Goal: Task Accomplishment & Management: Use online tool/utility

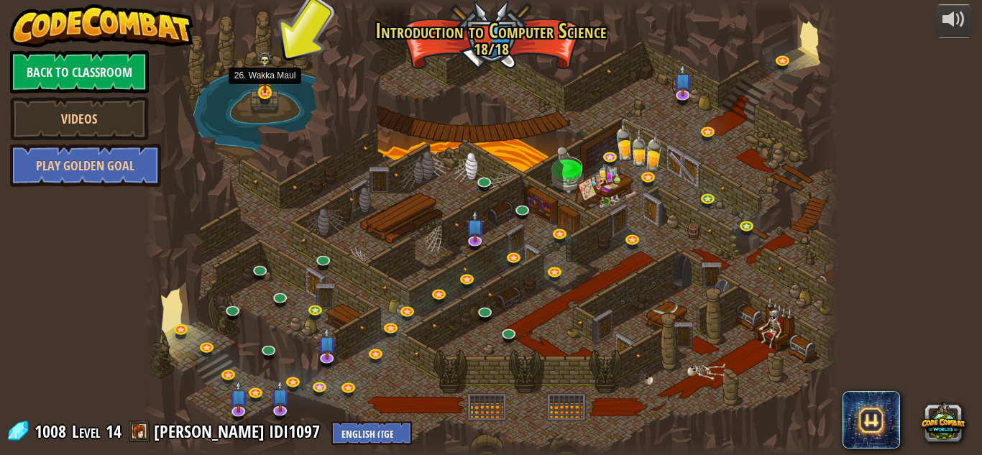
click at [269, 88] on img at bounding box center [265, 71] width 17 height 43
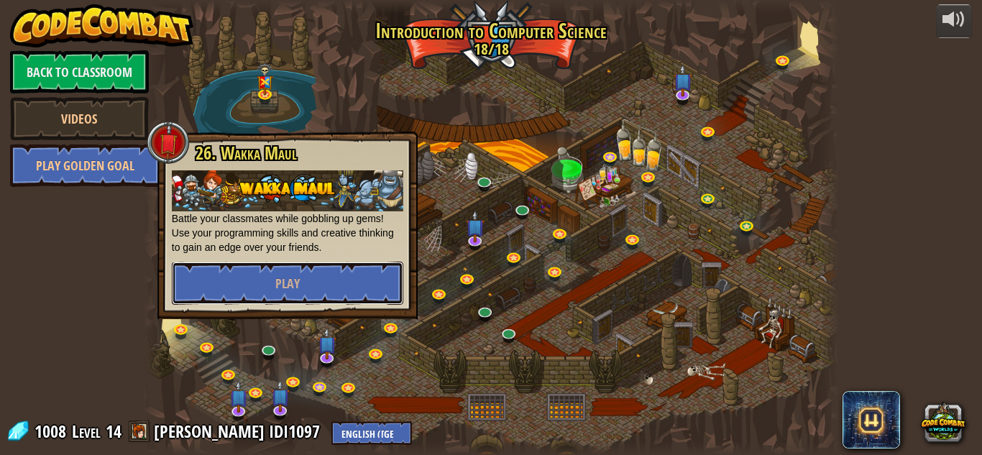
drag, startPoint x: 327, startPoint y: 289, endPoint x: 436, endPoint y: 147, distance: 179.4
click at [436, 147] on div "25. Kithgard Gates Escape the Kithgard dungeons, and don't let the guardians ge…" at bounding box center [491, 227] width 696 height 455
click at [448, 119] on div at bounding box center [491, 227] width 696 height 455
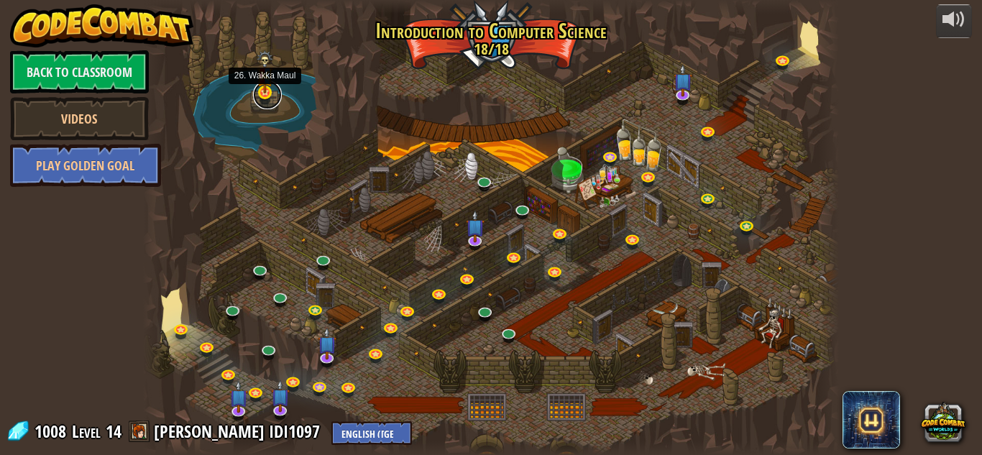
click at [262, 101] on link at bounding box center [267, 94] width 29 height 29
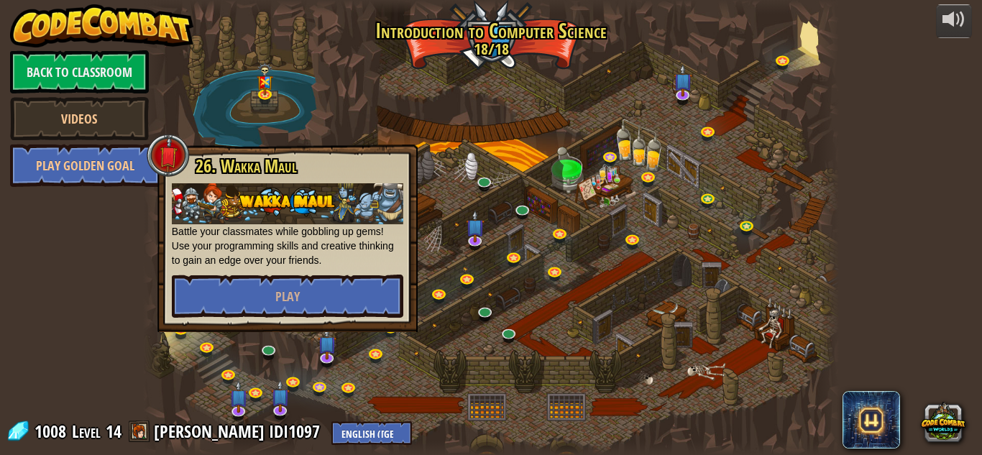
click at [254, 106] on div at bounding box center [491, 227] width 696 height 455
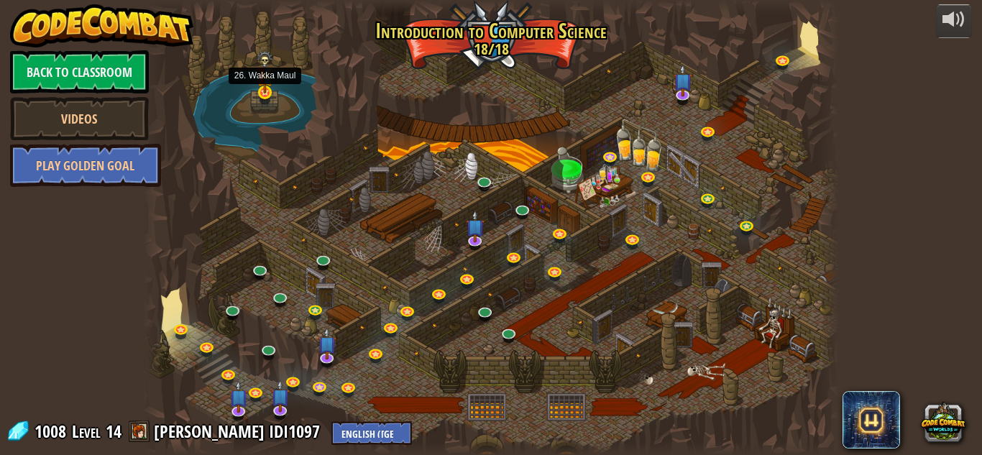
click at [272, 84] on img at bounding box center [265, 71] width 17 height 43
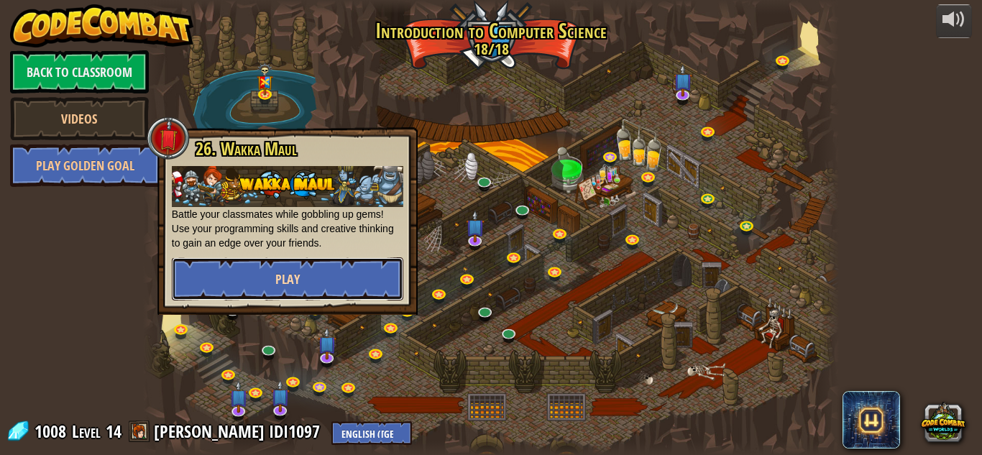
click at [351, 292] on button "Play" at bounding box center [287, 278] width 231 height 43
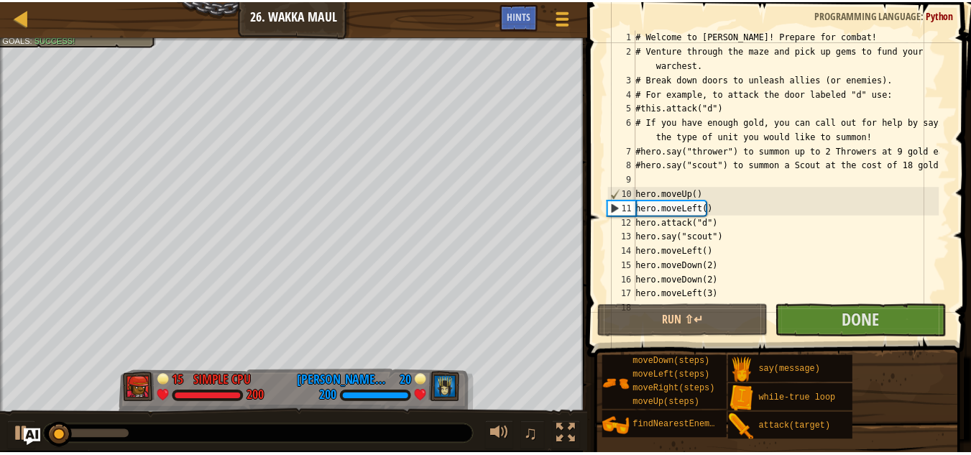
scroll to position [129, 0]
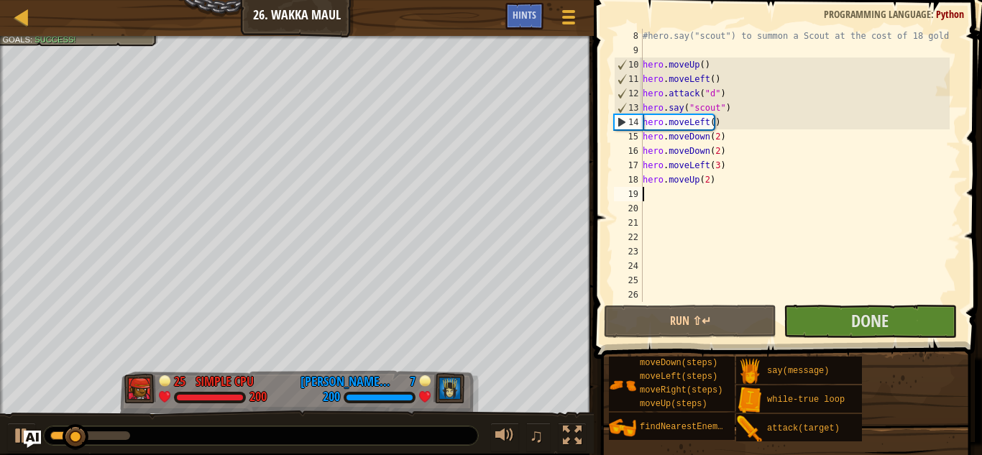
click at [733, 190] on div "#hero.say("scout") to summon a Scout at the cost of 18 gold! hero . moveUp ( ) …" at bounding box center [795, 180] width 310 height 302
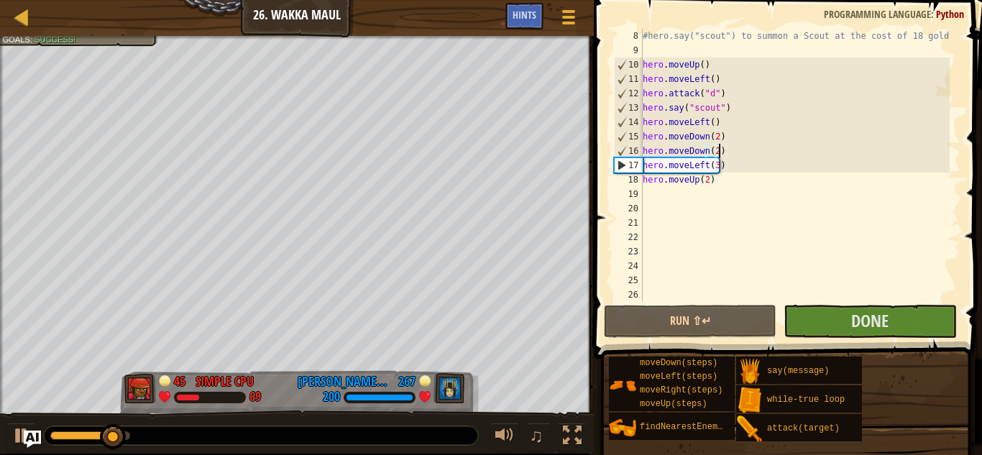
drag, startPoint x: 808, startPoint y: 181, endPoint x: 795, endPoint y: 149, distance: 34.8
click at [795, 149] on div "#hero.say("scout") to summon a Scout at the cost of 18 gold! hero . moveUp ( ) …" at bounding box center [795, 180] width 310 height 302
type textarea "hero.moveDown(2)"
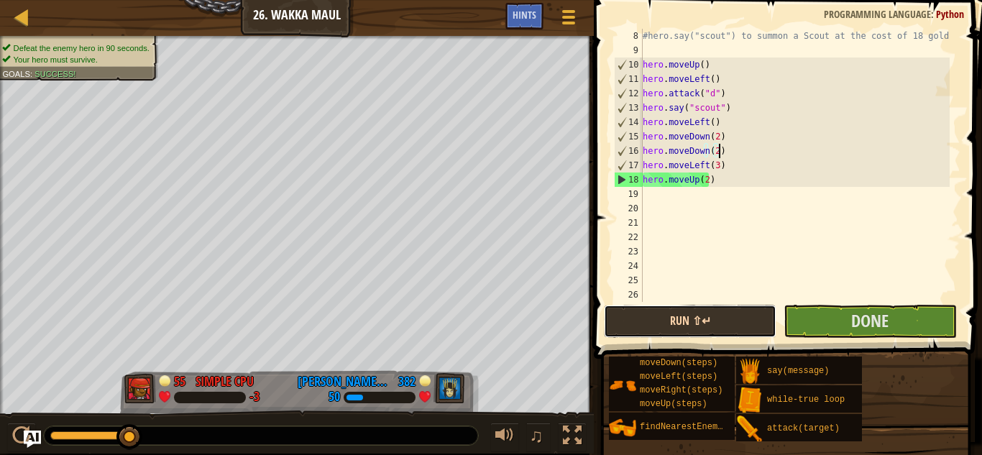
click at [749, 319] on button "Run ⇧↵" at bounding box center [690, 321] width 172 height 33
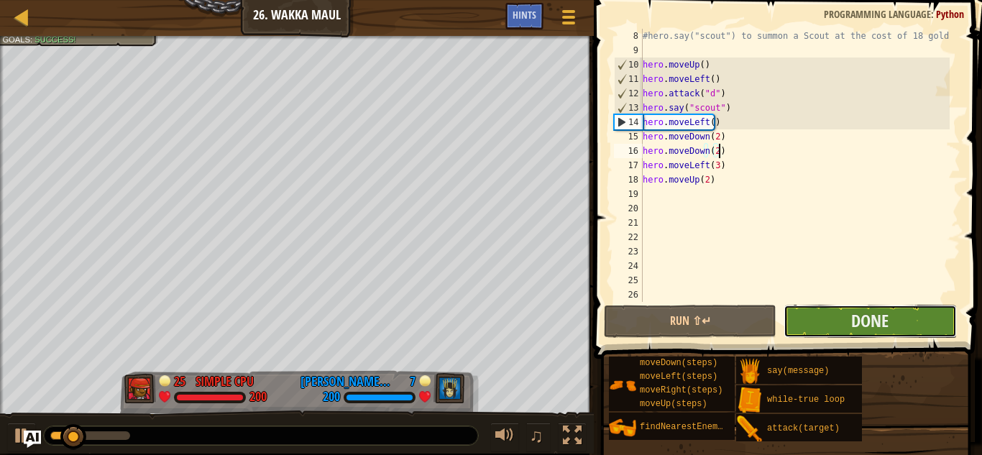
click at [811, 324] on button "Done" at bounding box center [869, 321] width 172 height 33
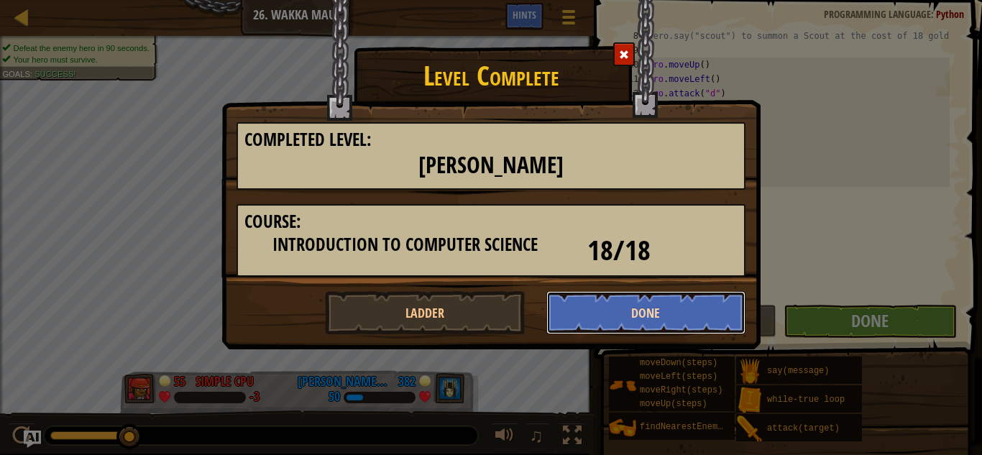
click at [671, 312] on button "Done" at bounding box center [646, 312] width 200 height 43
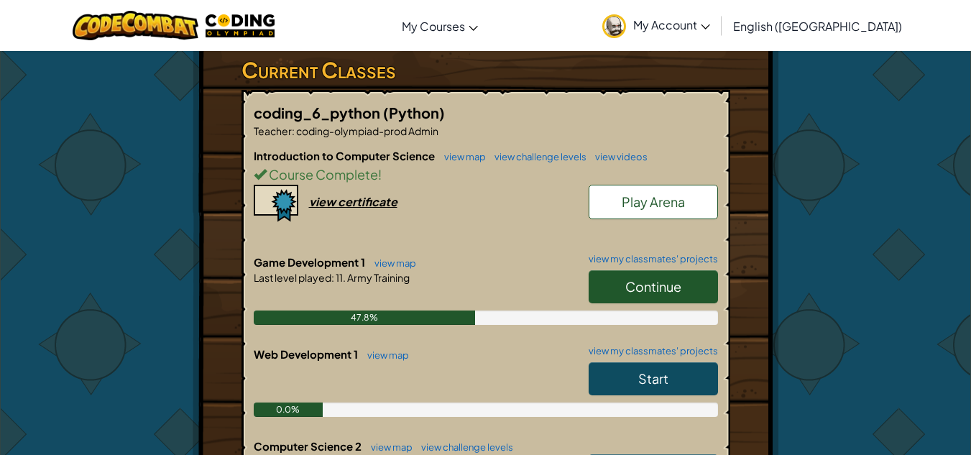
scroll to position [383, 0]
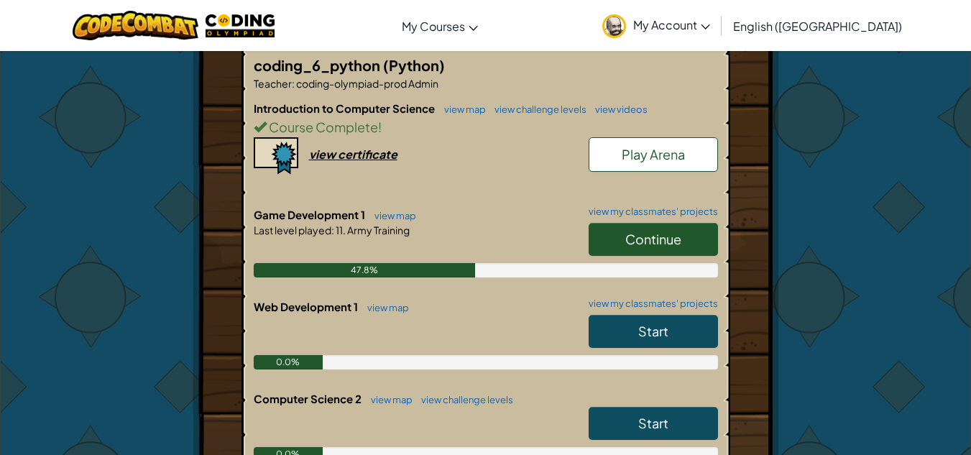
click at [645, 247] on span "Continue" at bounding box center [653, 239] width 56 height 17
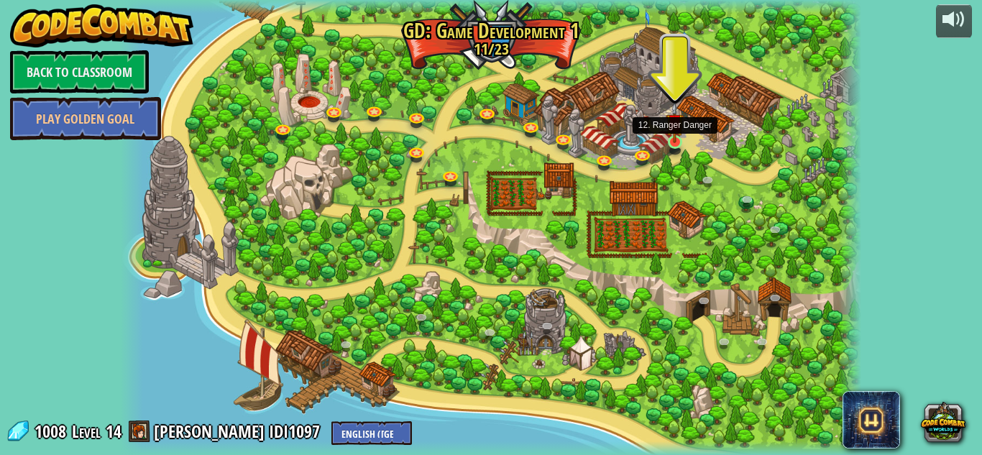
click at [674, 130] on img at bounding box center [674, 122] width 18 height 41
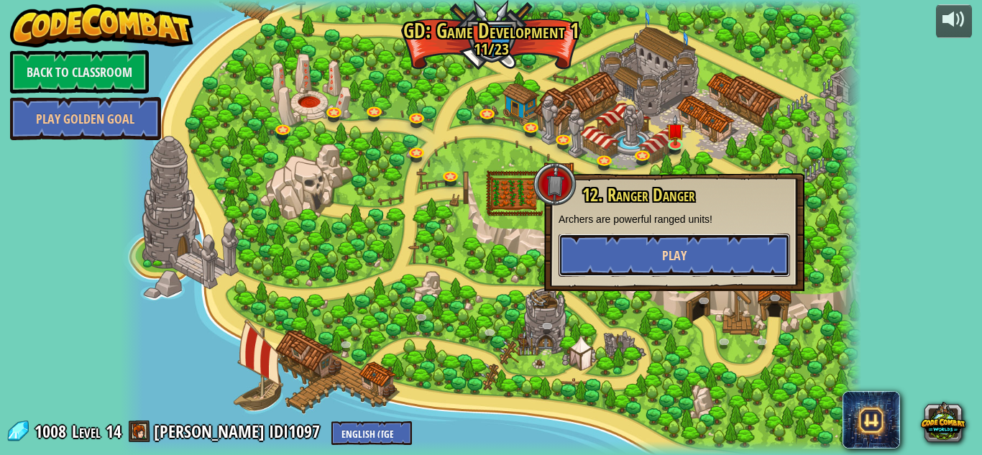
click at [639, 262] on button "Play" at bounding box center [673, 255] width 231 height 43
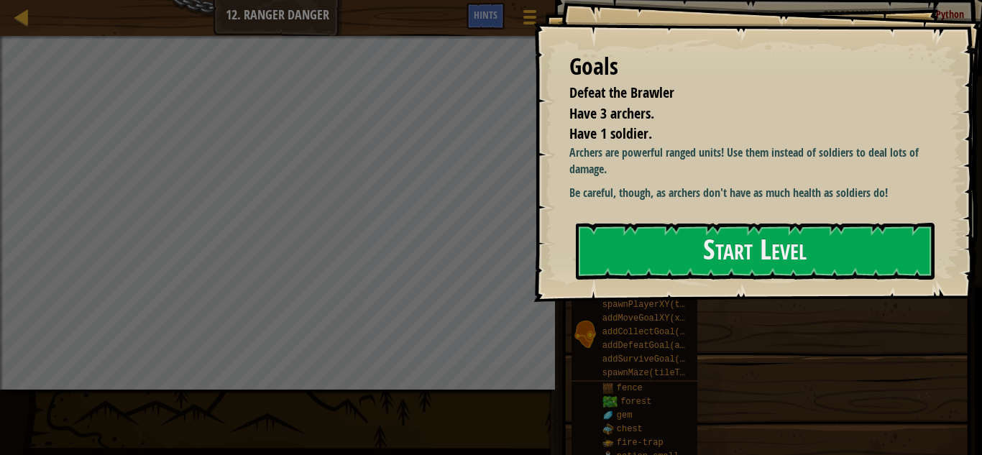
click at [654, 256] on button "Start Level" at bounding box center [755, 251] width 359 height 57
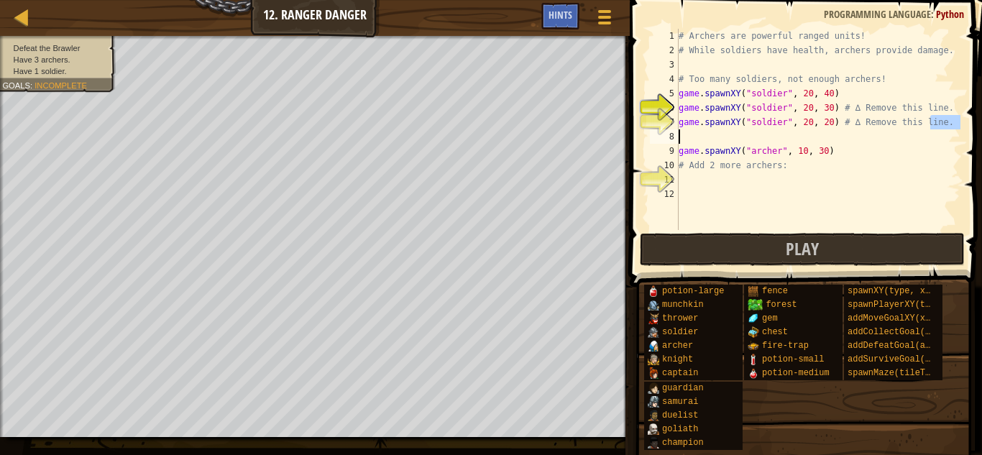
drag, startPoint x: 936, startPoint y: 128, endPoint x: 891, endPoint y: 135, distance: 45.1
click at [891, 135] on div "# Archers are powerful ranged units! # While soldiers have health, archers prov…" at bounding box center [817, 144] width 285 height 230
click at [776, 93] on div "# Archers are powerful ranged units! # While soldiers have health, archers prov…" at bounding box center [817, 144] width 285 height 230
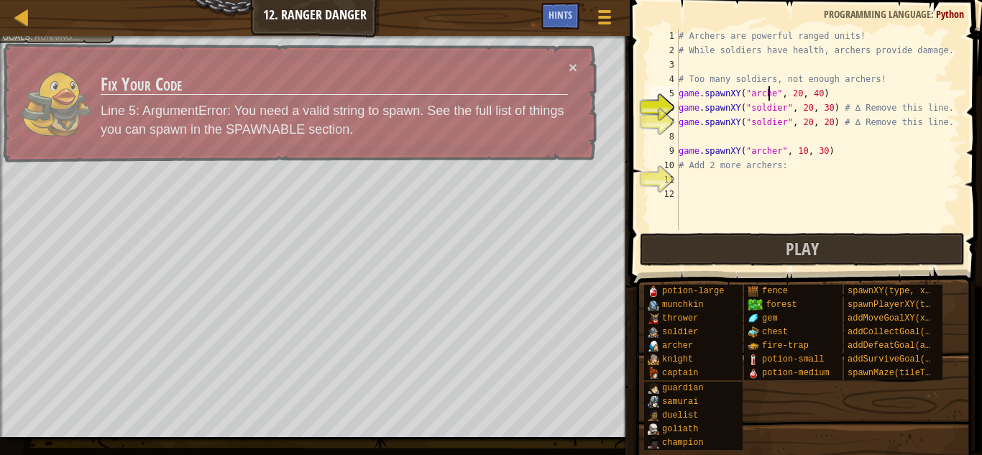
scroll to position [6, 9]
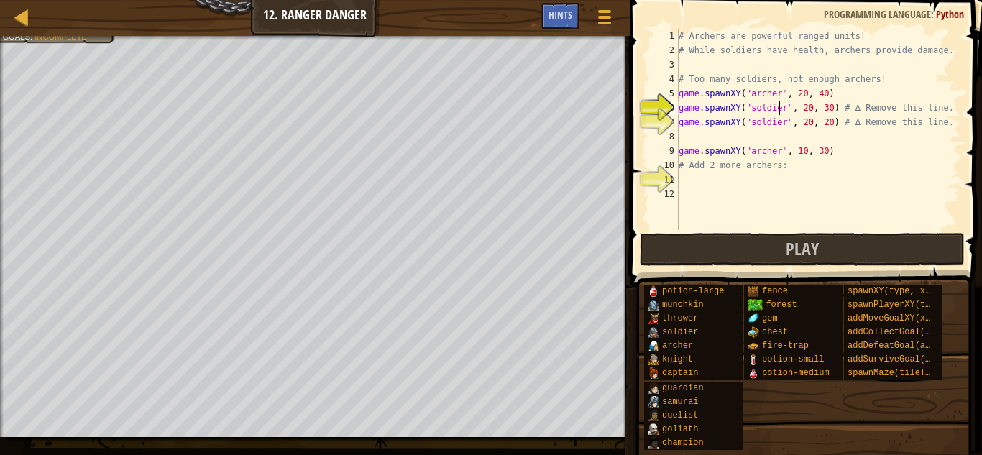
click at [778, 103] on div "# Archers are powerful ranged units! # While soldiers have health, archers prov…" at bounding box center [817, 144] width 285 height 230
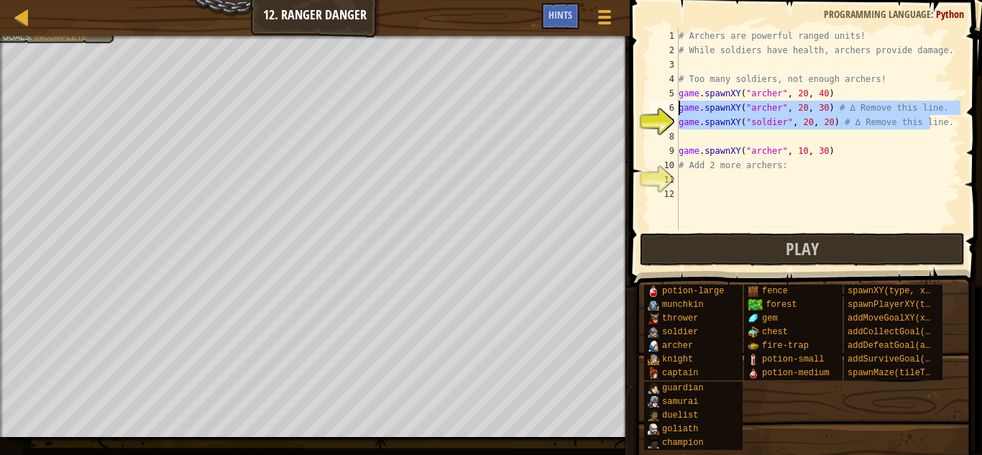
drag, startPoint x: 907, startPoint y: 122, endPoint x: 647, endPoint y: 101, distance: 260.2
click at [647, 101] on div "game.spawnXY("[PERSON_NAME]", 20, 30) # ∆ Remove this line. 1 2 3 4 5 6 7 8 9 1…" at bounding box center [803, 129] width 313 height 201
click at [944, 127] on div "# Archers are powerful ranged units! # While soldiers have health, archers prov…" at bounding box center [817, 129] width 285 height 201
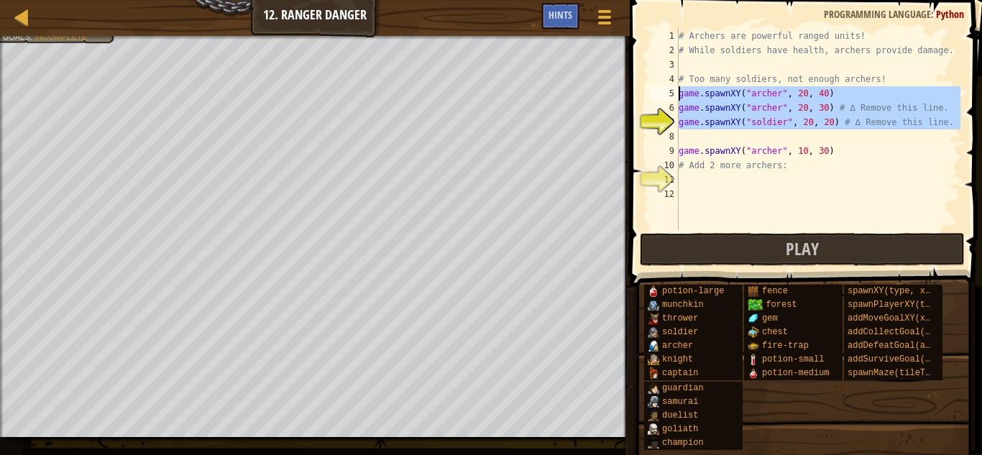
drag, startPoint x: 936, startPoint y: 129, endPoint x: 645, endPoint y: 98, distance: 292.7
click at [645, 98] on div "game.spawnXY("soldier", 20, 20) # ∆ Remove this line. 1 2 3 4 5 6 7 8 9 10 11 1…" at bounding box center [803, 171] width 356 height 329
type textarea "game.spawnXY("[PERSON_NAME]", 20, 40) game.spawnXY("[PERSON_NAME]", 20, 30) # ∆…"
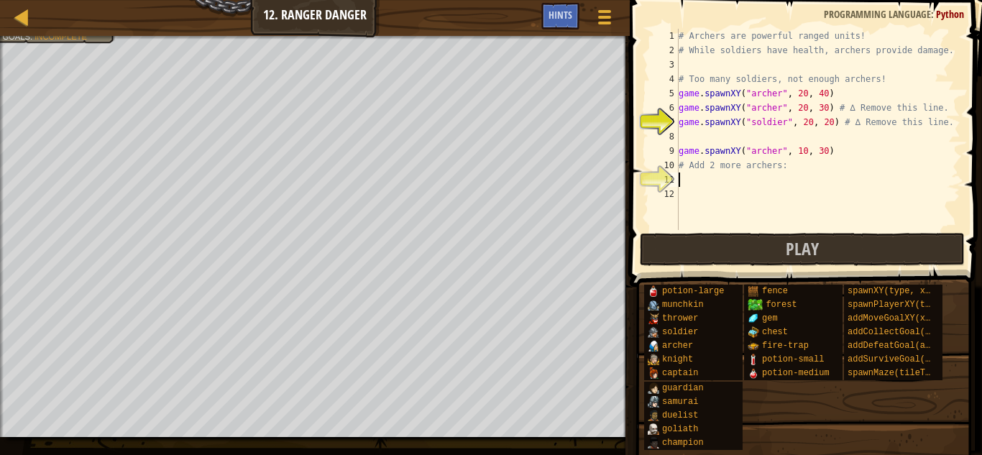
click at [780, 175] on div "# Archers are powerful ranged units! # While soldiers have health, archers prov…" at bounding box center [817, 144] width 285 height 230
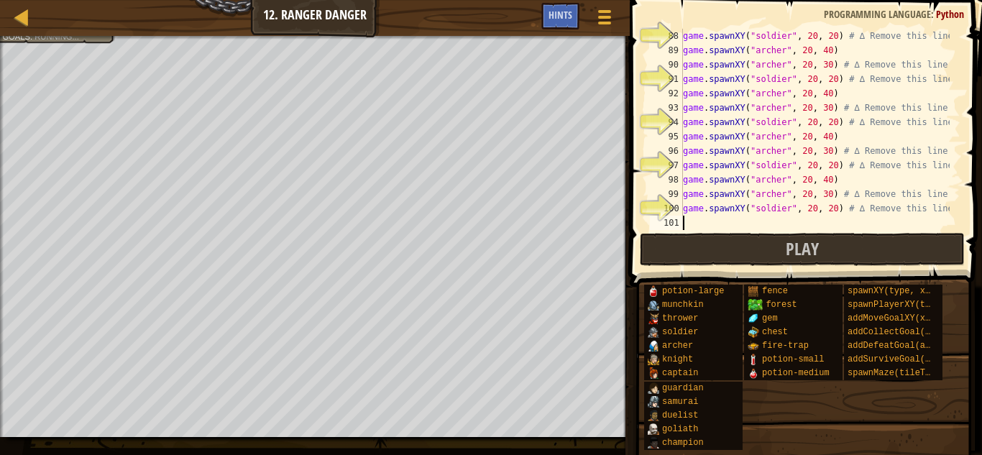
scroll to position [1293, 0]
click at [484, 282] on div "Map Game Development 1 12. Ranger Danger Game Menu Done Hints 1 ההההההההההההההה…" at bounding box center [491, 227] width 982 height 455
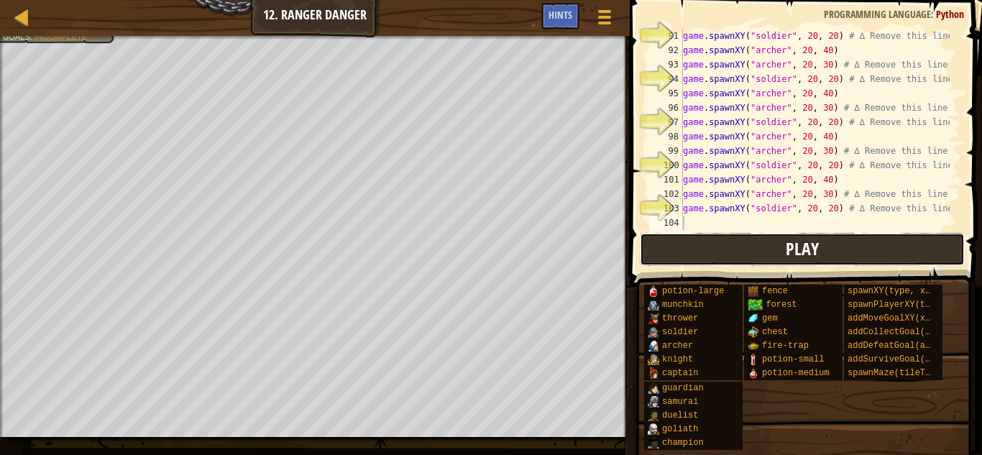
click at [672, 259] on button "Play" at bounding box center [802, 249] width 325 height 33
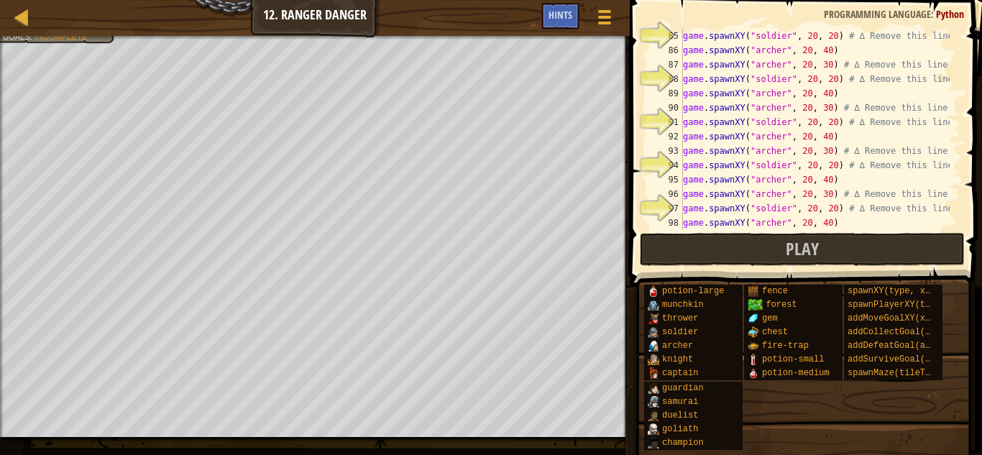
scroll to position [1308, 0]
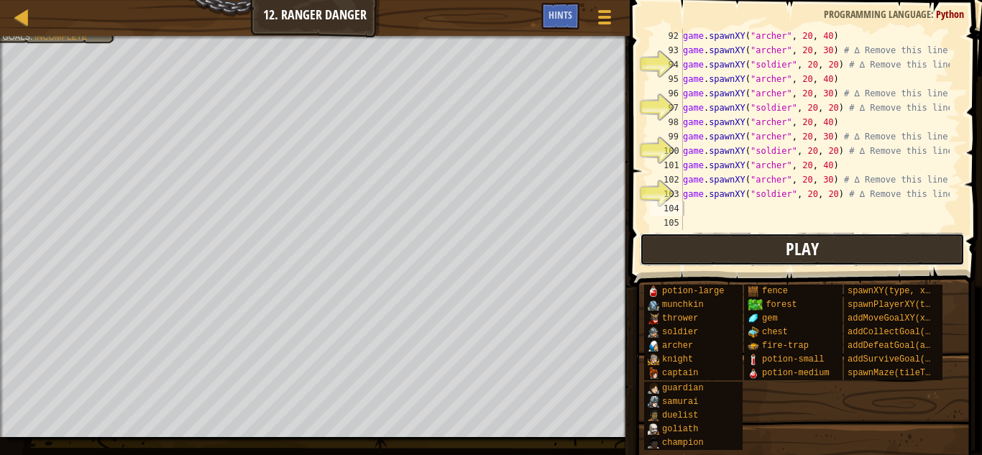
click at [840, 249] on button "Play" at bounding box center [802, 249] width 325 height 33
click at [727, 249] on button "Play" at bounding box center [802, 249] width 325 height 33
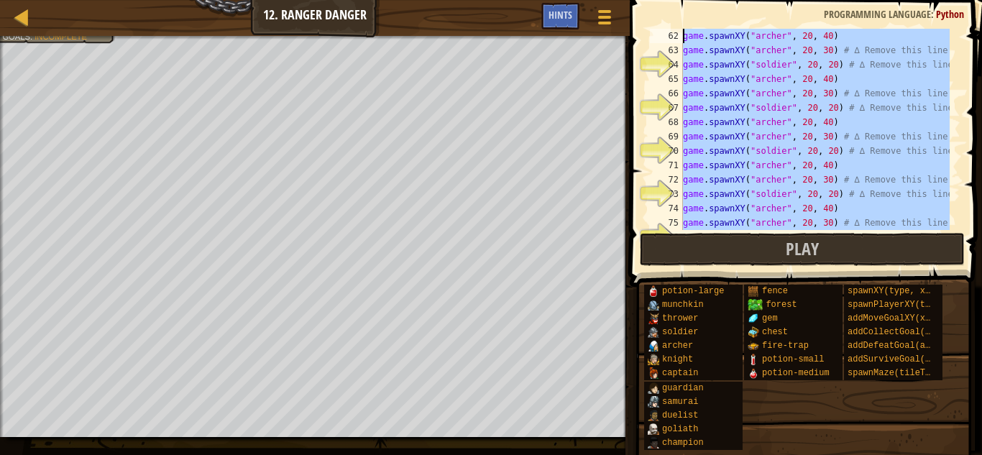
scroll to position [0, 0]
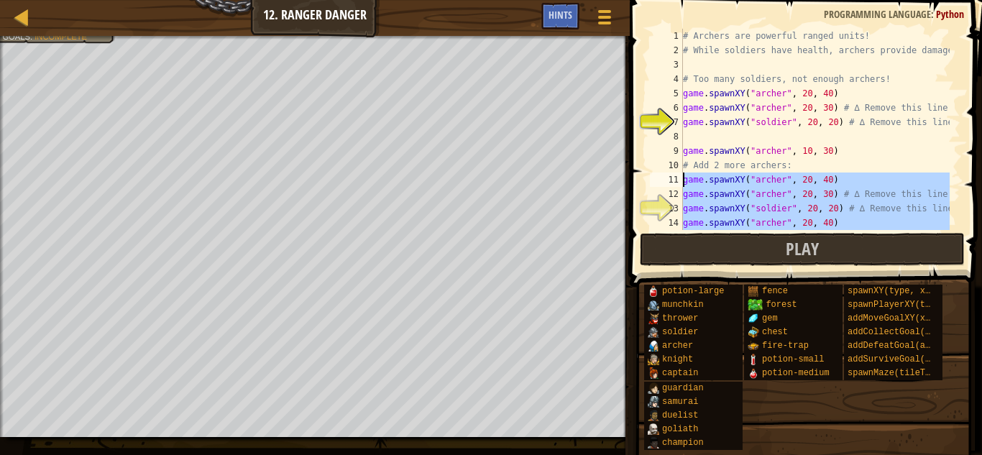
drag, startPoint x: 936, startPoint y: 202, endPoint x: 643, endPoint y: 175, distance: 294.4
click at [643, 175] on div "1 2 3 4 5 6 7 8 9 10 11 12 13 14 15 # Archers are powerful ranged units! # Whil…" at bounding box center [803, 171] width 356 height 329
type textarea "game.spawnXY("[PERSON_NAME]", 20, 40) game.spawnXY("[PERSON_NAME]", 20, 30) # ∆…"
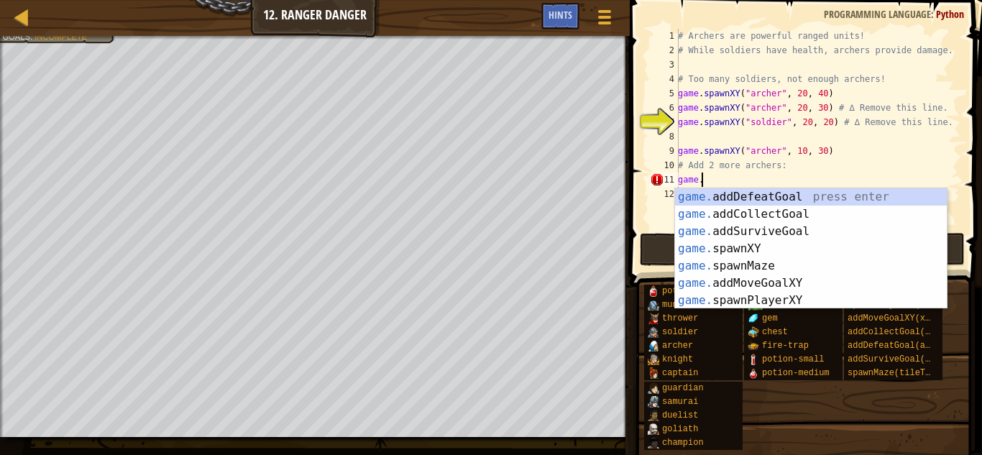
scroll to position [6, 1]
click at [757, 256] on div "game .addDefeatGoal press enter game .addCollectGoal press enter game .addSurvi…" at bounding box center [811, 265] width 272 height 155
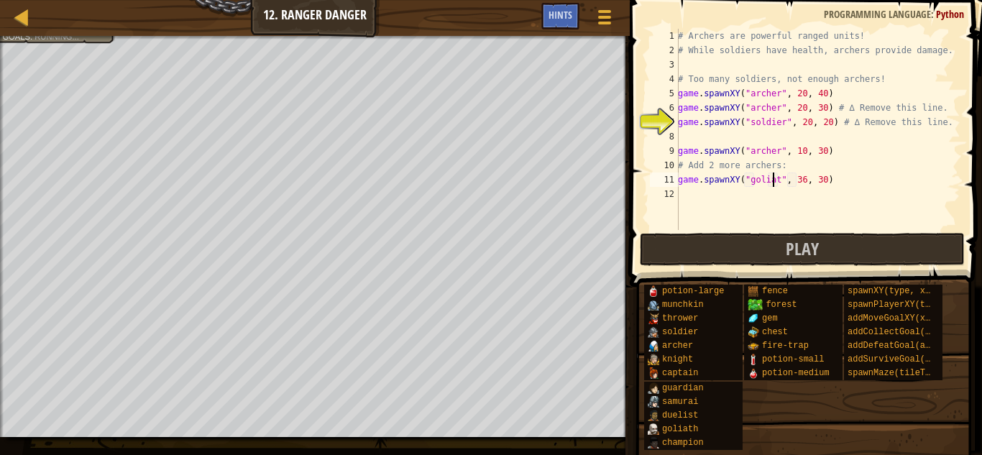
scroll to position [6, 9]
drag, startPoint x: 854, startPoint y: 175, endPoint x: 660, endPoint y: 183, distance: 194.2
click at [660, 183] on div "game.spawnXY("goliath", 36, 30) 1 2 3 4 5 6 7 8 9 10 11 12 # Archers are powerf…" at bounding box center [803, 129] width 313 height 201
type textarea "game.spawnXY("goliath", 36, 30)"
click at [850, 177] on div "# Archers are powerful ranged units! # While soldiers have health, archers prov…" at bounding box center [817, 129] width 285 height 201
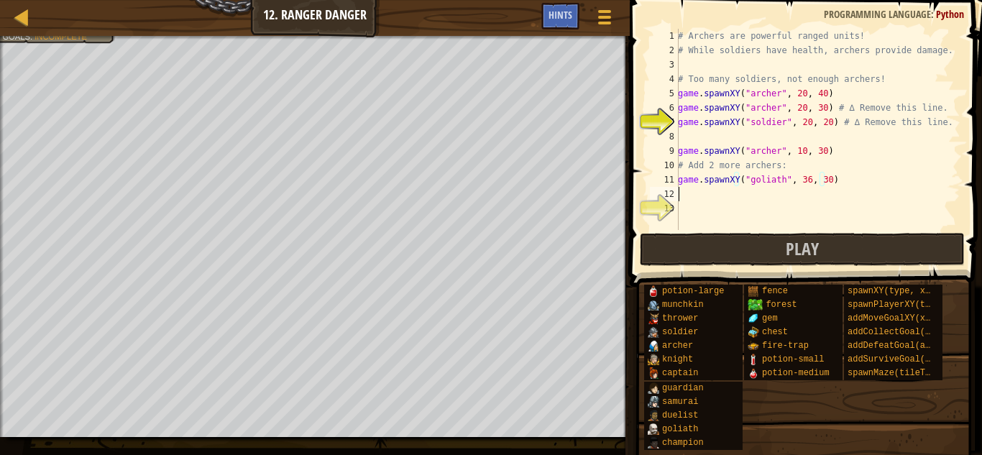
scroll to position [6, 0]
paste textarea "game.spawnXY("goliath", 36, 30)"
type textarea "game.spawnXY("goliath", 36, 30)"
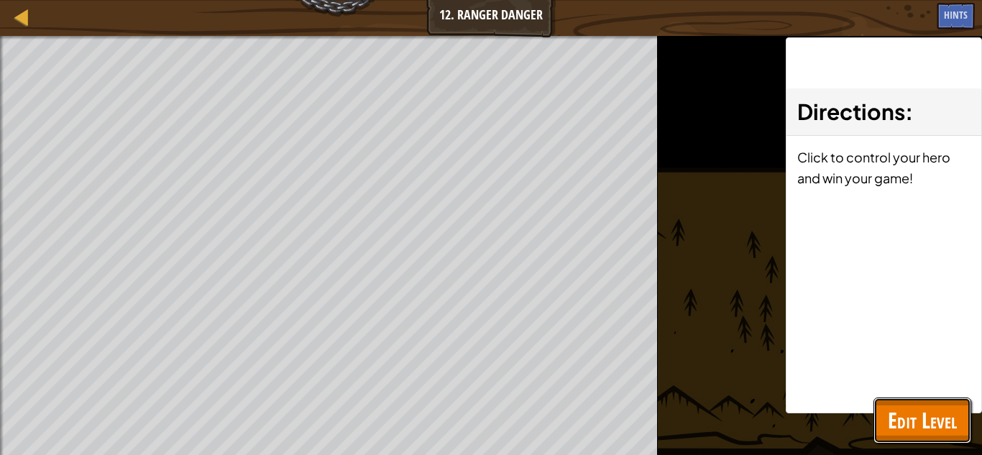
click at [923, 405] on button "Edit Level" at bounding box center [922, 420] width 98 height 46
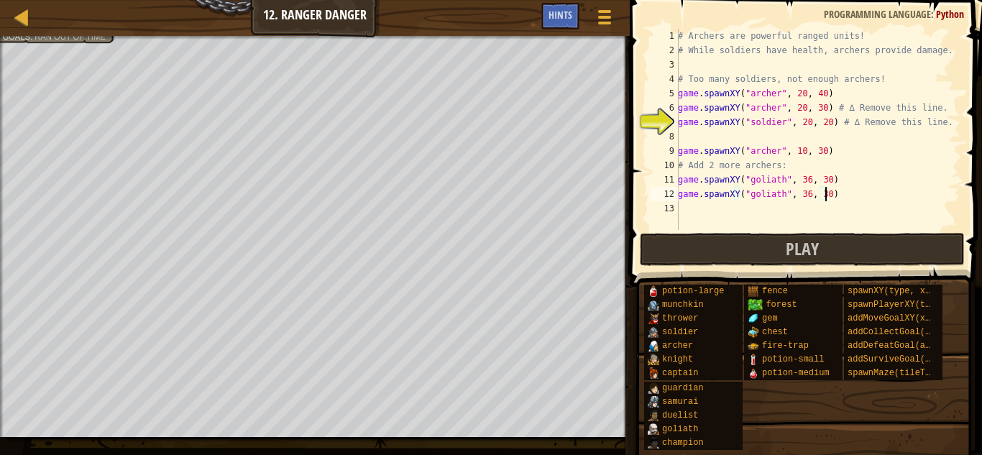
click at [859, 196] on div "# Archers are powerful ranged units! # While soldiers have health, archers prov…" at bounding box center [817, 144] width 285 height 230
paste textarea "game.spawnXY("goliath", 36, 30)"
type textarea "game.spawnXY("goliath", 36, 30)"
paste textarea "game.spawnXY("goliath", 36, 30)"
type textarea "game.spawnXY("goliath", 36, 30)"
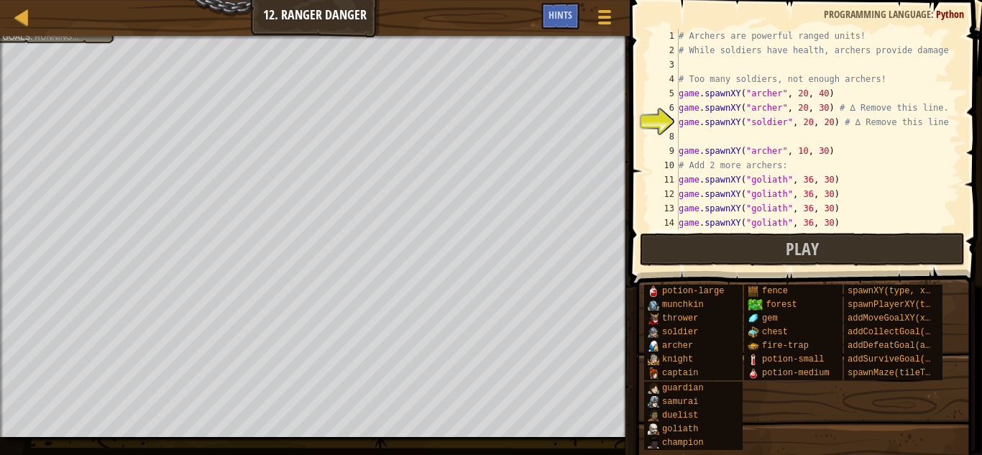
paste textarea "game.spawnXY("goliath", 36, 30)"
type textarea "game.spawnXY("goliath", 36, 30)"
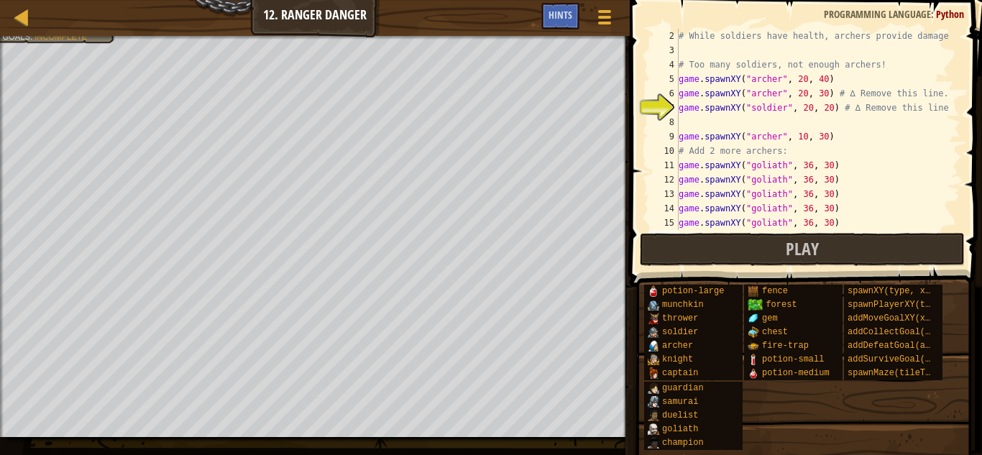
paste textarea "game.spawnXY("goliath", 36, 30)"
type textarea "game.spawnXY("goliath", 36, 30)"
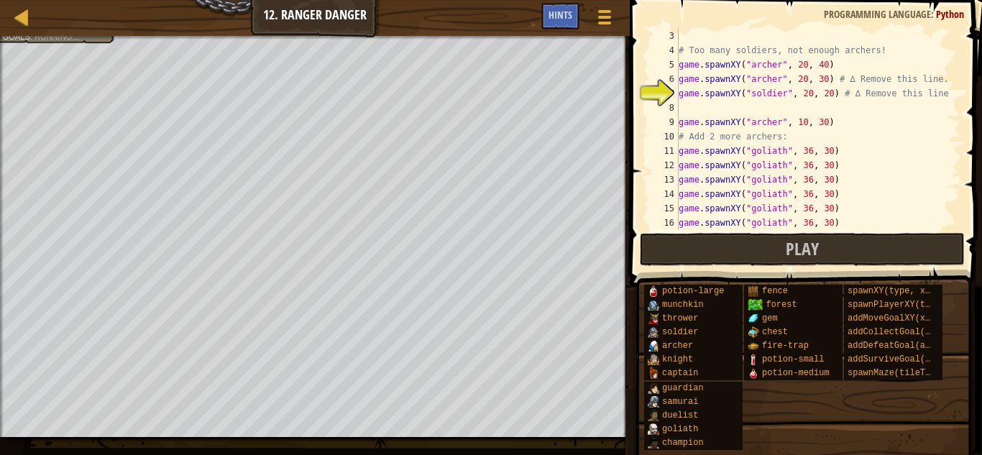
paste textarea "game.spawnXY("goliath", 36, 30)"
type textarea "game.spawnXY("goliath", 36, 30)"
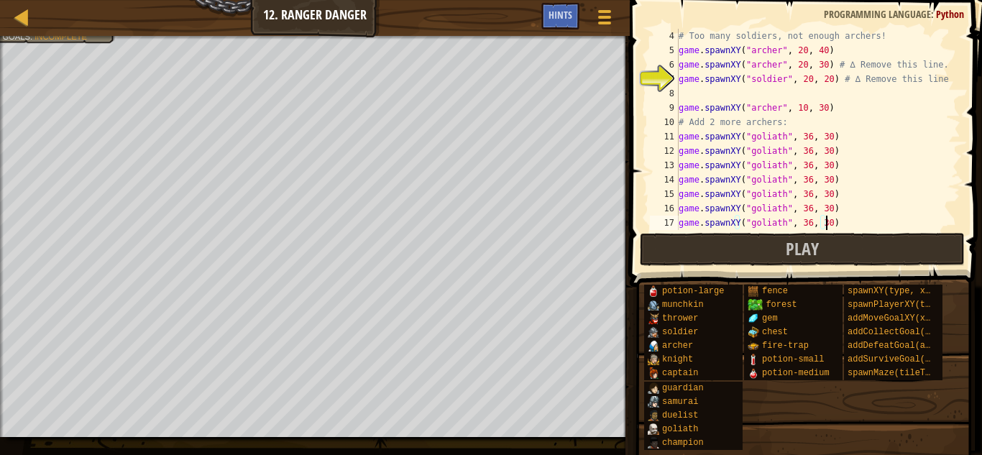
paste textarea "game.spawnXY("goliath", 36, 30)"
type textarea "game.spawnXY("goliath", 36, 30)"
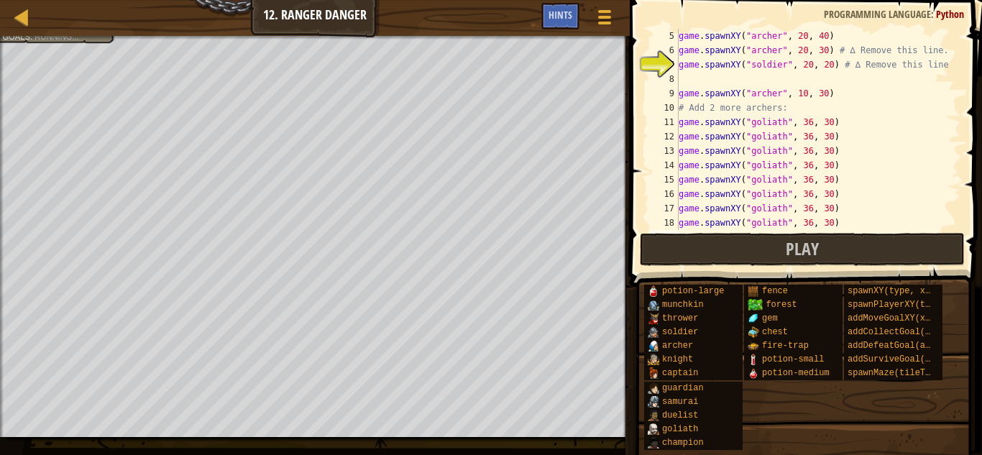
paste textarea "game.spawnXY("goliath", 36, 30)"
type textarea "game.spawnXY("goliath", 36, 30)"
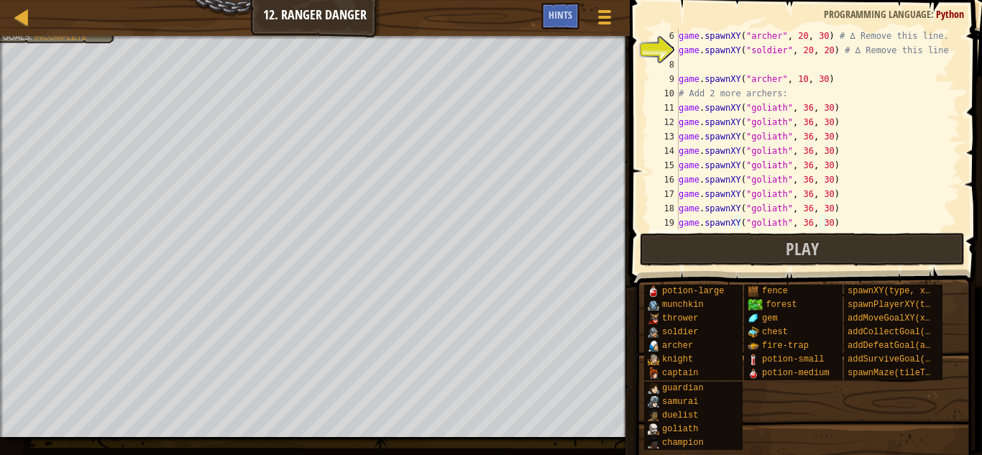
paste textarea "game.spawnXY("goliath", 36, 30)"
type textarea "game.spawnXY("goliath", 36, 30)"
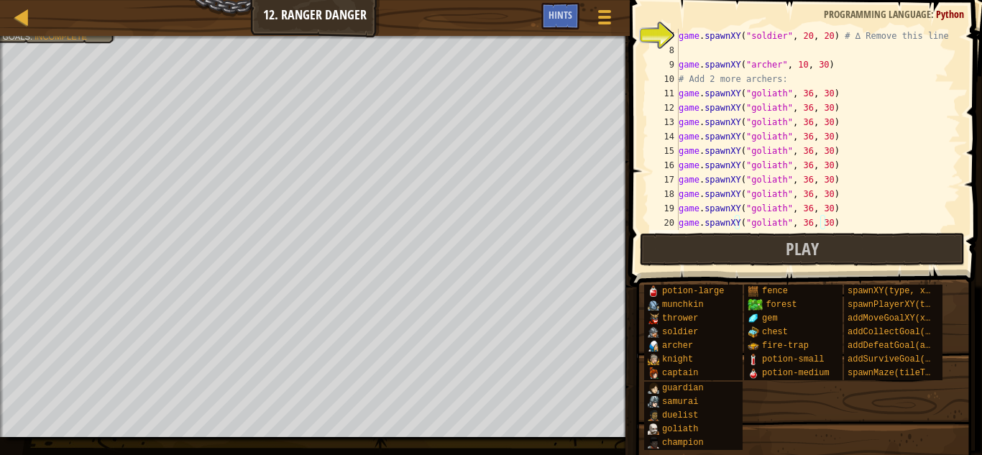
paste textarea "game.spawnXY("goliath", 36, 30)"
type textarea "game.spawnXY("goliath", 36, 30)"
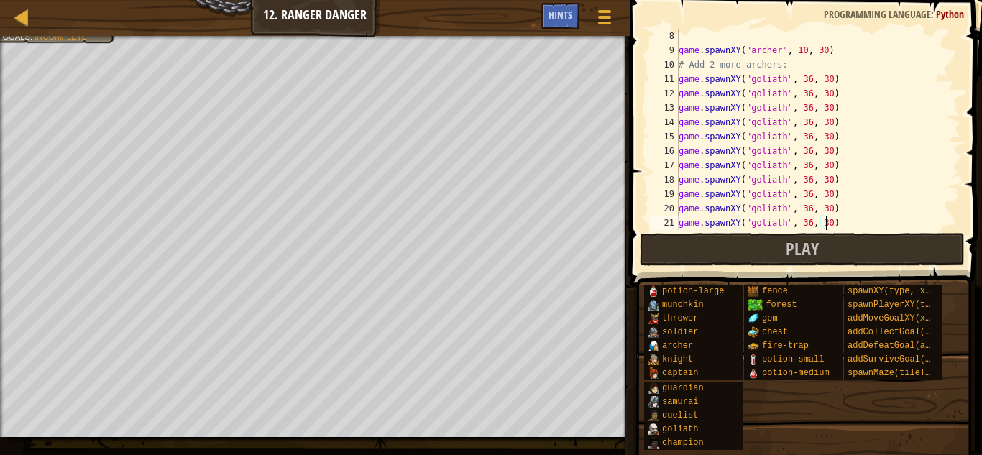
paste textarea "game.spawnXY("goliath", 36, 30)"
type textarea "game.spawnXY("goliath", 36, 30)"
paste textarea "game.spawnXY("goliath", 36, 30)"
type textarea "game.spawnXY("goliath", 36, 30)"
paste textarea "game.spawnXY("goliath", 36, 30)"
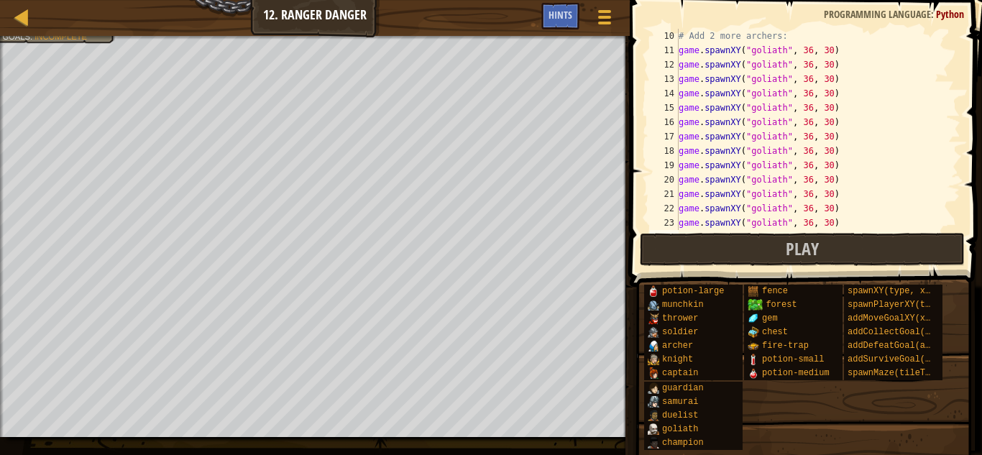
type textarea "game.spawnXY("goliath", 36, 30)"
paste textarea "game.spawnXY("goliath", 36, 30)"
type textarea "game.spawnXY("goliath", 36, 30)"
paste textarea "game.spawnXY("goliath", 36, 30)"
type textarea "game.spawnXY("goliath", 36, 30)"
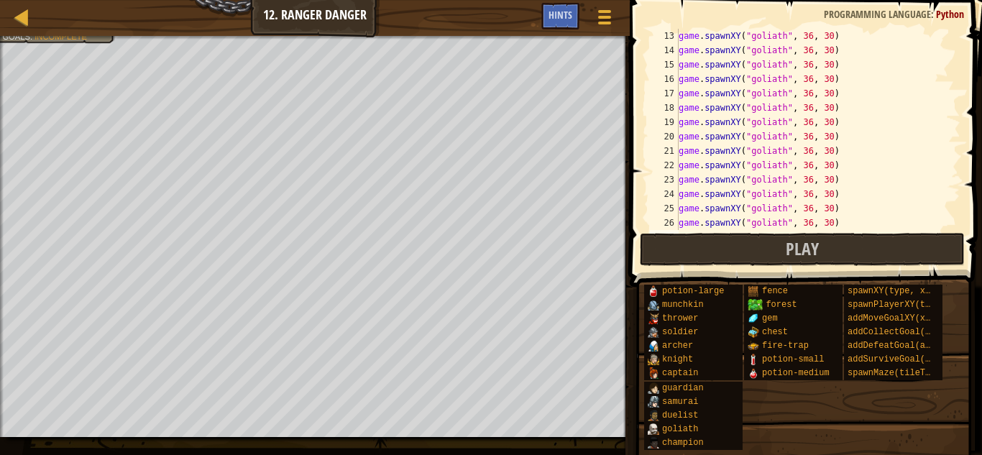
paste textarea "game.spawnXY("goliath", 36, 30)"
type textarea "game.spawnXY("goliath", 36, 30)"
paste textarea "game.spawnXY("goliath", 36, 30)"
type textarea "game.spawnXY("goliath", 36, 30)"
paste textarea "game.spawnXY("goliath", 36, 30)"
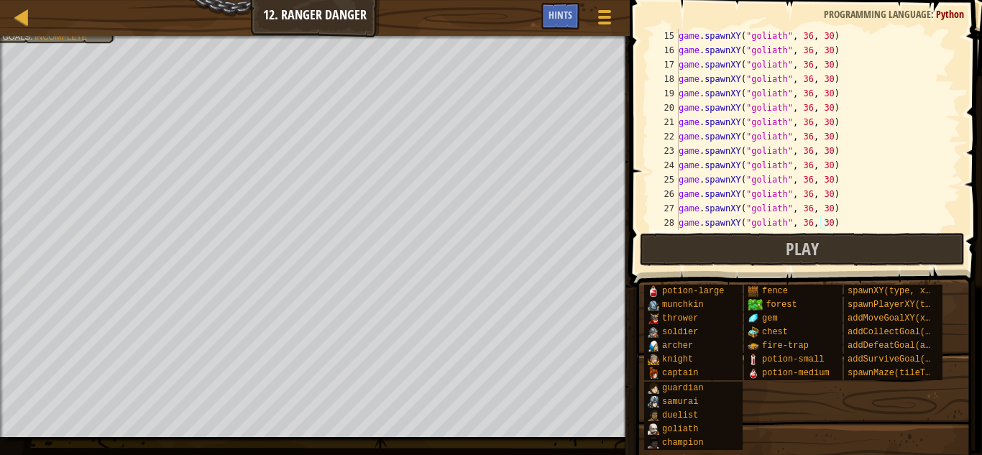
type textarea "game.spawnXY("goliath", 36, 30)"
paste textarea "game.spawnXY("goliath", 36, 30)"
type textarea "game.spawnXY("goliath", 36, 30)"
paste textarea "game.spawnXY("goliath", 36, 30)"
type textarea "game.spawnXY("goliath", 36, 30)"
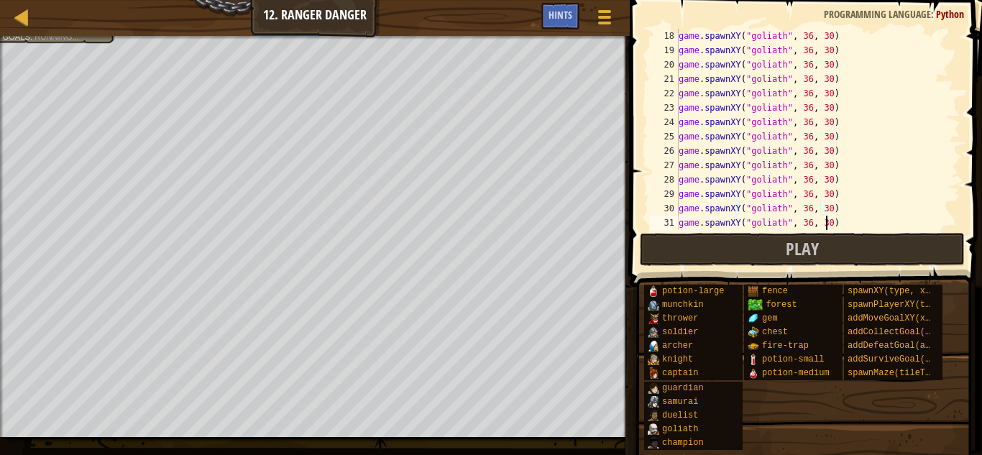
scroll to position [244, 0]
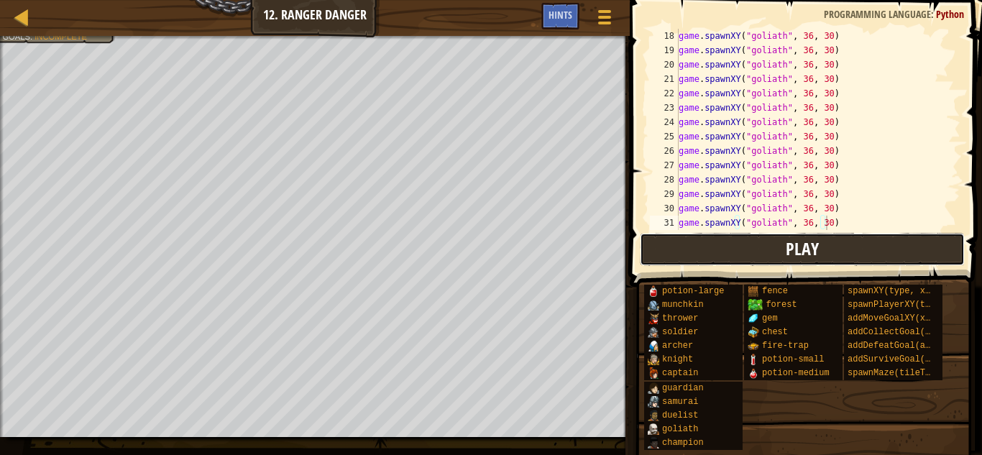
click at [844, 238] on button "Play" at bounding box center [802, 249] width 325 height 33
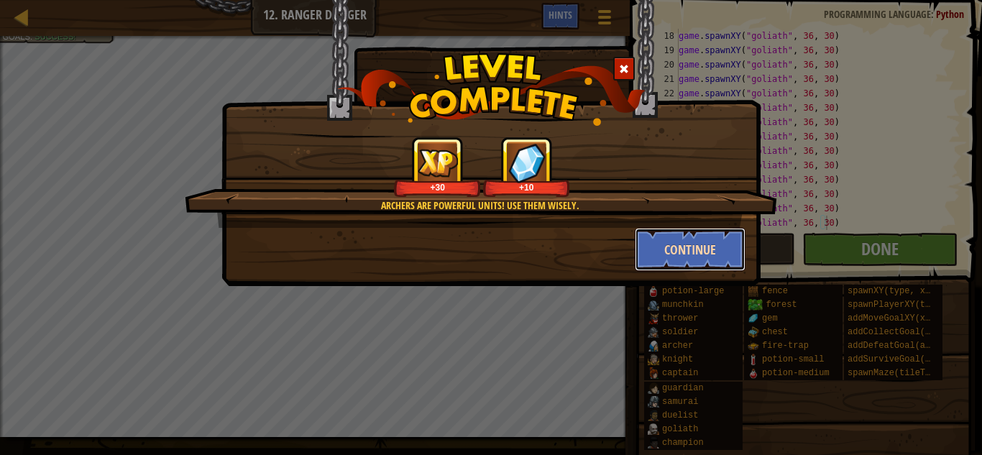
click at [696, 249] on button "Continue" at bounding box center [690, 249] width 111 height 43
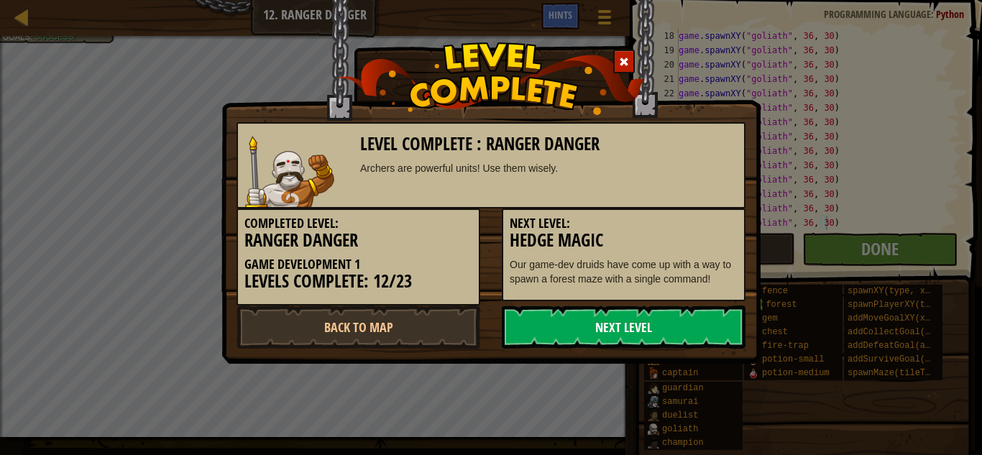
click at [622, 336] on link "Next Level" at bounding box center [624, 326] width 244 height 43
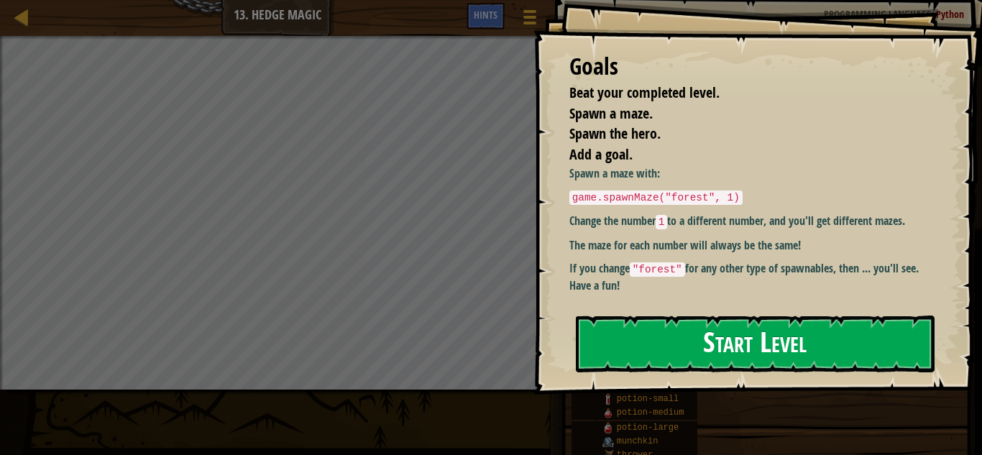
drag, startPoint x: 667, startPoint y: 280, endPoint x: 704, endPoint y: 333, distance: 65.6
click at [703, 323] on button "Start Level" at bounding box center [755, 343] width 359 height 57
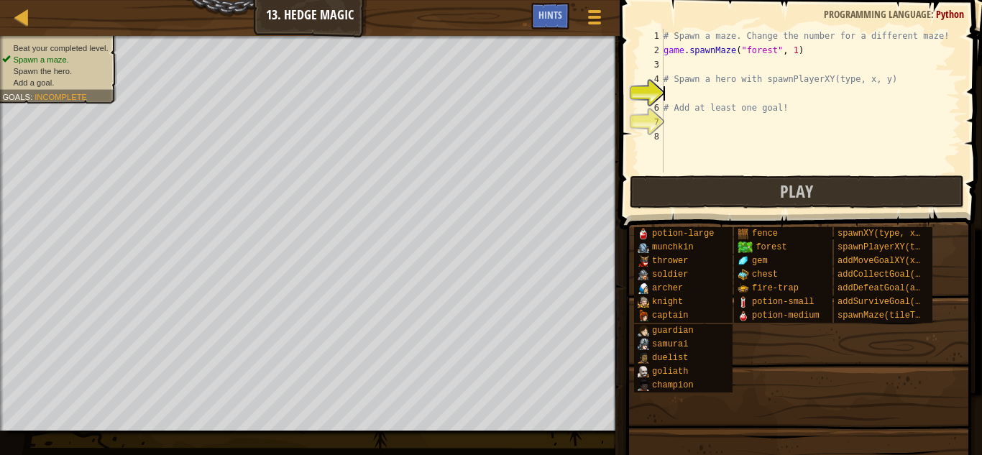
click at [732, 92] on div "# Spawn a maze. Change the number for a different maze! game . spawnMaze ( "for…" at bounding box center [810, 115] width 300 height 172
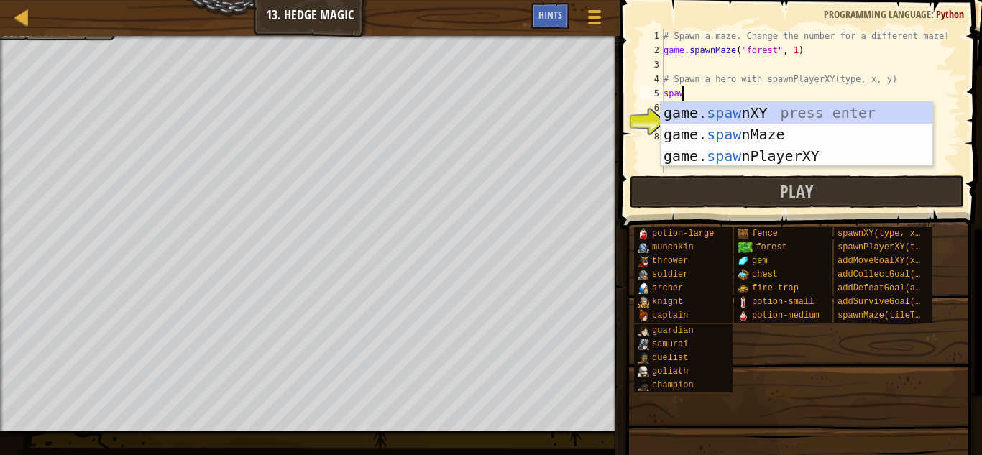
scroll to position [6, 1]
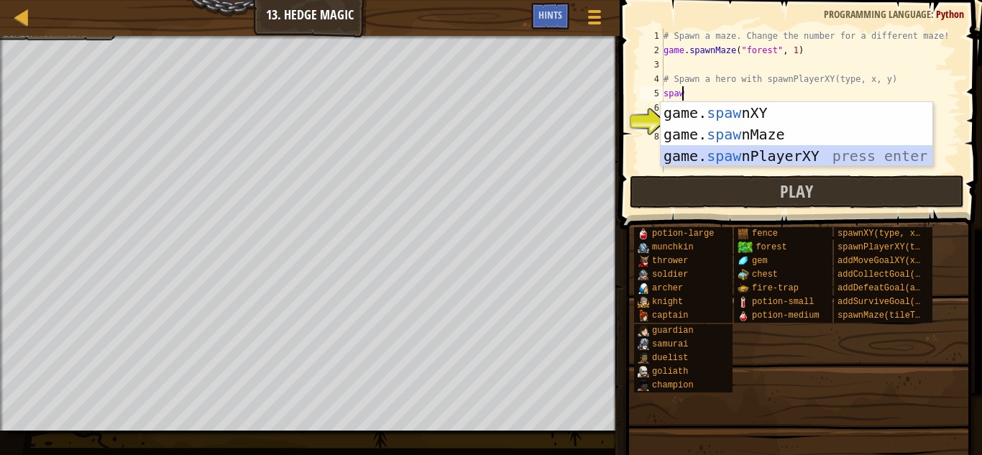
click at [776, 163] on div "game. [PERSON_NAME] nXY press enter game. [PERSON_NAME] nMaze press enter game.…" at bounding box center [796, 156] width 272 height 108
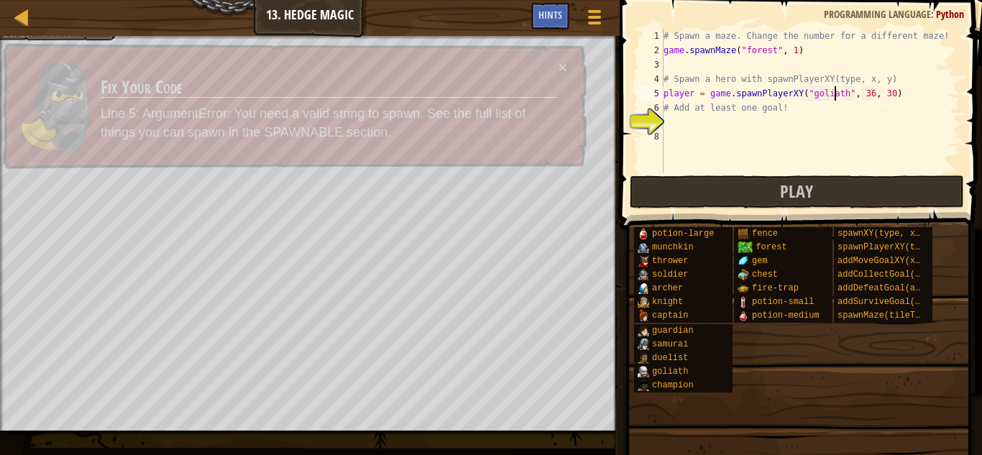
scroll to position [6, 14]
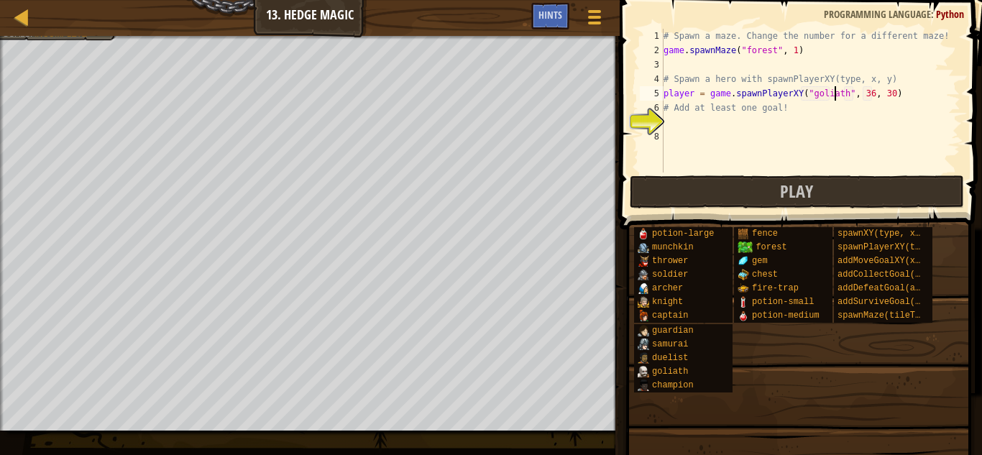
click at [787, 54] on div "# Spawn a maze. Change the number for a different maze! game . spawnMaze ( "for…" at bounding box center [810, 115] width 300 height 172
type textarea "game.spawnMaze("forest", 7)"
click at [772, 129] on div "# Spawn a maze. Change the number for a different maze! game . spawnMaze ( "for…" at bounding box center [810, 115] width 300 height 172
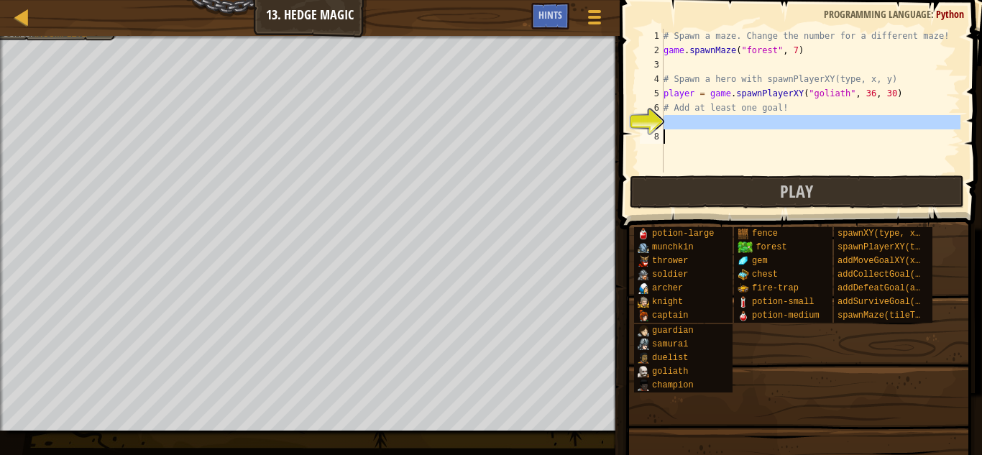
scroll to position [6, 0]
click at [770, 123] on div "# Spawn a maze. Change the number for a different maze! game . spawnMaze ( "for…" at bounding box center [810, 101] width 300 height 144
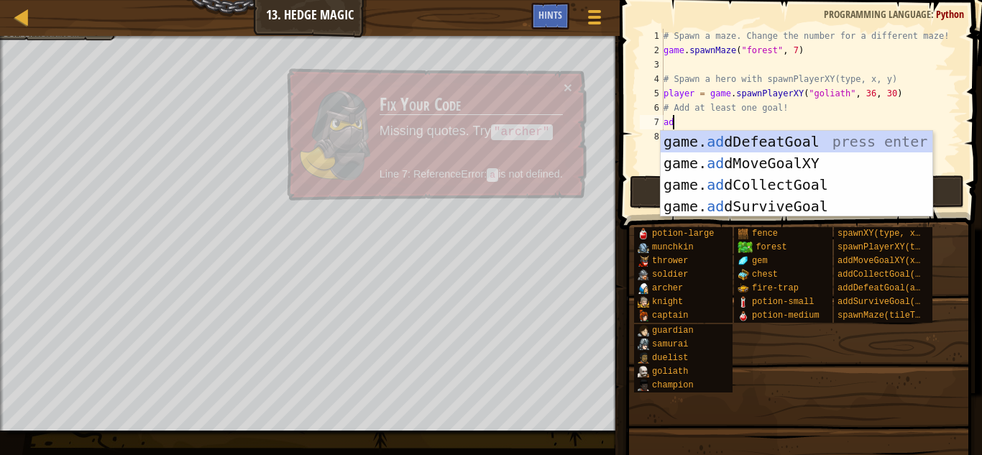
type textarea "add"
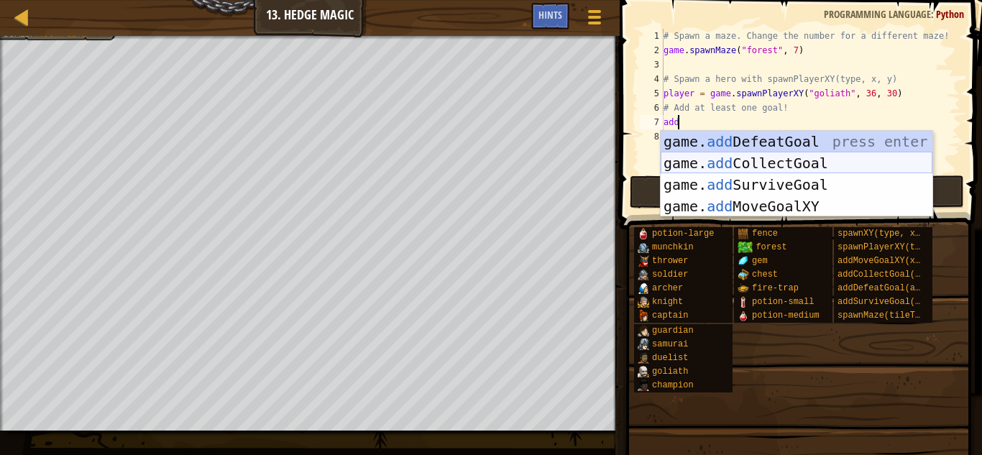
click at [760, 163] on div "game. add DefeatGoal press enter game. add CollectGoal press enter game. add Su…" at bounding box center [796, 195] width 272 height 129
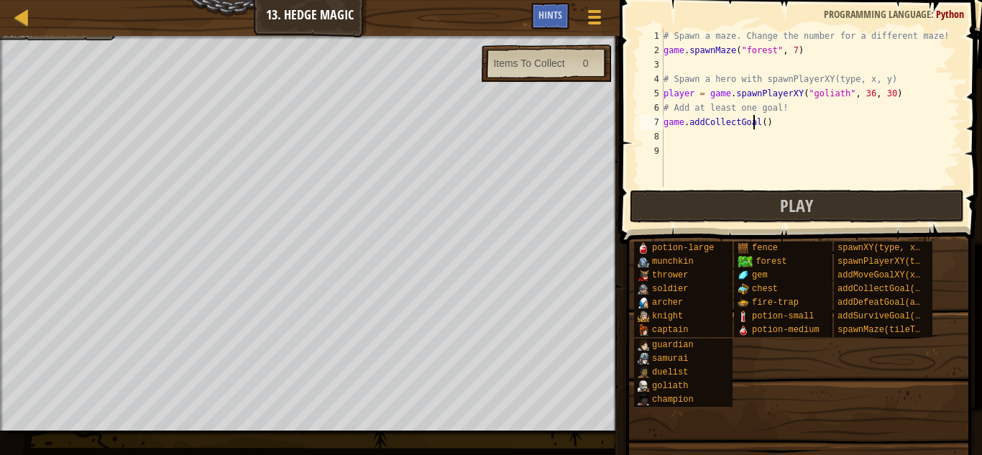
click at [755, 126] on div "# Spawn a maze. Change the number for a different maze! game . spawnMaze ( "for…" at bounding box center [810, 122] width 300 height 187
click at [758, 124] on div "# Spawn a maze. Change the number for a different maze! game . spawnMaze ( "for…" at bounding box center [810, 122] width 300 height 187
type textarea "game.addCollectGoal(5)"
click at [771, 164] on div "# Spawn a maze. Change the number for a different maze! game . spawnMaze ( "for…" at bounding box center [810, 122] width 300 height 187
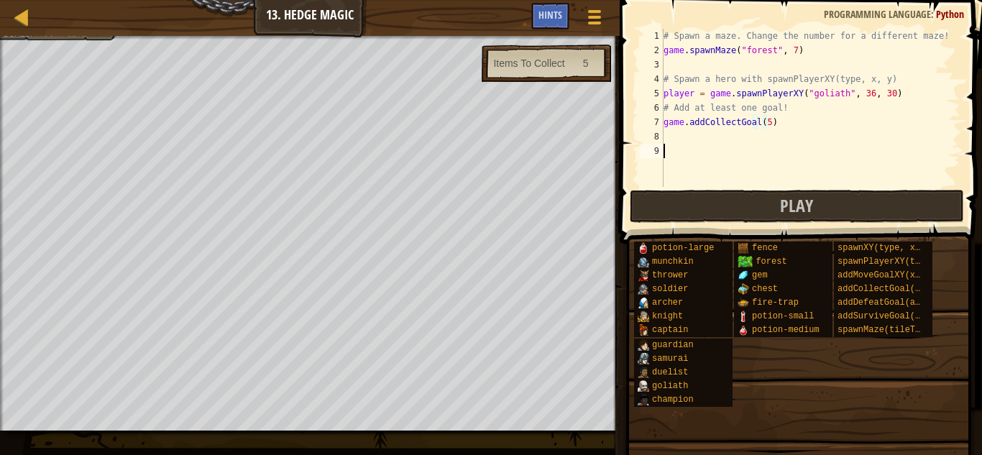
scroll to position [6, 0]
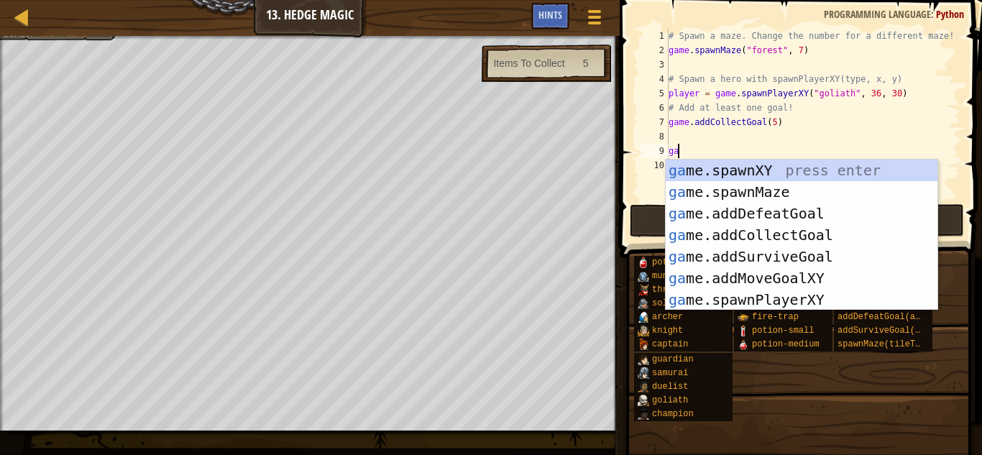
click at [812, 380] on div "potion-large munchkin thrower soldier [PERSON_NAME] [PERSON_NAME] captain guard…" at bounding box center [802, 338] width 338 height 167
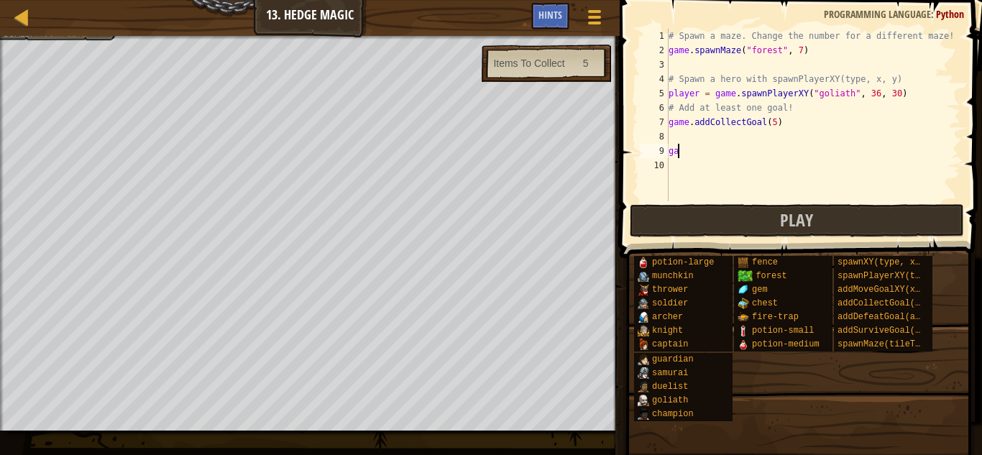
click at [699, 157] on div "# Spawn a maze. Change the number for a different maze! game . spawnMaze ( "for…" at bounding box center [812, 129] width 295 height 201
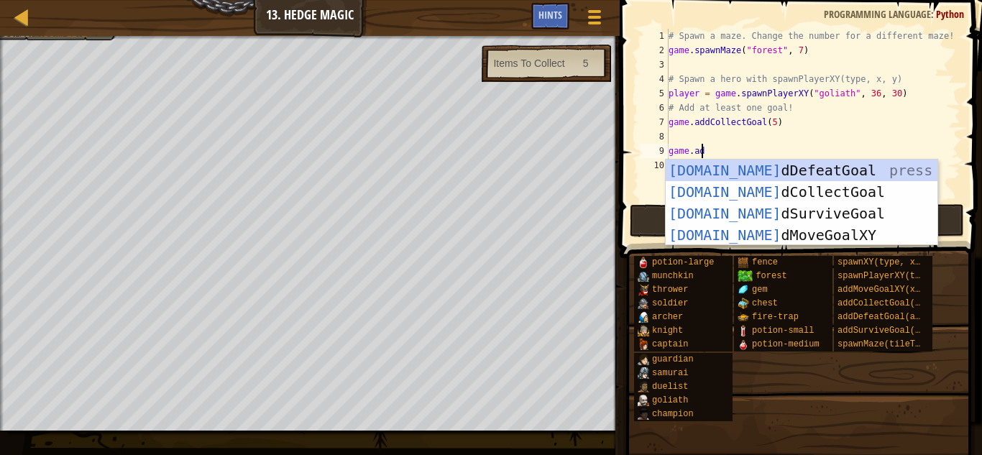
scroll to position [6, 2]
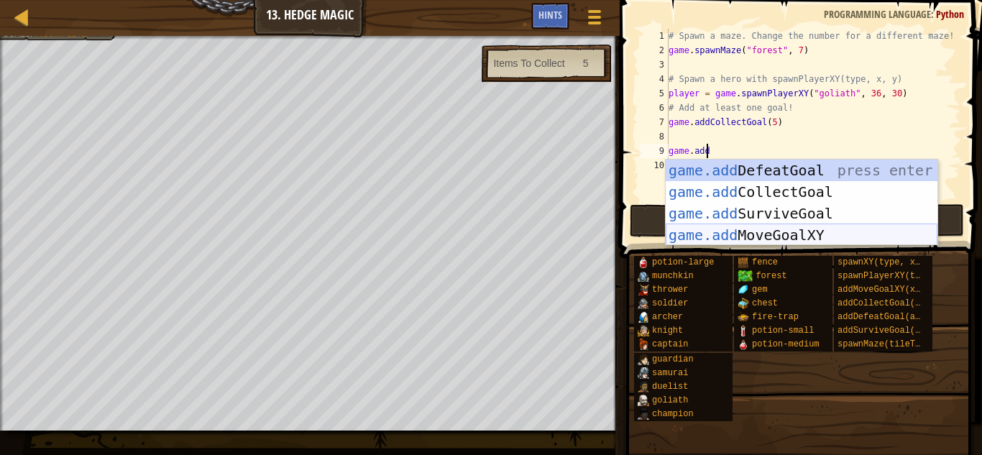
click at [760, 227] on div "game.add DefeatGoal press enter game.add CollectGoal press enter game.add Survi…" at bounding box center [801, 224] width 272 height 129
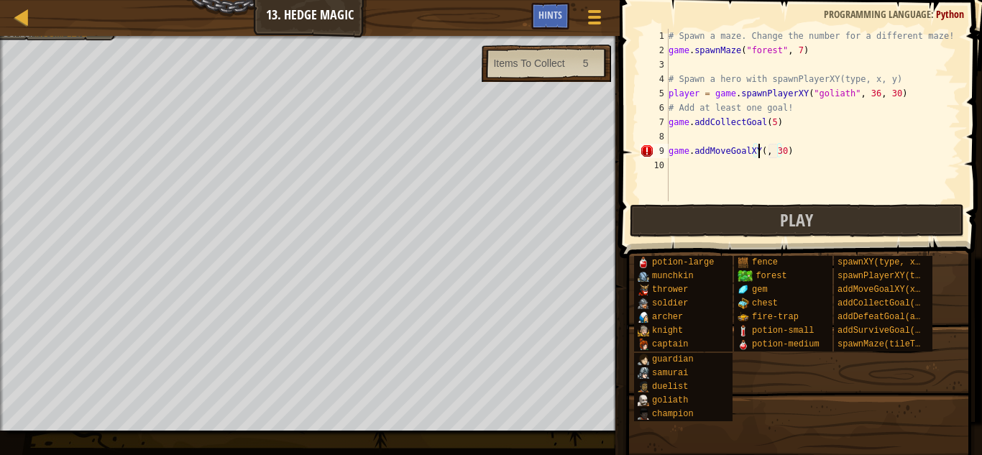
scroll to position [6, 8]
click at [788, 153] on div "# Spawn a maze. Change the number for a different maze! game . spawnMaze ( "for…" at bounding box center [812, 129] width 295 height 201
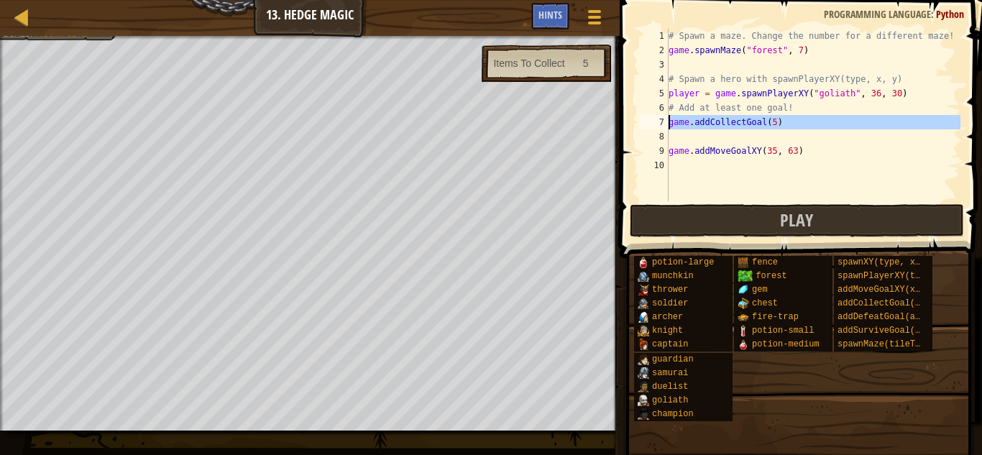
click at [583, 119] on div "Map Game Development 1 13. Hedge Magic Game Menu Done Hints 1 ההההההההההההההההה…" at bounding box center [491, 227] width 982 height 455
type textarea "game.addCollectGoal(5)"
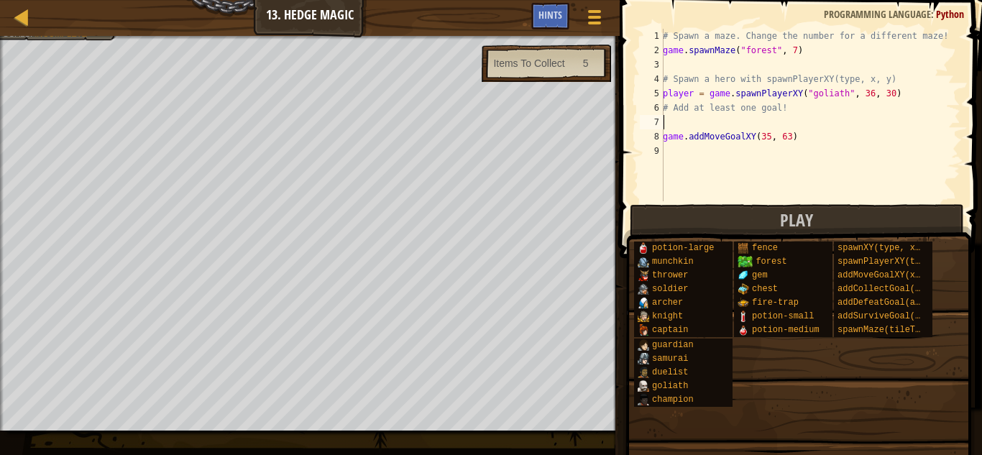
scroll to position [6, 0]
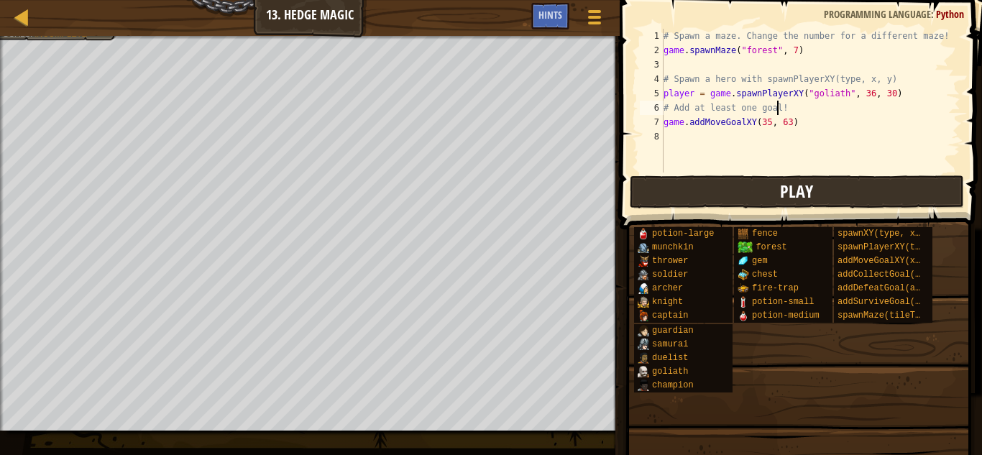
type textarea "# Add at least one goal!"
click at [814, 183] on button "Play" at bounding box center [796, 191] width 335 height 33
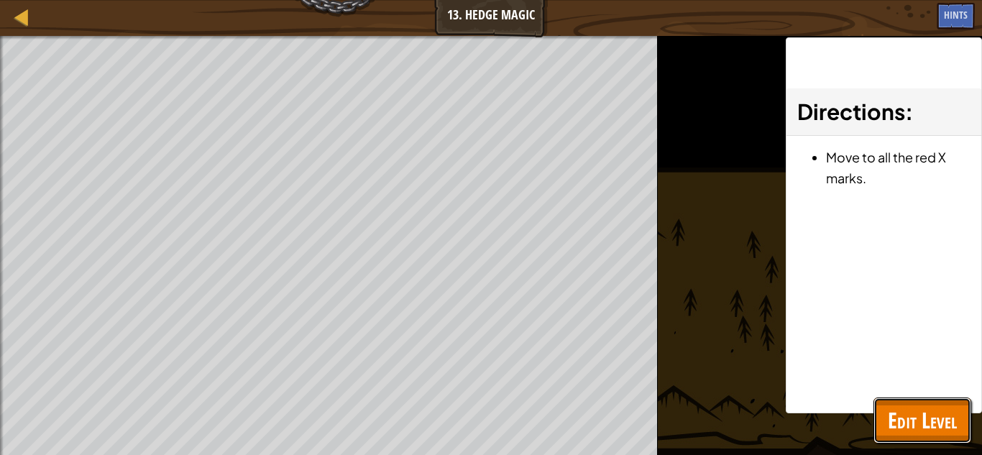
click at [923, 419] on span "Edit Level" at bounding box center [921, 419] width 69 height 29
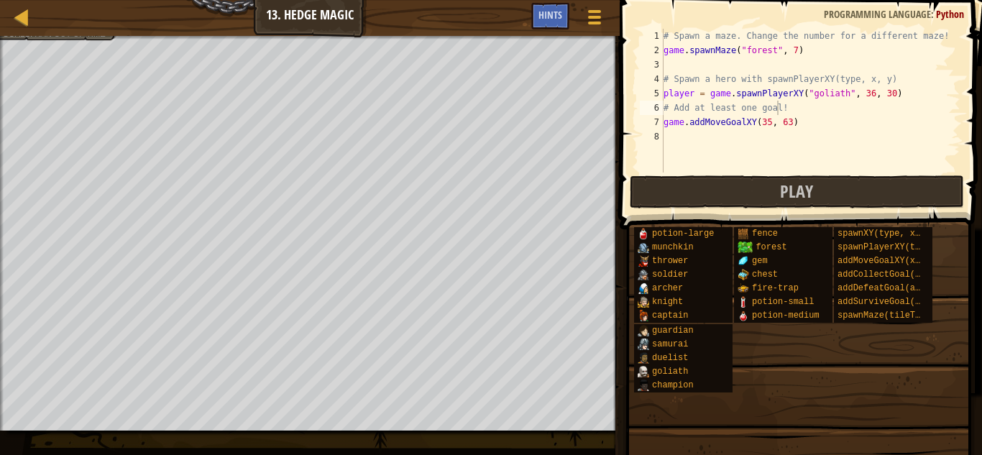
click at [728, 131] on div "# Spawn a maze. Change the number for a different maze! game . spawnMaze ( "for…" at bounding box center [810, 115] width 300 height 172
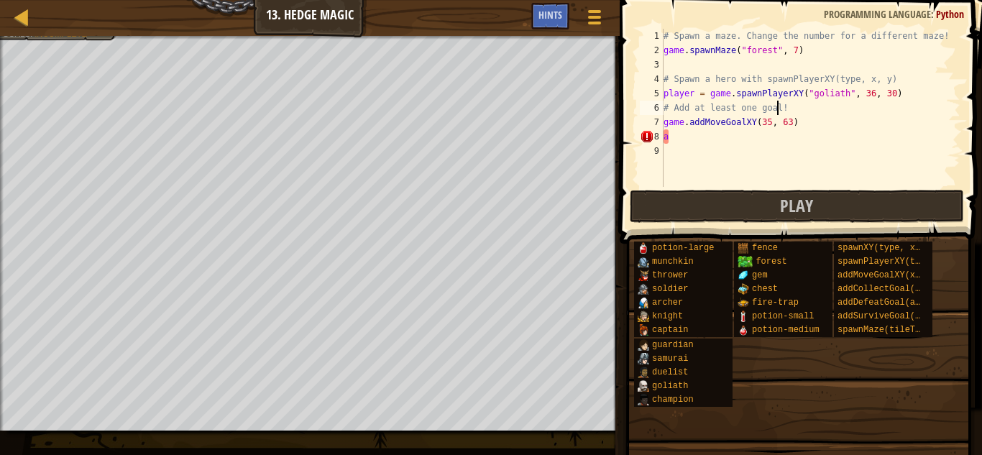
click at [785, 103] on div "# Spawn a maze. Change the number for a different maze! game . spawnMaze ( "for…" at bounding box center [810, 122] width 300 height 187
type textarea "# Add at least one goal!"
type textarea "\"
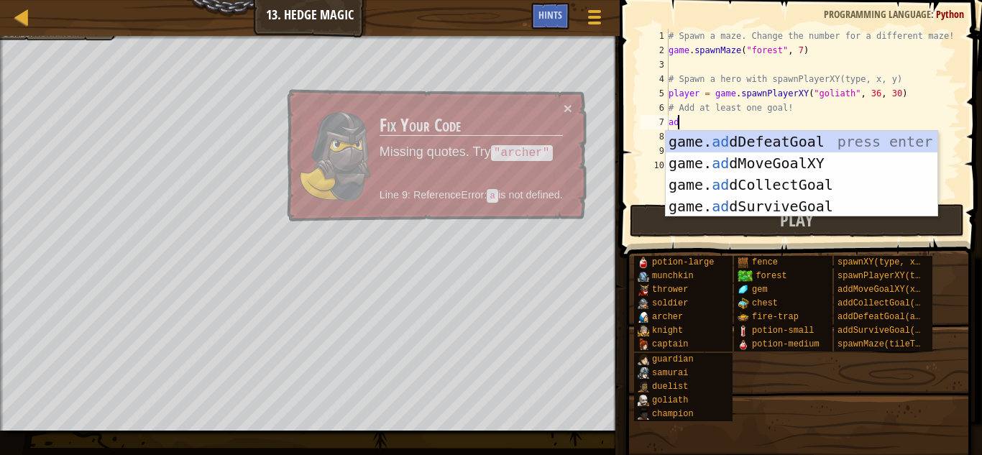
type textarea "add"
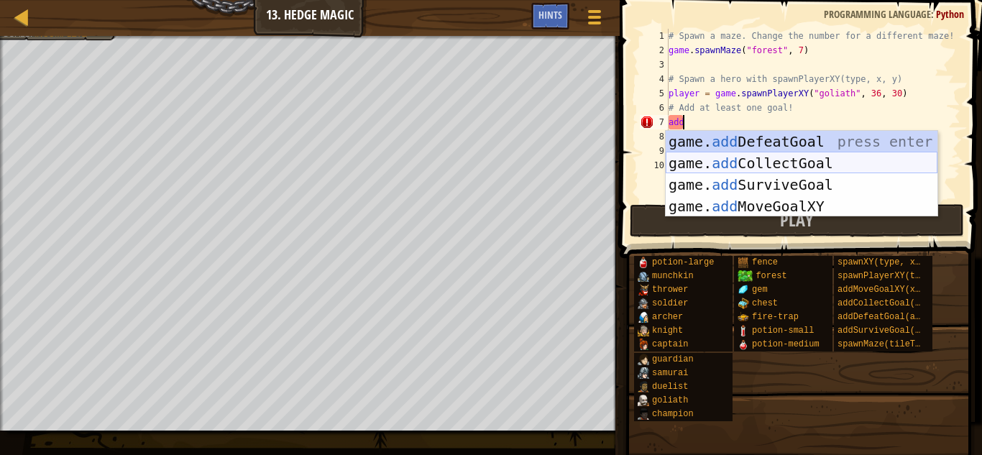
click at [796, 164] on div "game. add DefeatGoal press enter game. add CollectGoal press enter game. add Su…" at bounding box center [801, 195] width 272 height 129
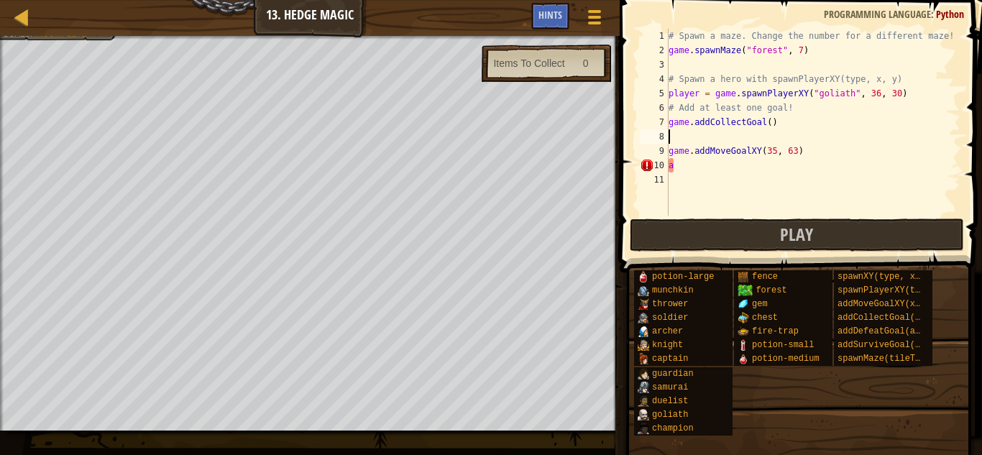
click at [763, 120] on div "# Spawn a maze. Change the number for a different maze! game . spawnMaze ( "for…" at bounding box center [812, 137] width 295 height 216
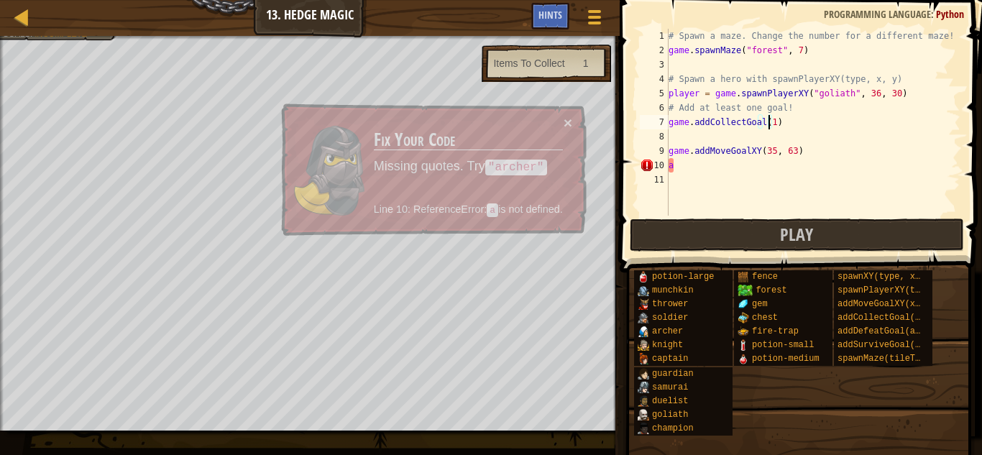
click at [712, 170] on div "# Spawn a maze. Change the number for a different maze! game . spawnMaze ( "for…" at bounding box center [812, 137] width 295 height 216
type textarea "a"
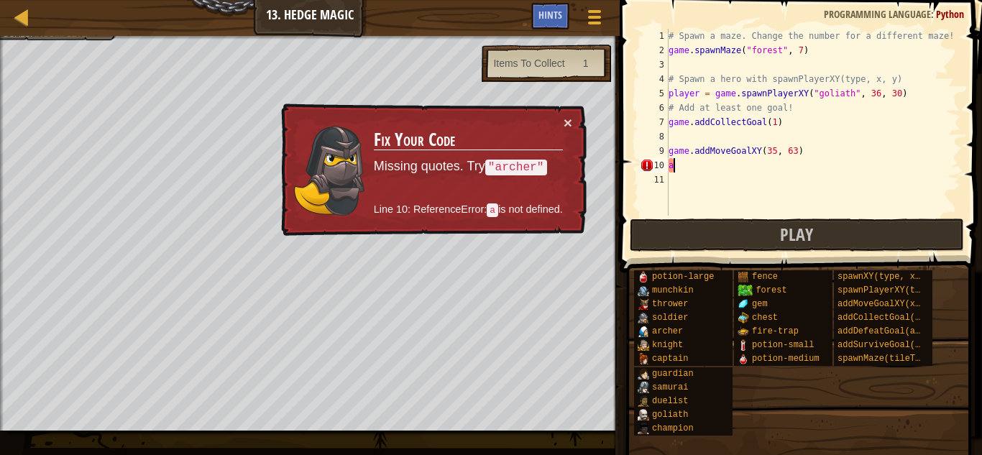
scroll to position [6, 0]
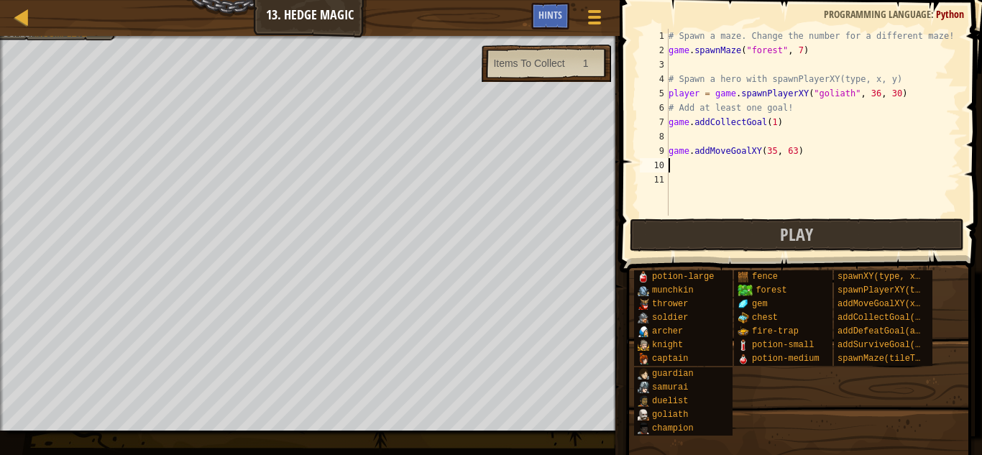
click at [691, 137] on div "# Spawn a maze. Change the number for a different maze! game . spawnMaze ( "for…" at bounding box center [812, 137] width 295 height 216
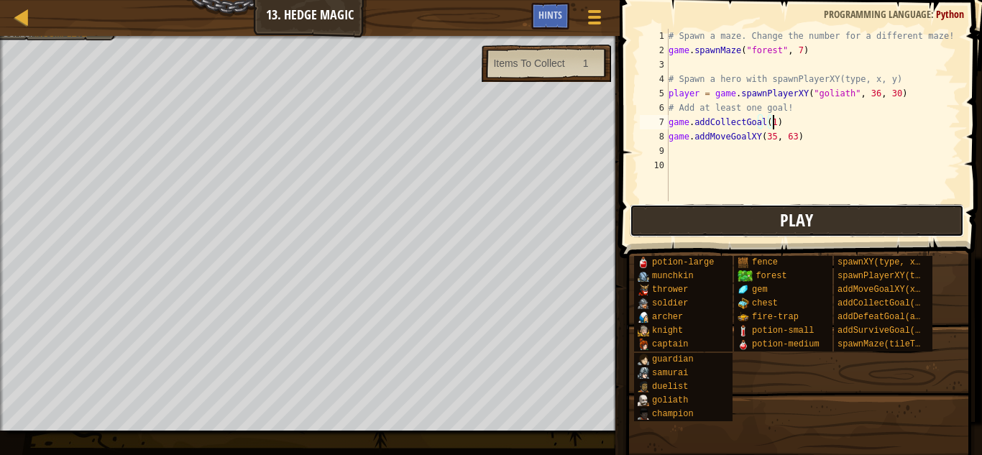
click at [743, 218] on button "Play" at bounding box center [796, 220] width 335 height 33
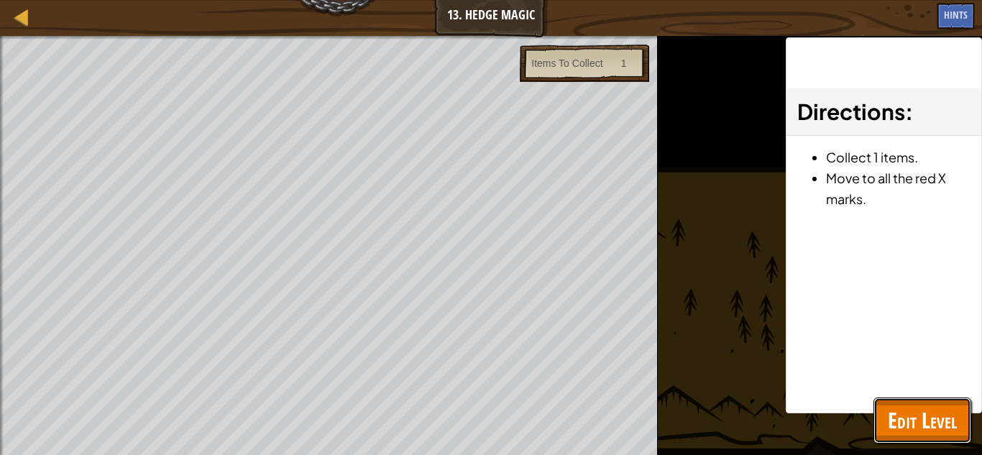
click at [920, 405] on span "Edit Level" at bounding box center [921, 419] width 69 height 29
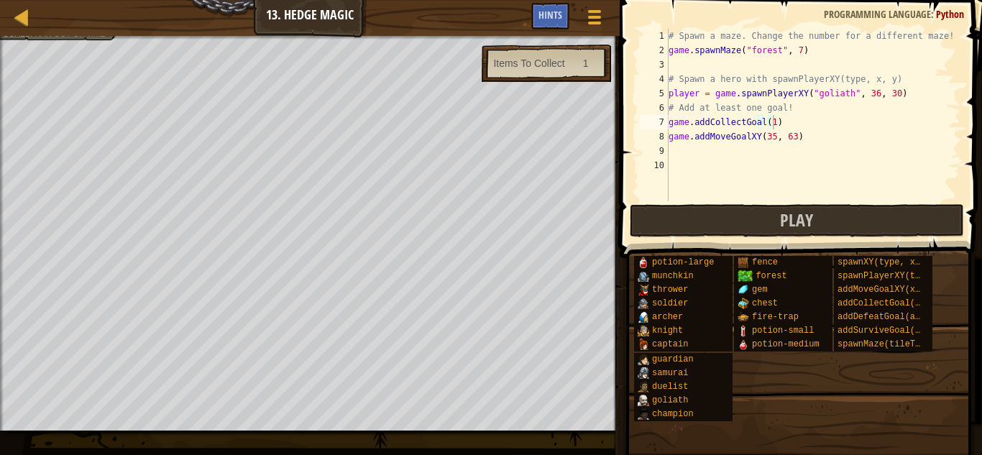
click at [765, 134] on div "# Spawn a maze. Change the number for a different maze! game . spawnMaze ( "for…" at bounding box center [812, 129] width 295 height 201
click at [784, 132] on div "# Spawn a maze. Change the number for a different maze! game . spawnMaze ( "for…" at bounding box center [812, 129] width 295 height 201
type textarea "game.addMoveGoalXY(28, 28)"
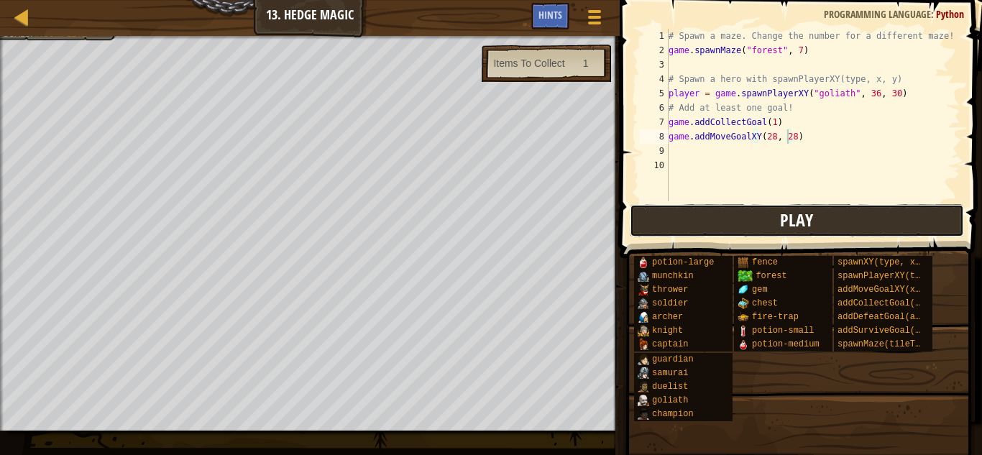
click at [817, 212] on button "Play" at bounding box center [796, 220] width 335 height 33
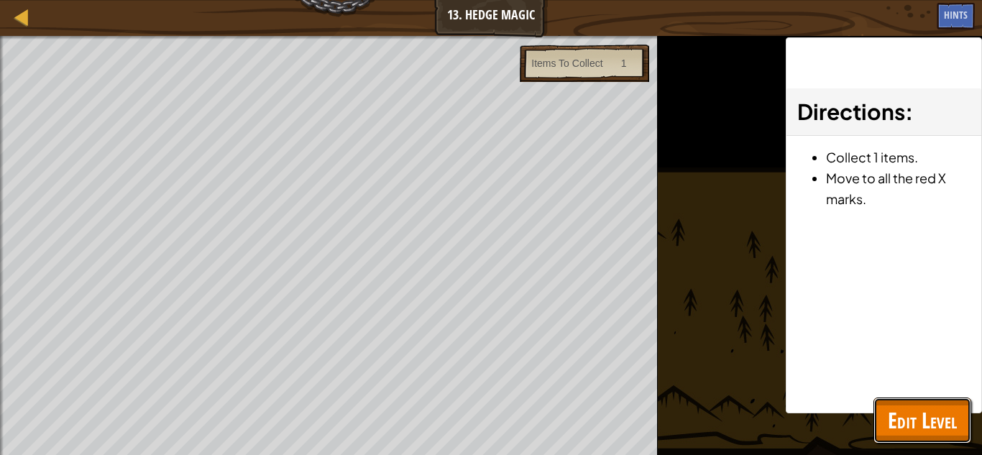
click at [928, 410] on span "Edit Level" at bounding box center [921, 419] width 69 height 29
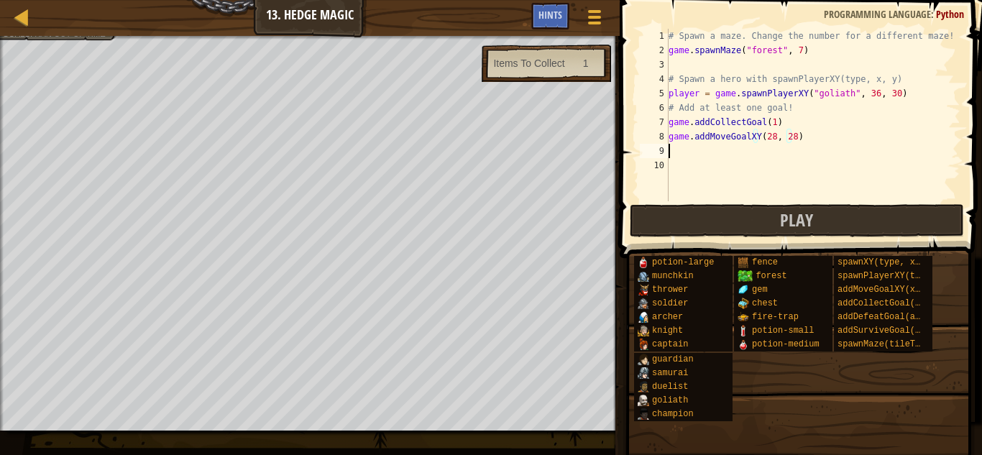
click at [718, 152] on div "# Spawn a maze. Change the number for a different maze! game . spawnMaze ( "for…" at bounding box center [812, 129] width 295 height 201
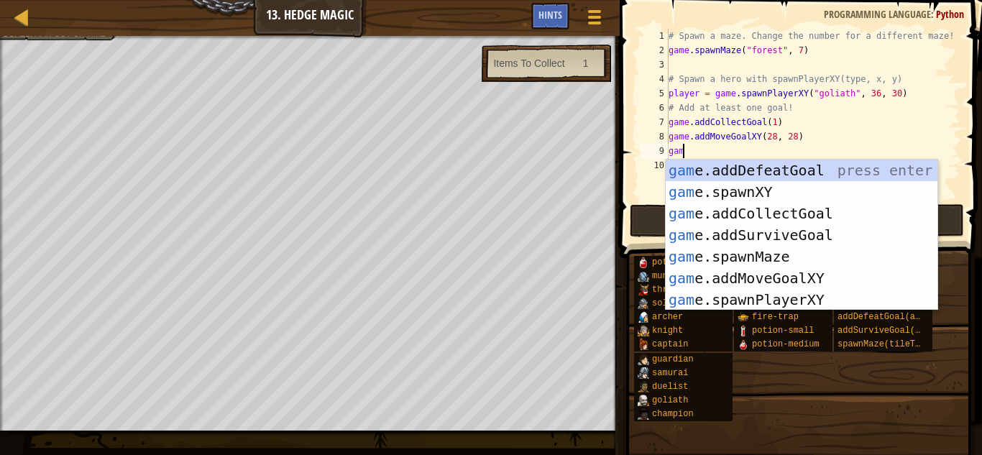
scroll to position [6, 1]
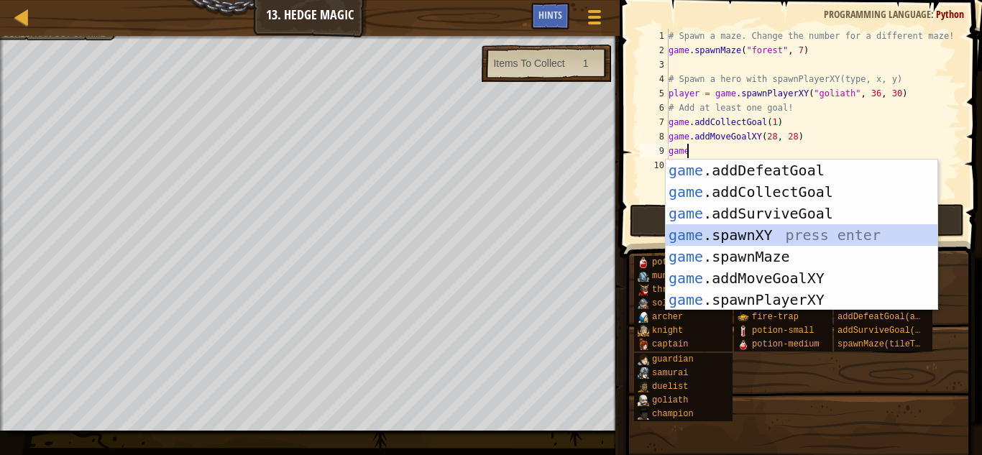
click at [784, 234] on div "game .addDefeatGoal press enter game .addCollectGoal press enter game .addSurvi…" at bounding box center [801, 257] width 272 height 194
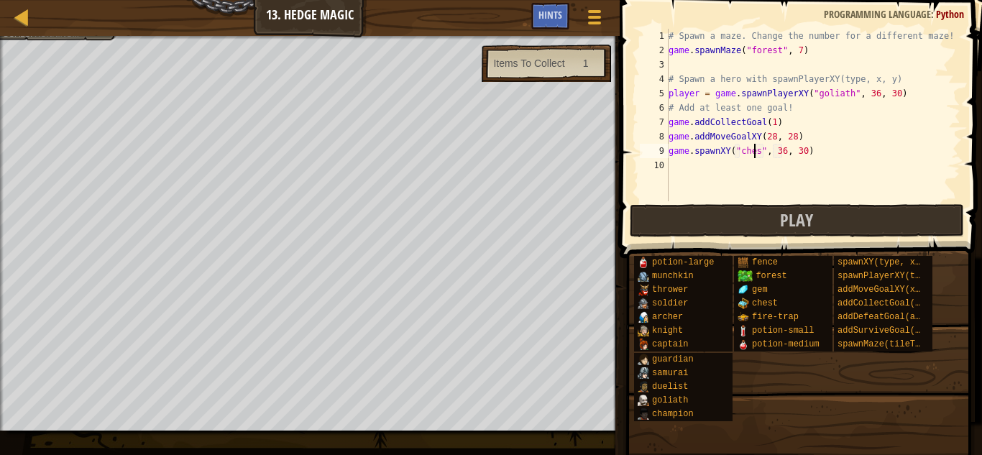
scroll to position [6, 7]
click at [780, 151] on div "# Spawn a maze. Change the number for a different maze! game . spawnMaze ( "for…" at bounding box center [812, 129] width 295 height 201
click at [800, 151] on div "# Spawn a maze. Change the number for a different maze! game . spawnMaze ( "for…" at bounding box center [812, 129] width 295 height 201
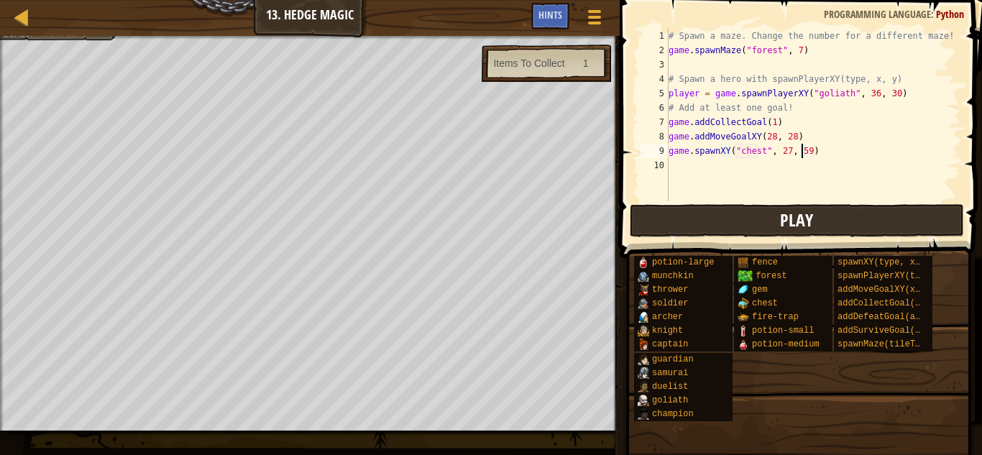
type textarea "game.spawnXY("chest", 27, 59)"
click at [905, 218] on button "Play" at bounding box center [796, 220] width 335 height 33
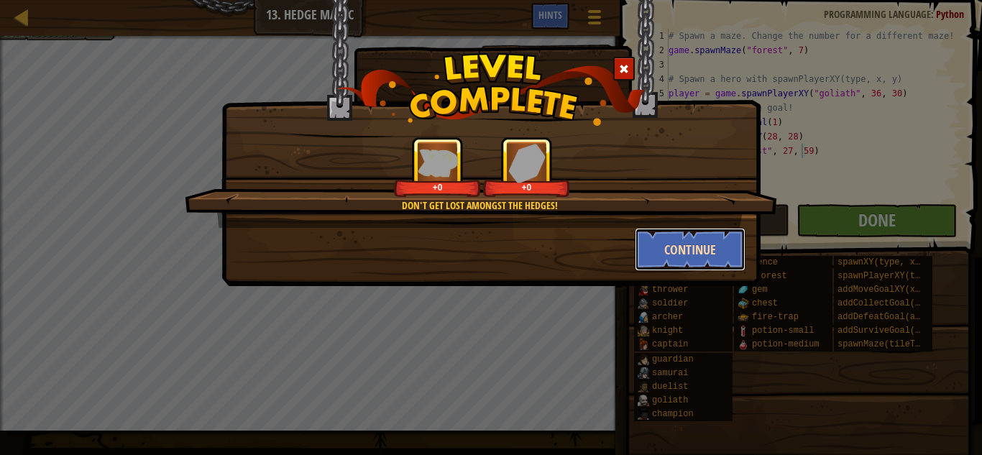
click at [670, 254] on button "Continue" at bounding box center [690, 249] width 111 height 43
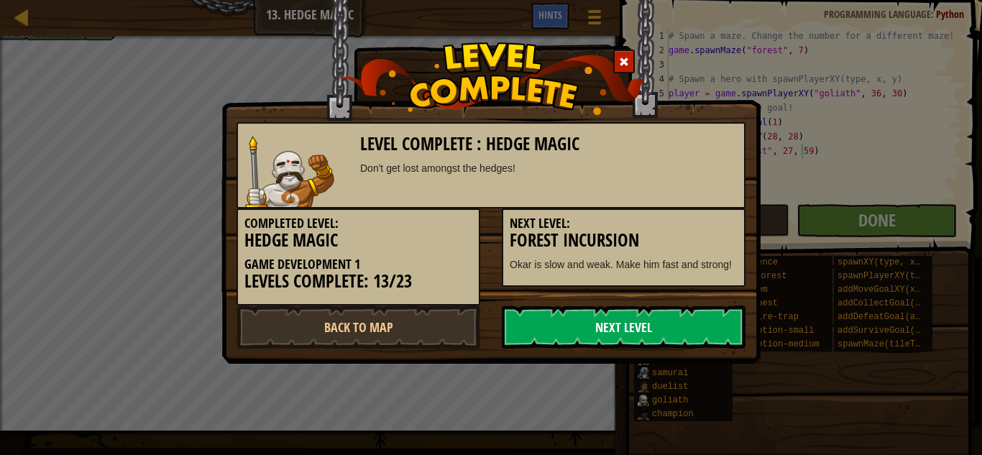
click at [674, 338] on link "Next Level" at bounding box center [624, 326] width 244 height 43
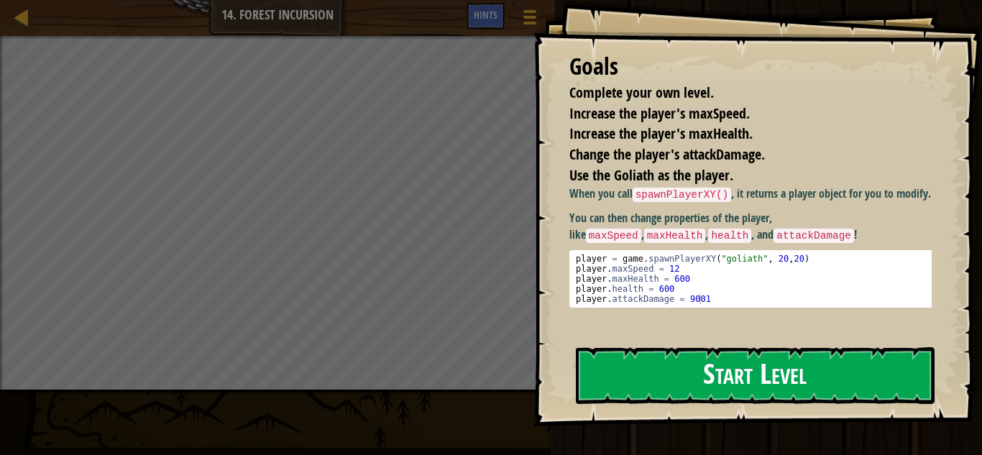
click at [737, 362] on button "Start Level" at bounding box center [755, 375] width 359 height 57
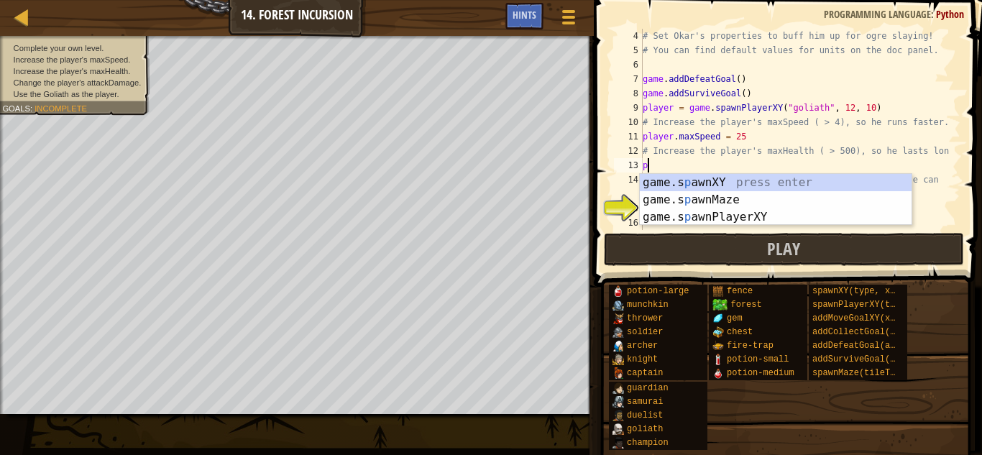
scroll to position [6, 0]
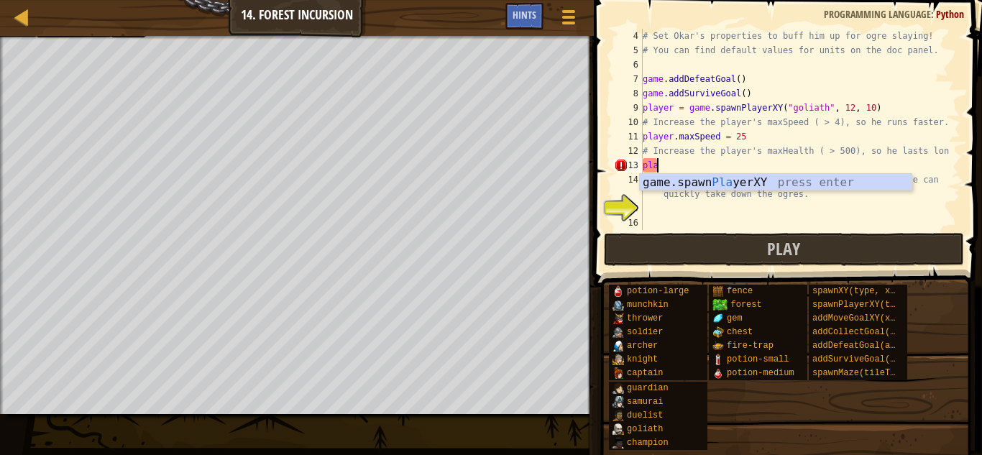
type textarea "p"
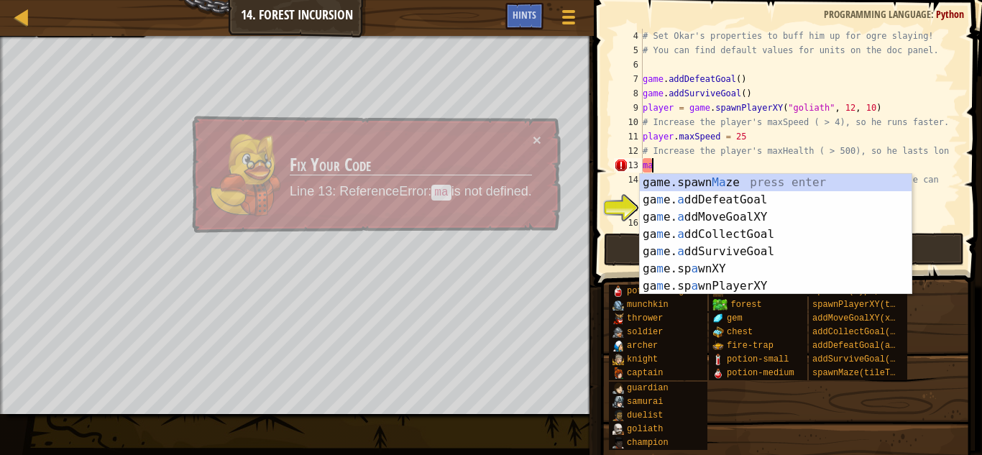
type textarea "m"
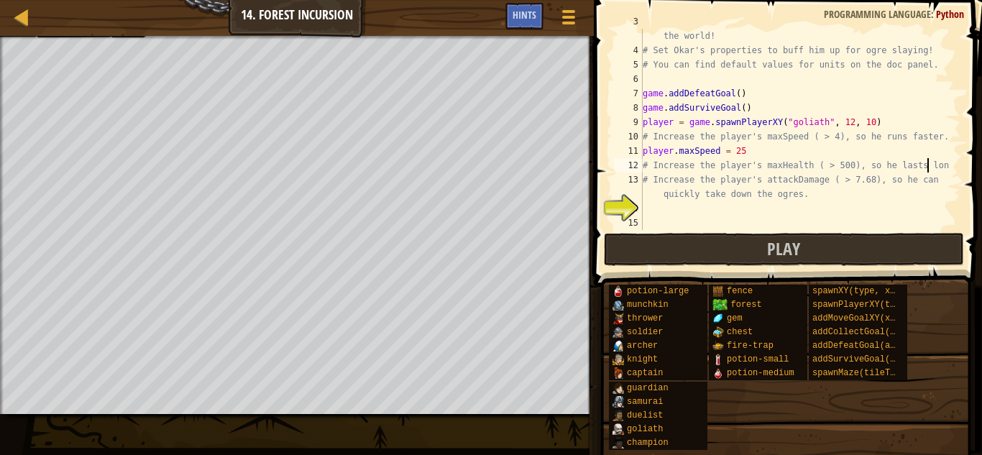
scroll to position [43, 0]
type textarea "# Increase the player's maxHealth ( > 500), so he lasts lo"
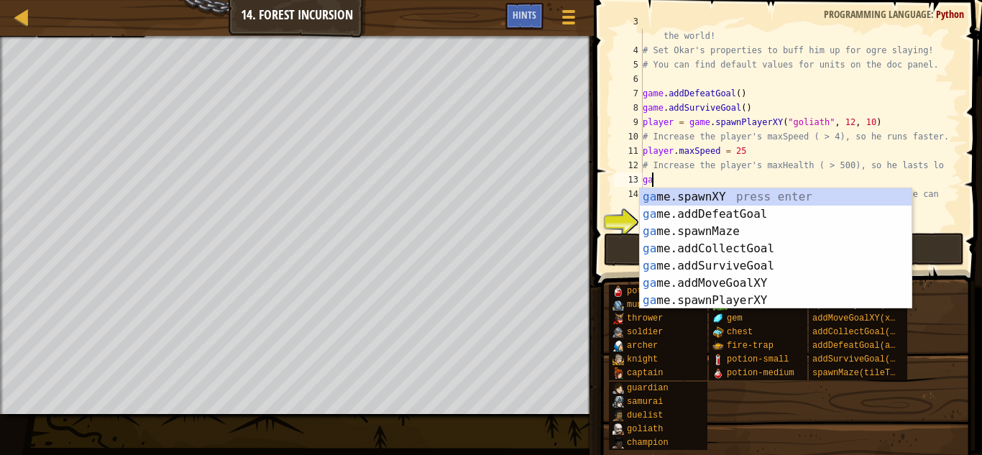
type textarea "g"
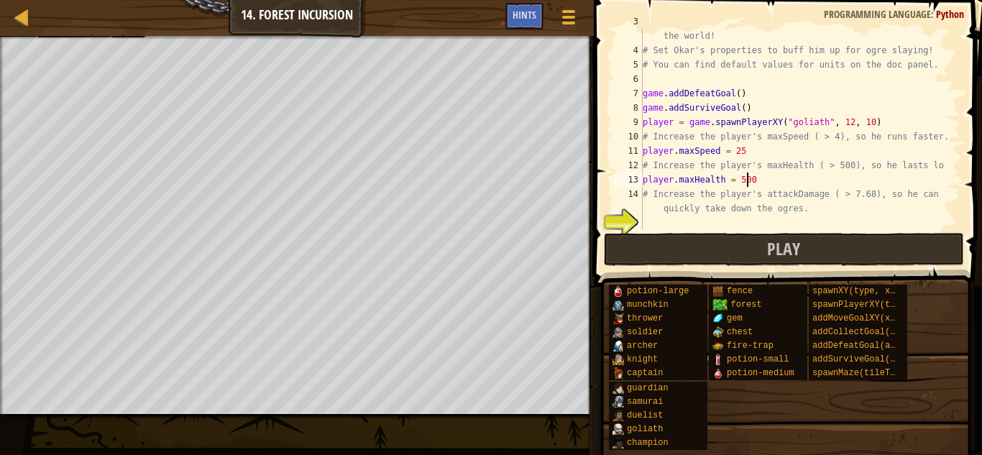
scroll to position [6, 8]
click at [928, 193] on div "# Fortunately, as a game developer, you have full control over the world! # Set…" at bounding box center [795, 136] width 310 height 244
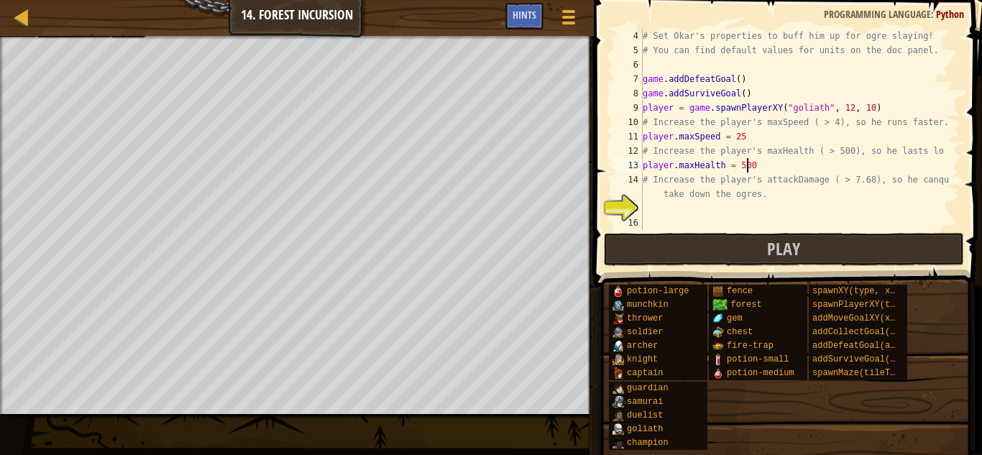
click at [836, 159] on div "# Set Okar's properties to buff him up for ogre slaying! # You can find default…" at bounding box center [795, 144] width 310 height 230
type textarea "player.maxHealth = 500"
click at [851, 203] on div "# Set Okar's properties to buff him up for ogre slaying! # You can find default…" at bounding box center [795, 144] width 310 height 230
drag, startPoint x: 804, startPoint y: 186, endPoint x: 637, endPoint y: 198, distance: 167.1
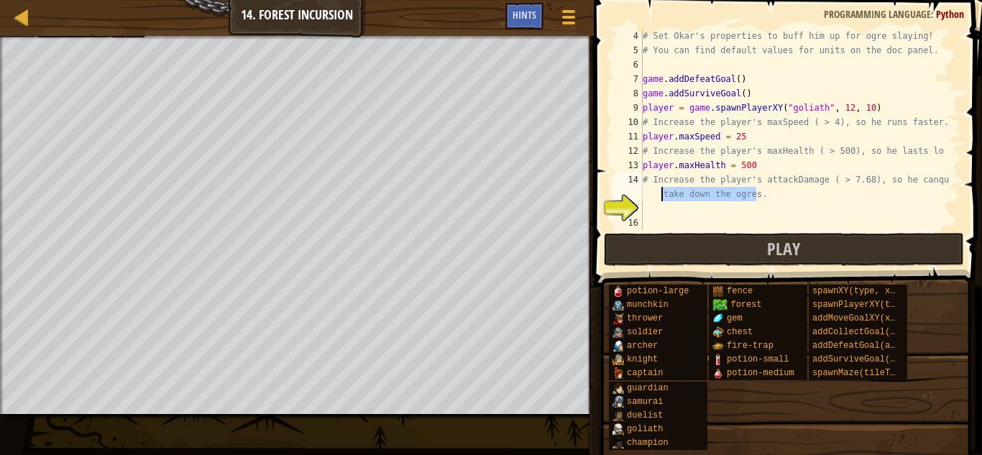
click at [637, 198] on div "4 5 6 7 8 9 10 11 12 13 14 15 16 # Set Okar's properties to buff him up for ogr…" at bounding box center [785, 129] width 349 height 201
type textarea "# Increase the player's attackDamage ( > 7.68), so he canquickly"
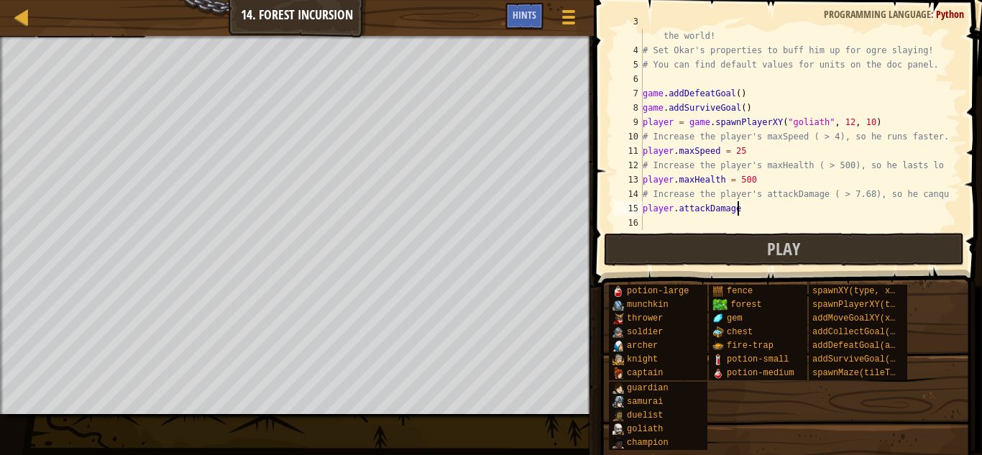
scroll to position [6, 7]
type textarea "player.attackDamage = 100"
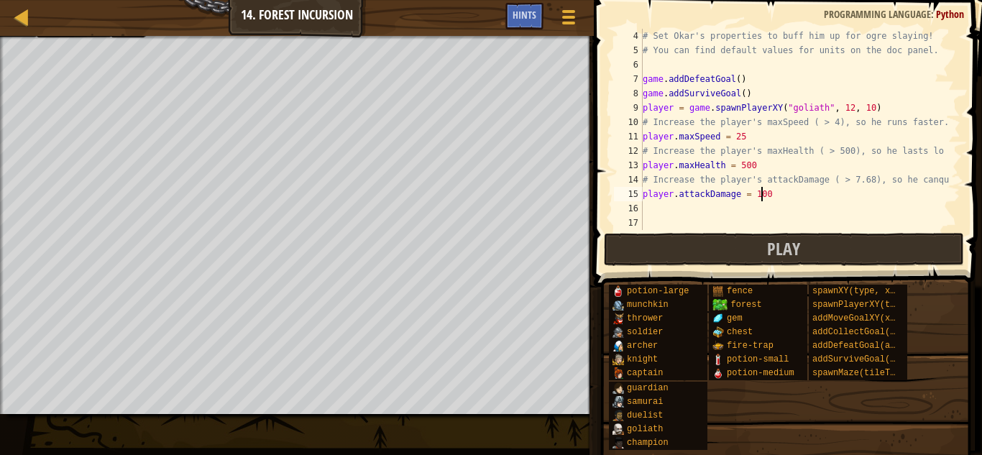
scroll to position [57, 0]
click at [770, 217] on div "# Set Okar's properties to buff him up for ogre slaying! # You can find default…" at bounding box center [795, 144] width 310 height 230
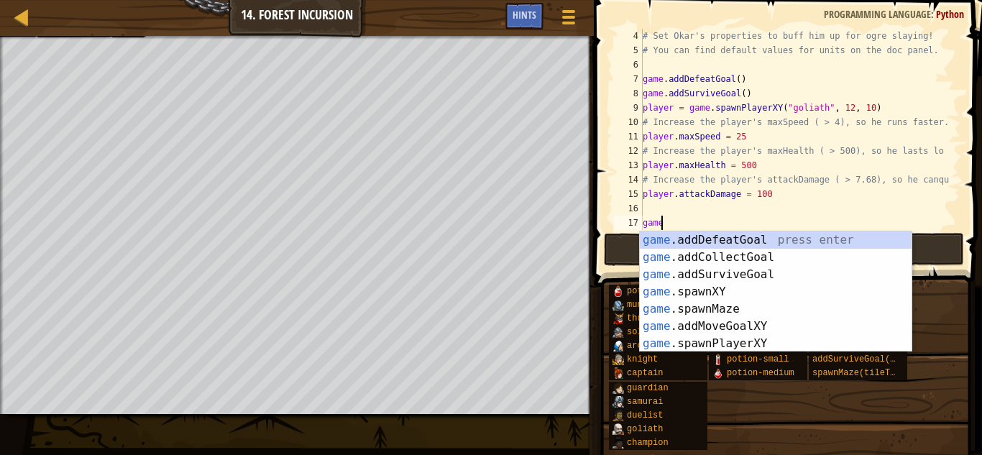
scroll to position [6, 1]
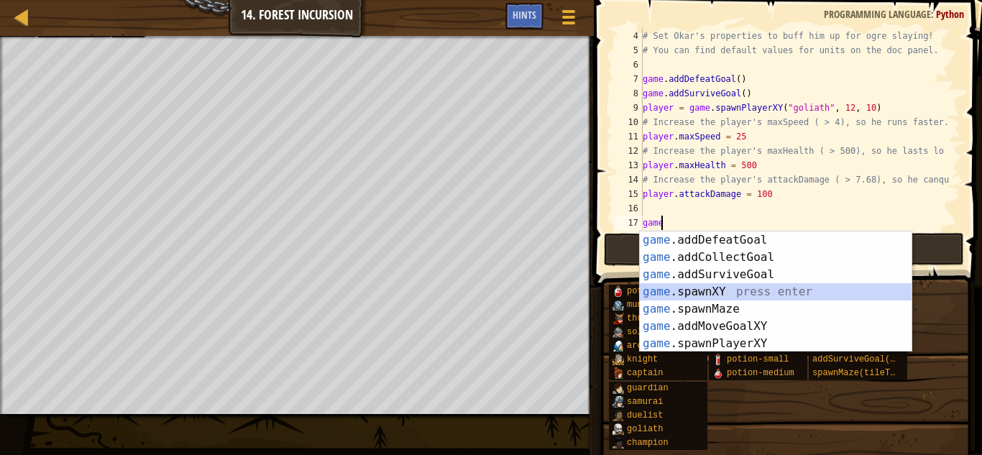
click at [753, 293] on div "game .addDefeatGoal press enter game .addCollectGoal press enter game .addSurvi…" at bounding box center [776, 308] width 272 height 155
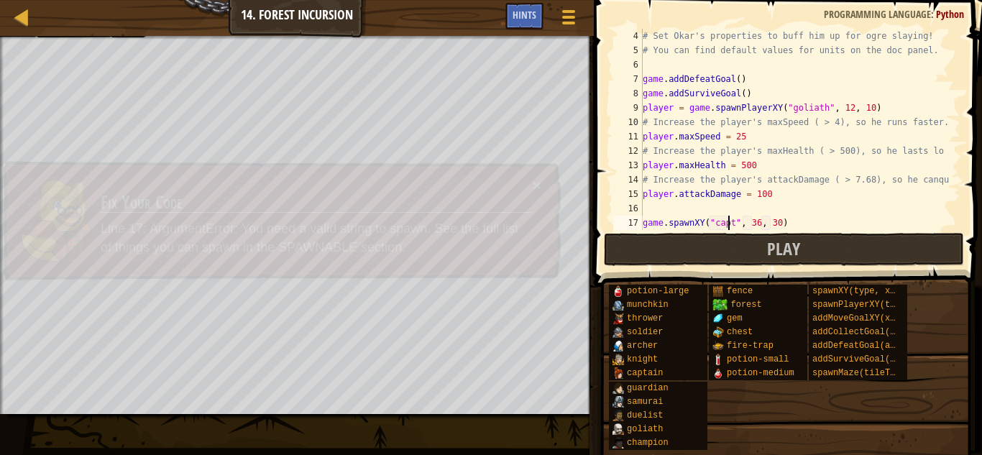
scroll to position [6, 8]
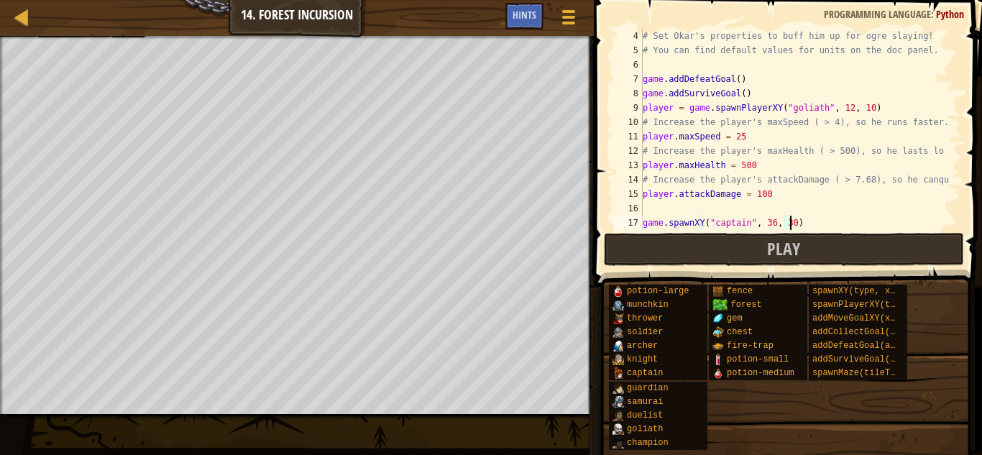
drag, startPoint x: 823, startPoint y: 226, endPoint x: 800, endPoint y: 222, distance: 23.3
click at [800, 222] on div "# Set Okar's properties to buff him up for ogre slaying! # You can find default…" at bounding box center [795, 144] width 310 height 230
click at [742, 222] on div "# Set Okar's properties to buff him up for ogre slaying! # You can find default…" at bounding box center [795, 144] width 310 height 230
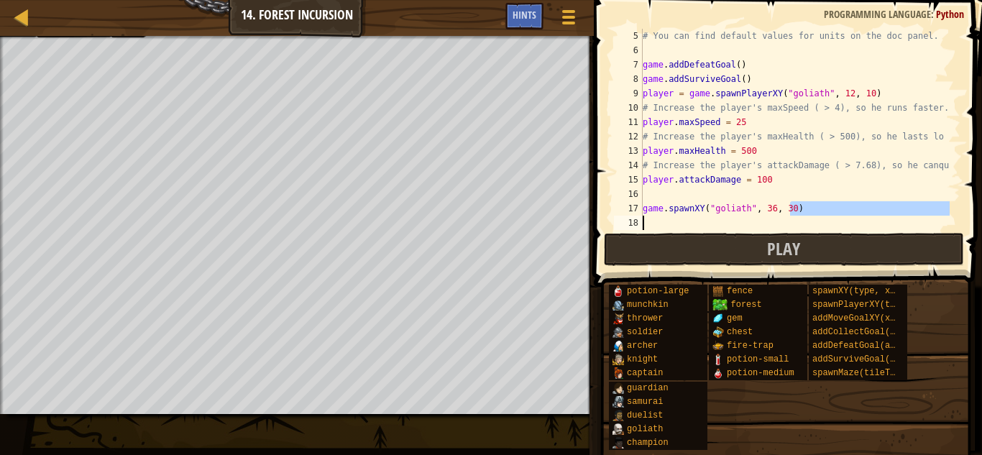
scroll to position [72, 0]
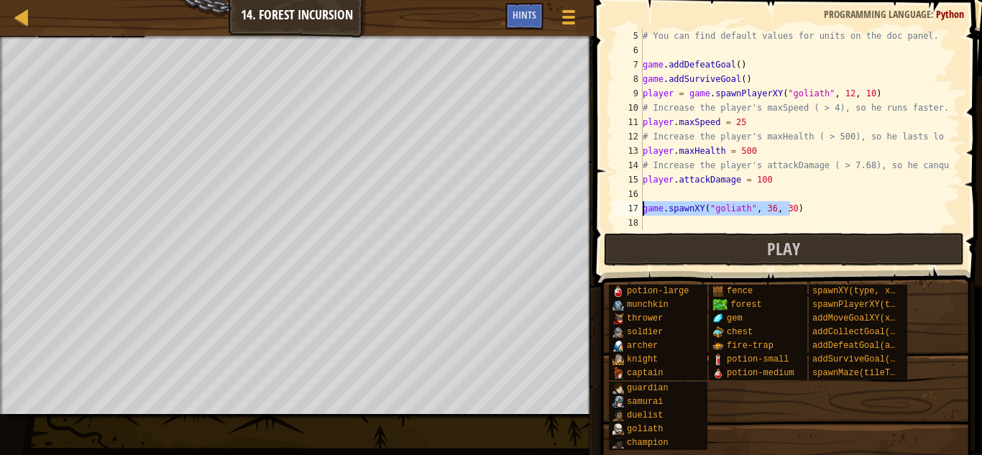
drag, startPoint x: 820, startPoint y: 223, endPoint x: 604, endPoint y: 214, distance: 216.5
click at [604, 214] on div "game.spawnXY("goliath", 36, 30) 5 6 7 8 9 10 11 12 13 14 15 16 17 18 # You can …" at bounding box center [785, 171] width 392 height 329
type textarea "game.spawnXY("goliath", 36, 30)"
click at [691, 230] on span at bounding box center [789, 122] width 400 height 329
click at [678, 219] on div "# You can find default values for units on the doc panel. game . addDefeatGoal …" at bounding box center [795, 144] width 310 height 230
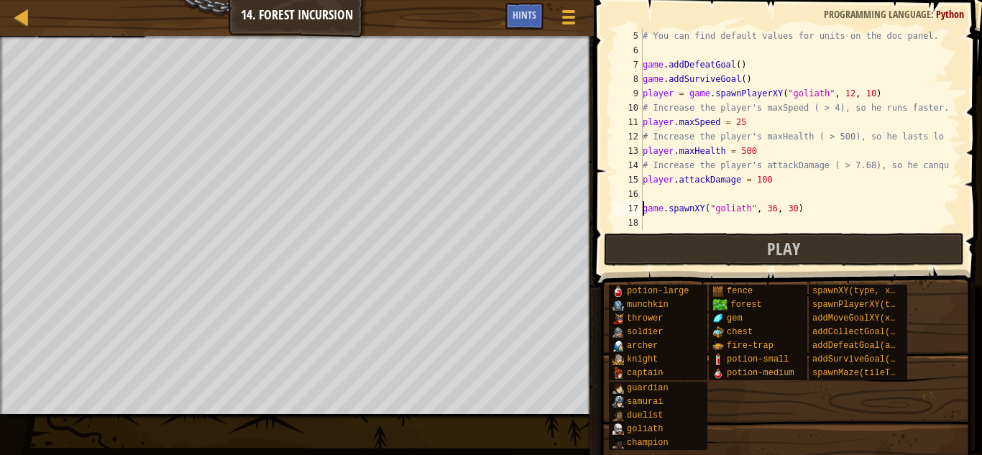
scroll to position [6, 0]
paste textarea "game.spawnXY("goliath", 36, 30)"
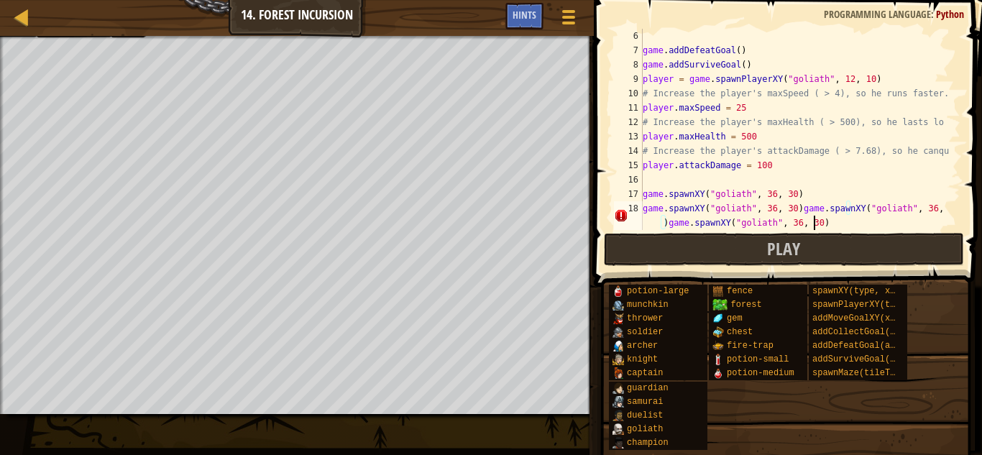
paste textarea "game.spawnXY("goliath", 36, 30)"
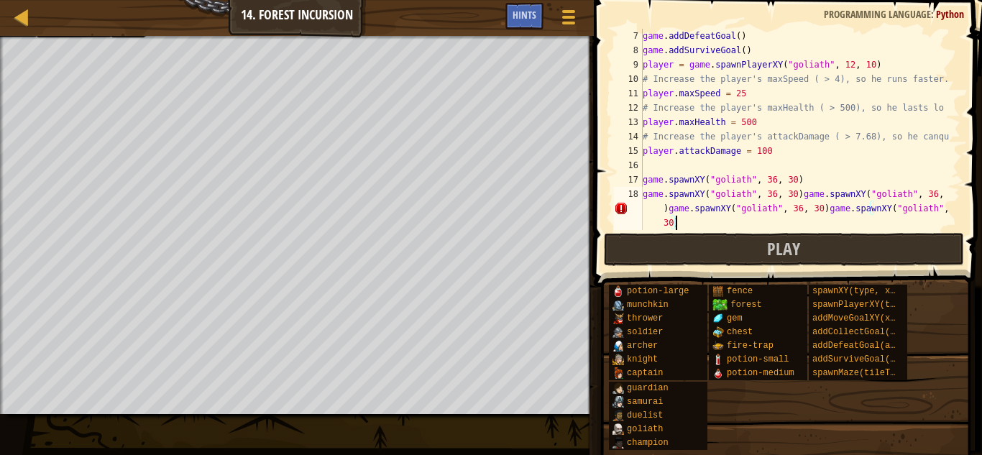
paste textarea "game.spawnXY("goliath", 36, 30)"
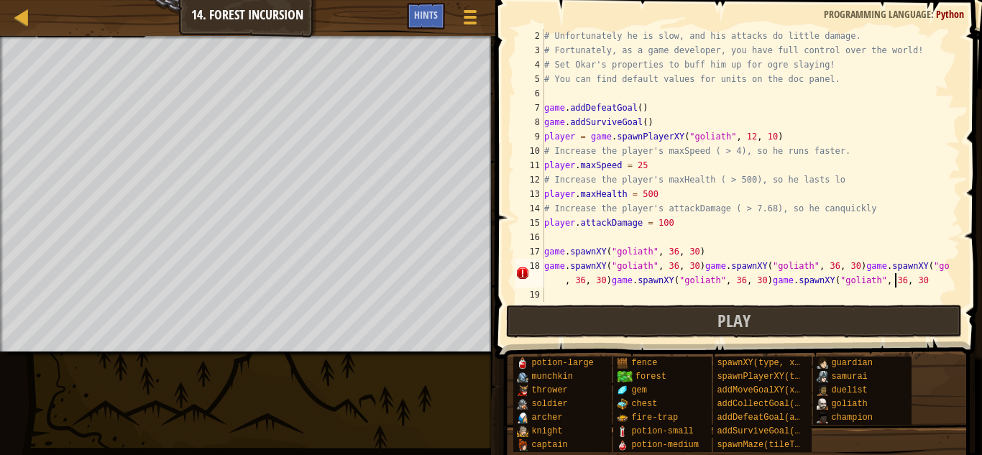
scroll to position [14, 0]
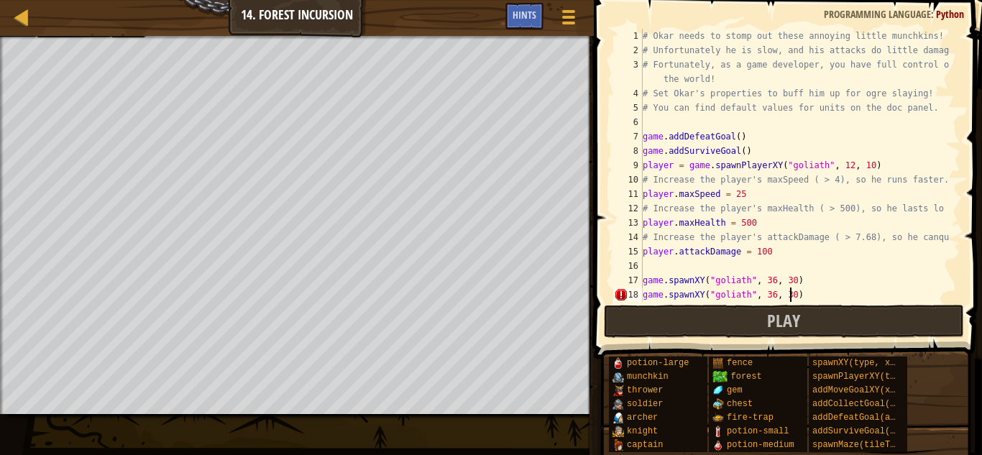
type textarea "game.spawnXY("goliath", 36, 30)"
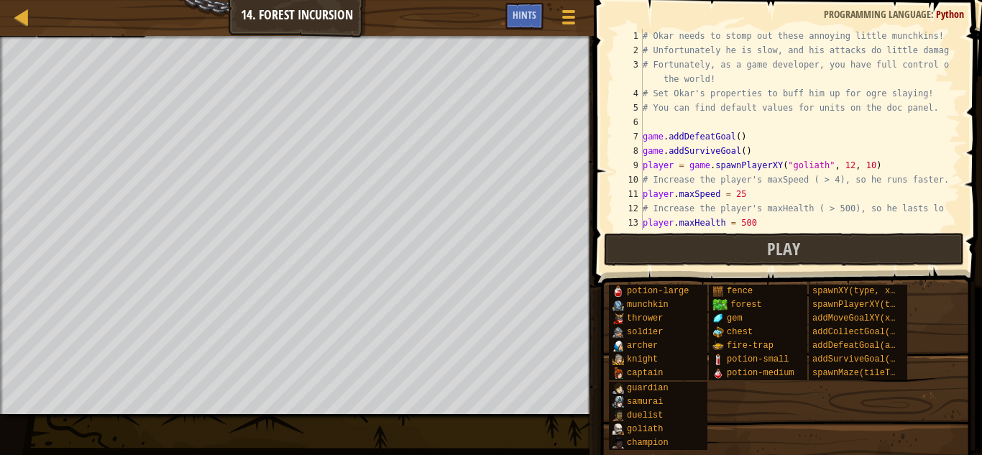
scroll to position [86, 0]
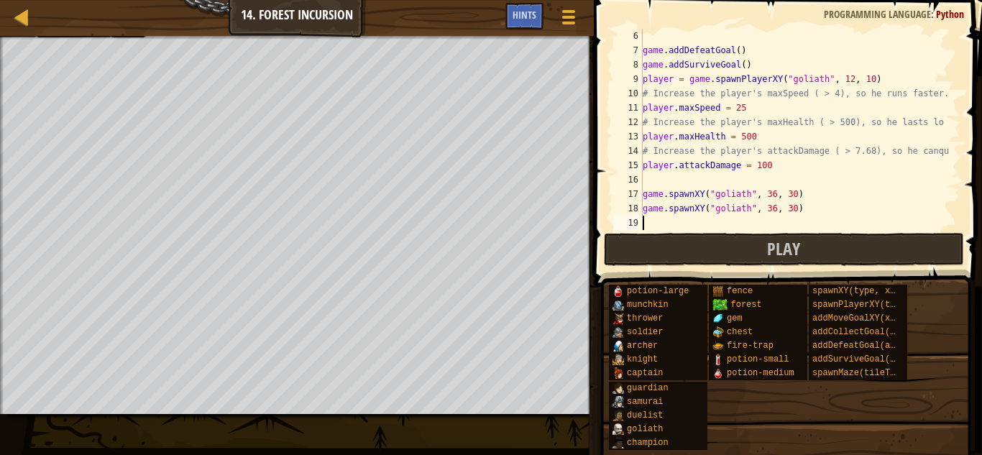
paste textarea "game.spawnXY("goliath", 36, 30)"
type textarea "game.spawnXY("goliath", 36, 30)"
paste textarea "game.spawnXY("goliath", 36, 30)"
type textarea "game.spawnXY("goliath", 36, 30)"
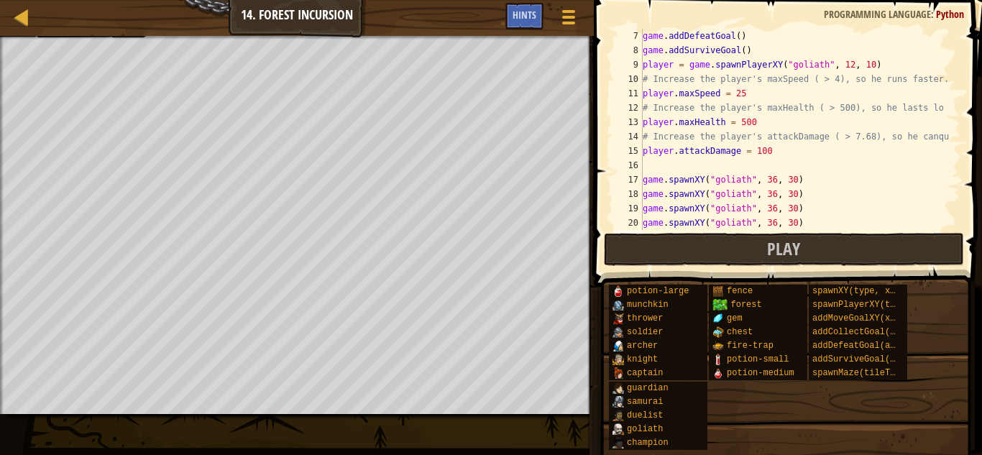
paste textarea "game.spawnXY("goliath", 36, 30)"
type textarea "game.spawnXY("goliath", 36, 30)"
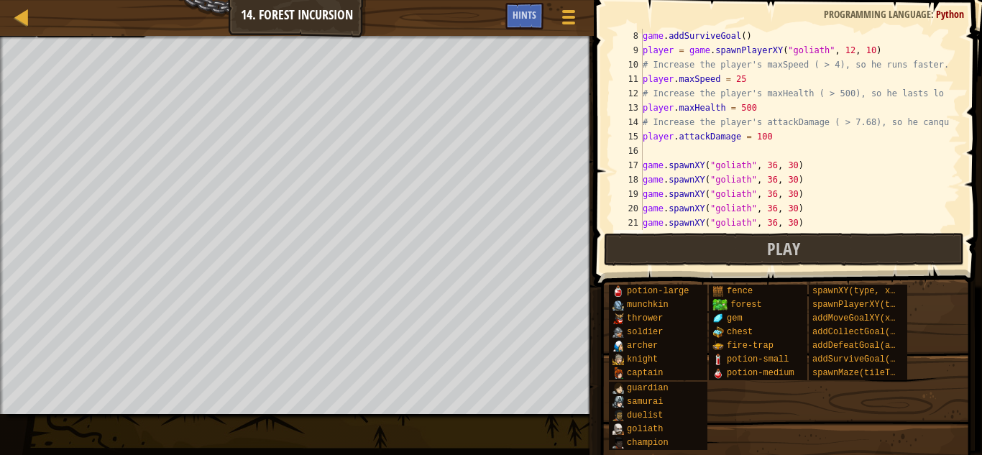
paste textarea "game.spawnXY("goliath", 36, 30)"
type textarea "game.spawnXY("goliath", 36, 30)"
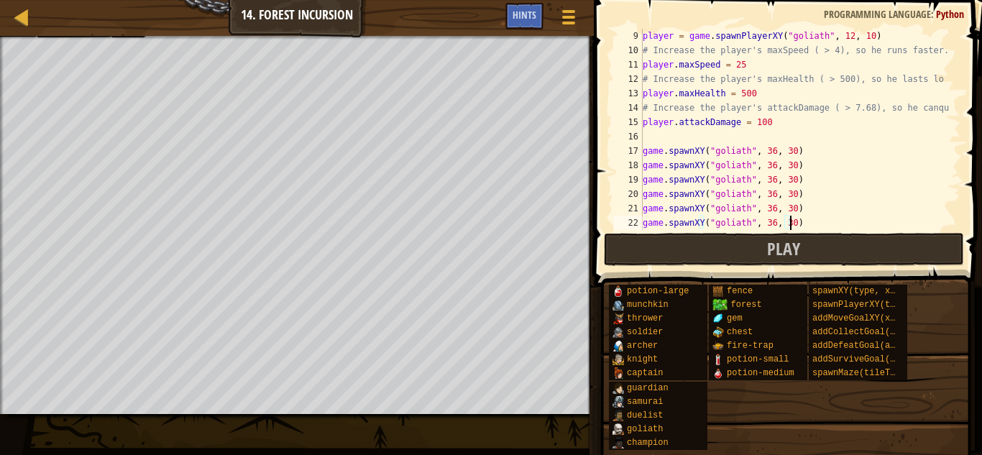
paste textarea "game.spawnXY("goliath", 36, 30)"
type textarea "game.spawnXY("goliath", 36, 30)"
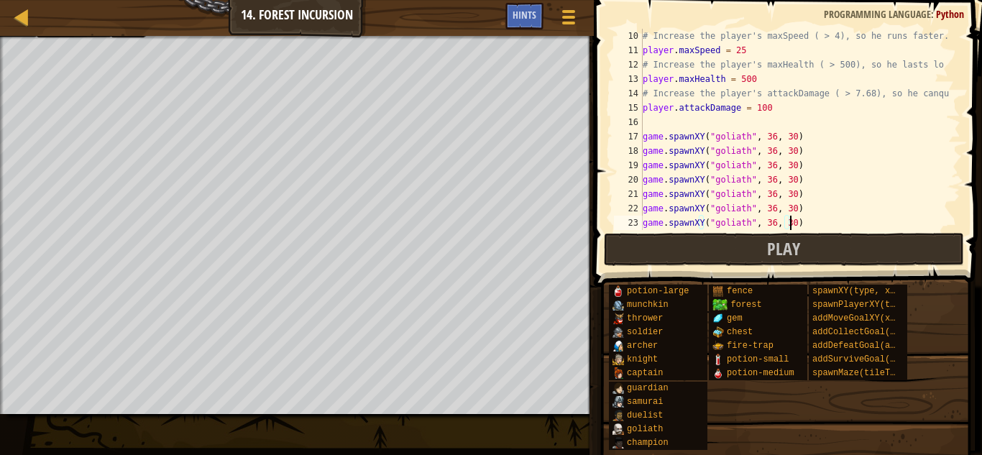
paste textarea "game.spawnXY("goliath", 36, 30)"
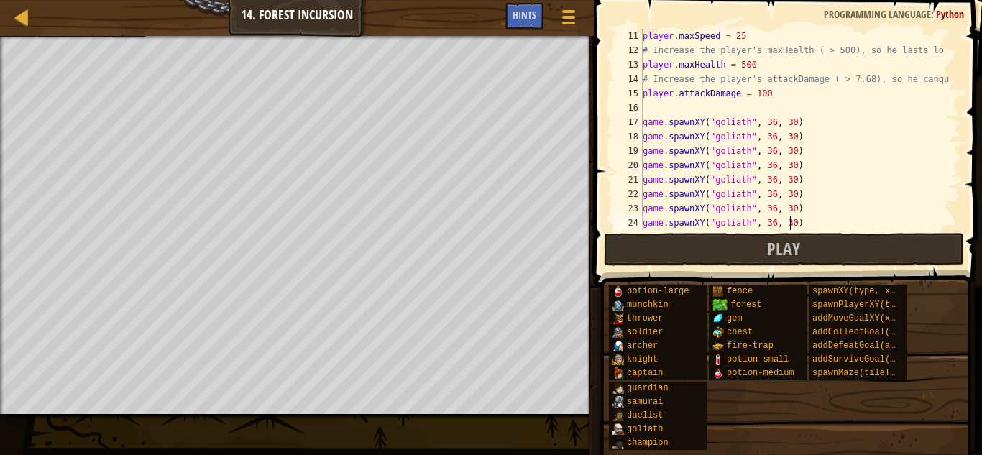
type textarea "game.spawnXY("goliath", 36, 30)"
paste textarea "game.spawnXY("goliath", 36, 30)"
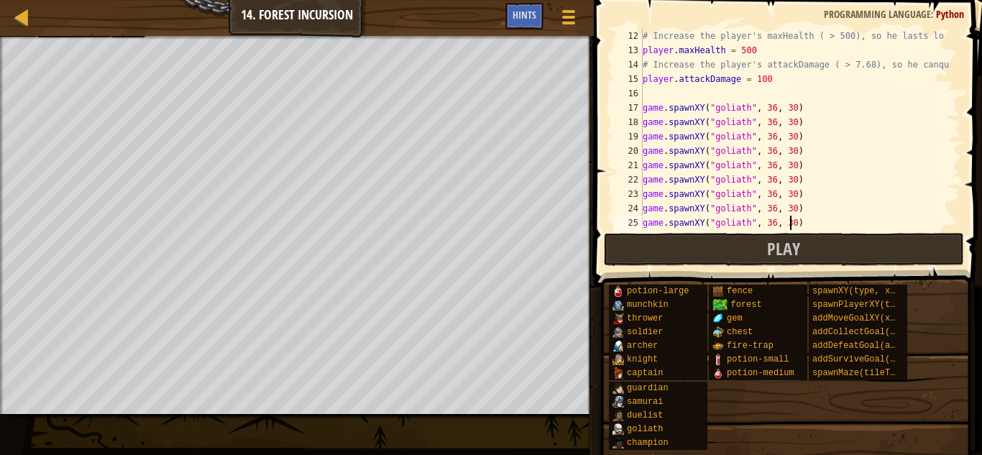
type textarea "game.spawnXY("goliath", 36, 30)"
paste textarea "game.spawnXY("goliath", 36, 30)"
type textarea "game.spawnXY("goliath", 36, 30)"
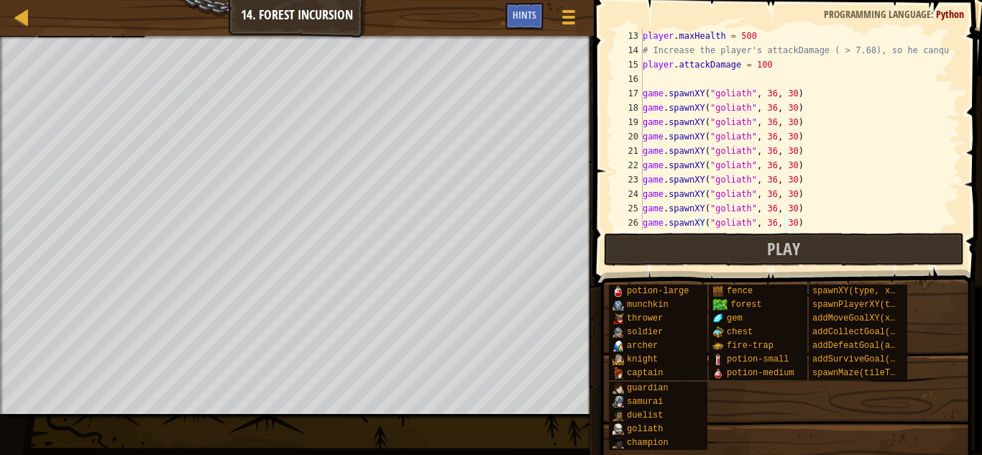
paste textarea "game.spawnXY("goliath", 36, 30)"
type textarea "game.spawnXY("goliath", 36, 30)"
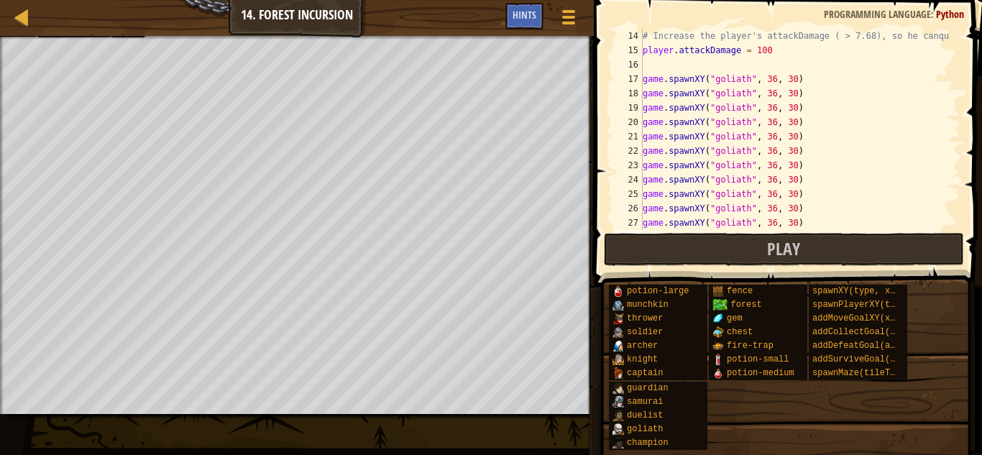
paste textarea "game.spawnXY("goliath", 36, 30)"
type textarea "game.spawnXY("goliath", 36, 30)"
paste textarea "game.spawnXY("goliath", 36, 30)"
type textarea "game.spawnXY("goliath", 36, 30)"
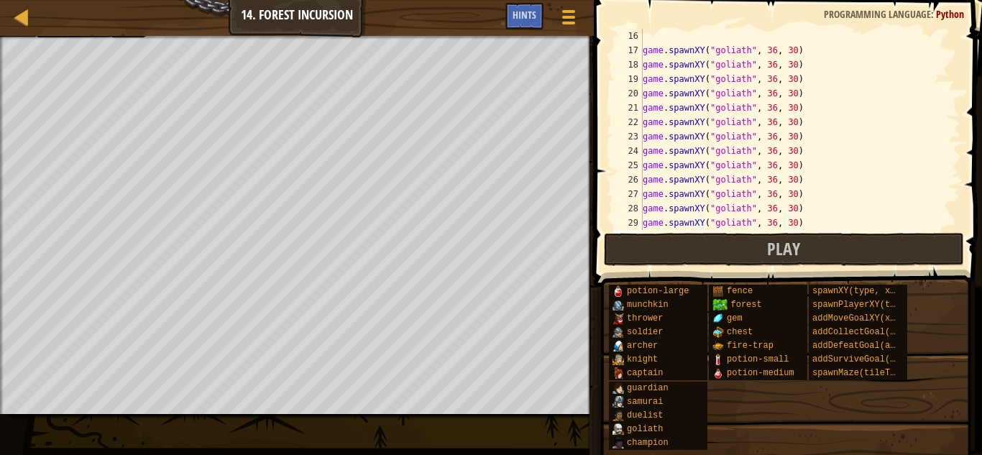
paste textarea "game.spawnXY("goliath", 36, 30)"
type textarea "game.spawnXY("goliath", 36, 30)"
paste textarea "game.spawnXY("goliath", 36, 30)"
type textarea "game.spawnXY("goliath", 36, 30)"
paste textarea "game.spawnXY("goliath", 36, 30)"
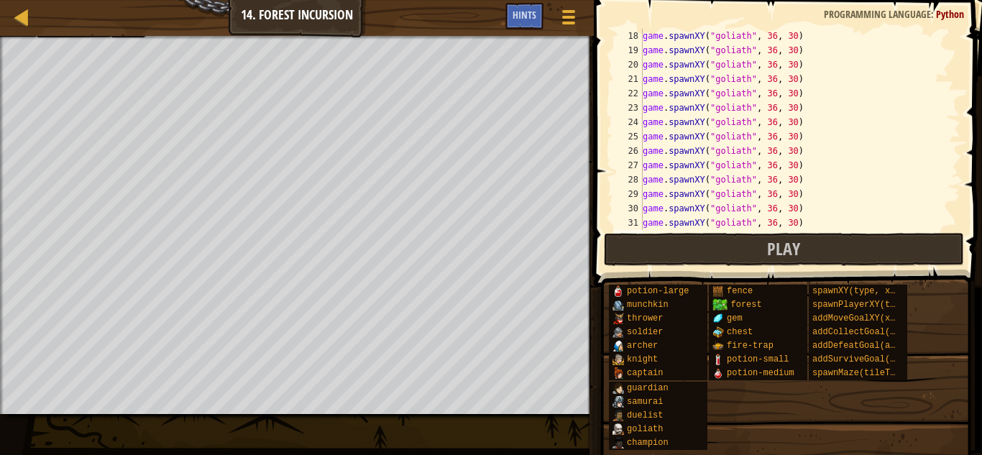
type textarea "game.spawnXY("goliath", 36, 30)"
paste textarea "game.spawnXY("goliath", 36, 30)"
type textarea "game.spawnXY("goliath", 36, 30)"
paste textarea "game.spawnXY("goliath", 36, 30)"
type textarea "game.spawnXY("goliath", 36, 30)"
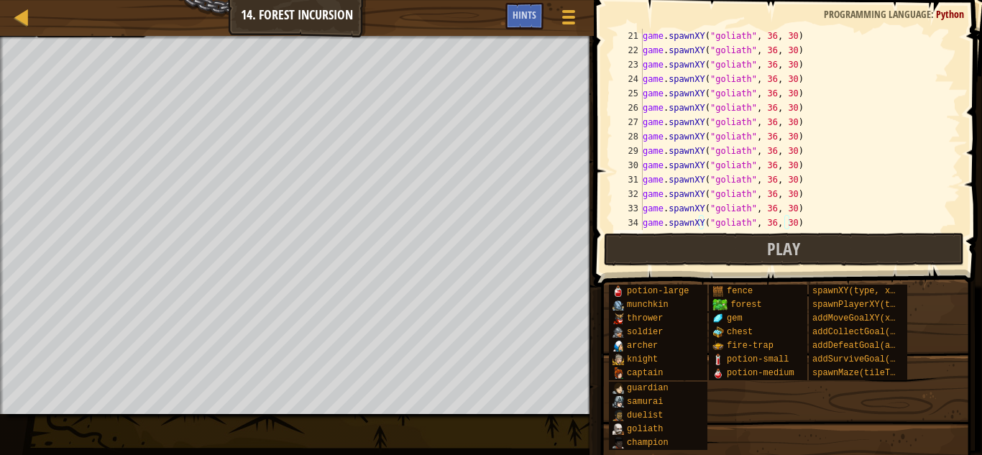
paste textarea "game.spawnXY("goliath", 36, 30)"
type textarea "game.spawnXY("goliath", 36, 30)"
paste textarea "game.spawnXY("goliath", 36, 30)"
type textarea "game.spawnXY("goliath", 36, 30)"
paste textarea "game.spawnXY("goliath", 36, 30)"
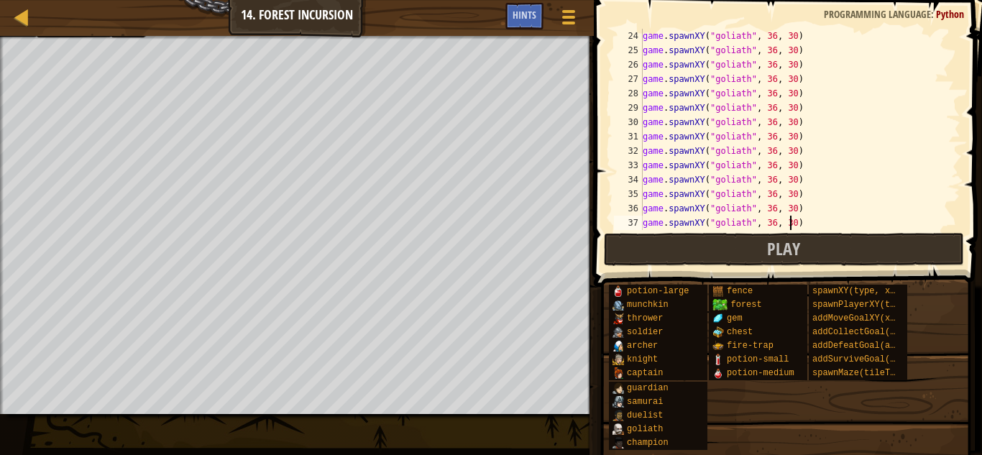
type textarea "game.spawnXY("goliath", 36, 30)"
paste textarea "game.spawnXY("goliath", 36, 30)"
type textarea "game.spawnXY("goliath", 36, 30)"
paste textarea "game.spawnXY("goliath", 36, 30)"
type textarea "game.spawnXY("goliath", 36, 30)"
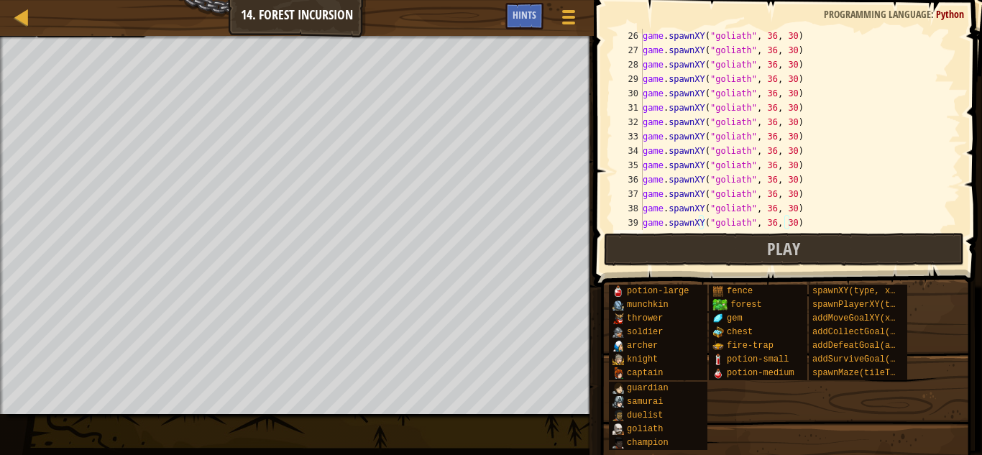
paste textarea "game.spawnXY("goliath", 36, 30)"
type textarea "game.spawnXY("goliath", 36, 30)"
paste textarea "game.spawnXY("goliath", 36, 30)"
type textarea "game.spawnXY("goliath", 36, 30)"
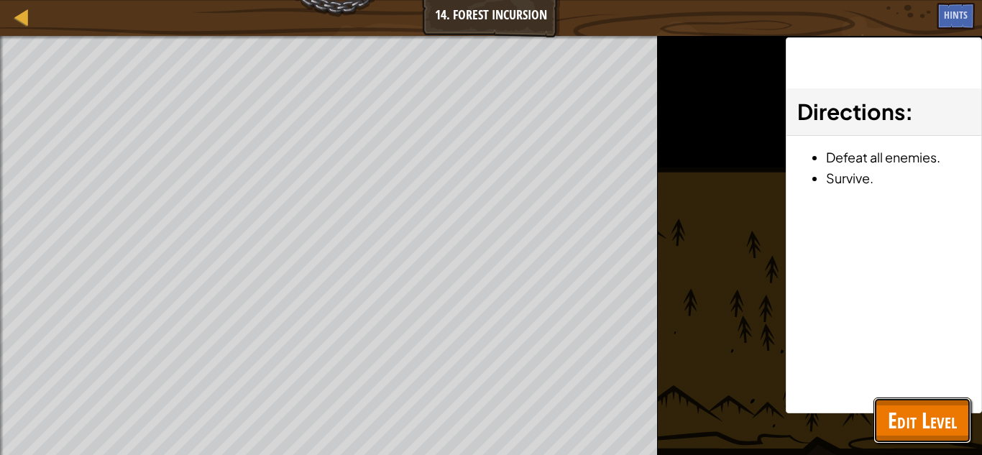
click at [918, 409] on span "Edit Level" at bounding box center [921, 419] width 69 height 29
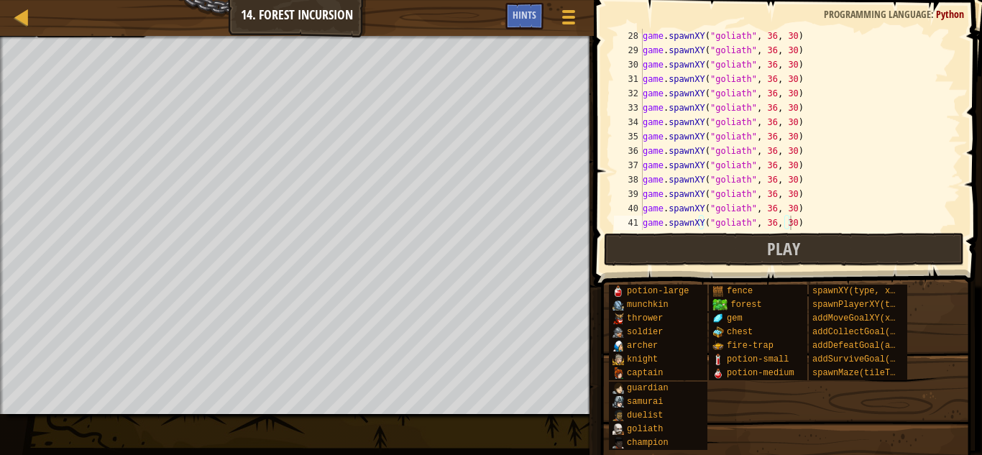
drag, startPoint x: 846, startPoint y: 223, endPoint x: 851, endPoint y: 216, distance: 8.2
click at [851, 218] on div "game . spawnXY ( "goliath" , 36 , 30 ) game . spawnXY ( "goliath" , 36 , 30 ) g…" at bounding box center [795, 144] width 310 height 230
paste textarea "game.spawnXY("goliath", 36, 30)"
type textarea "game.spawnXY("goliath", 36, 30)"
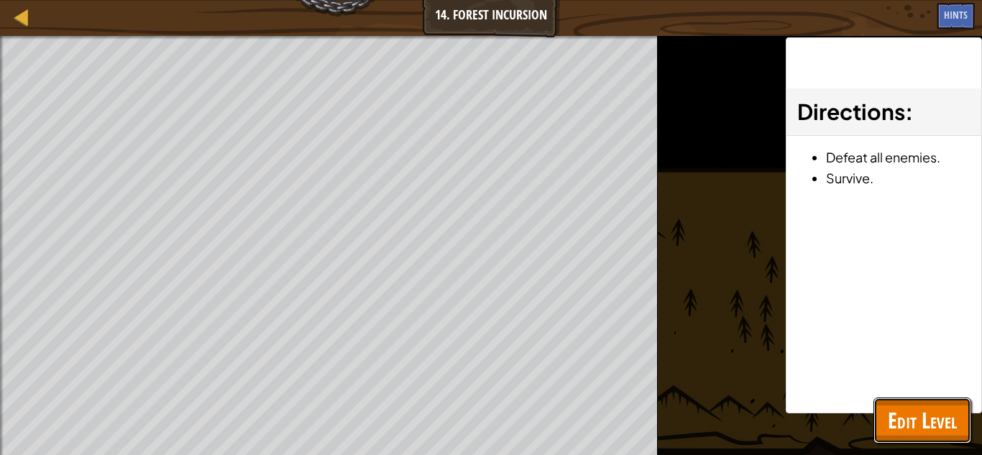
click at [916, 405] on button "Edit Level" at bounding box center [922, 420] width 98 height 46
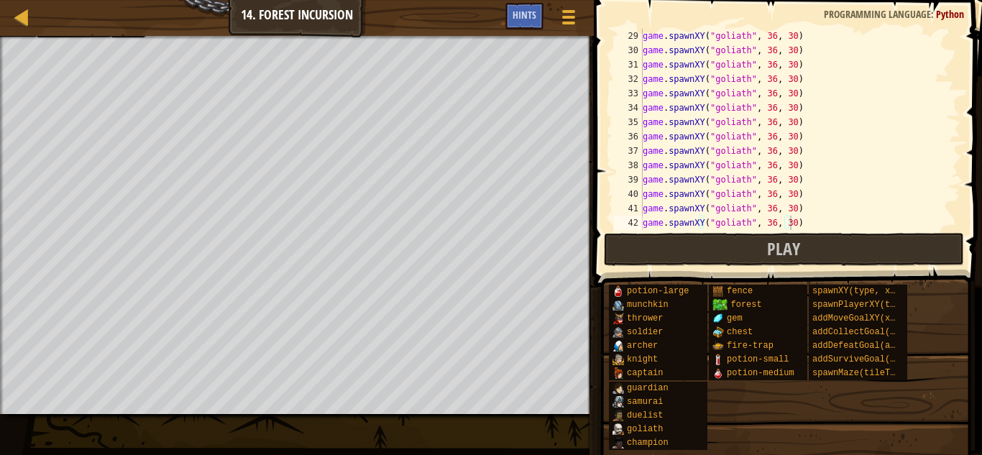
scroll to position [431, 0]
click at [827, 217] on div "game . spawnXY ( "goliath" , 36 , 30 ) game . spawnXY ( "goliath" , 36 , 30 ) g…" at bounding box center [795, 144] width 310 height 230
click at [826, 214] on div "game . spawnXY ( "goliath" , 36 , 30 ) game . spawnXY ( "goliath" , 36 , 30 ) g…" at bounding box center [795, 144] width 310 height 230
type textarea "game.spawnXY("goliath", 36, 30)"
paste textarea "game.spawnXY("goliath", 36, 30)"
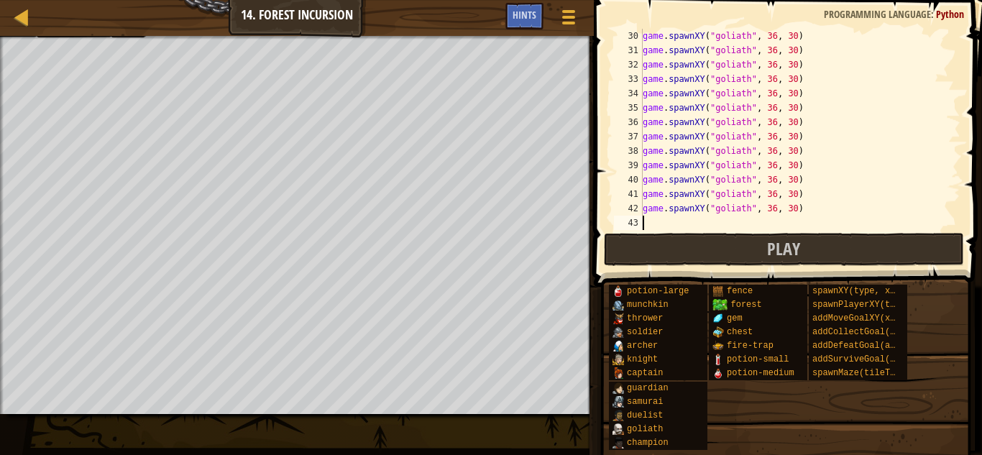
type textarea "game.spawnXY("goliath", 36, 30)"
paste
type textarea "game.spawnXY("goliath", 36, 30)"
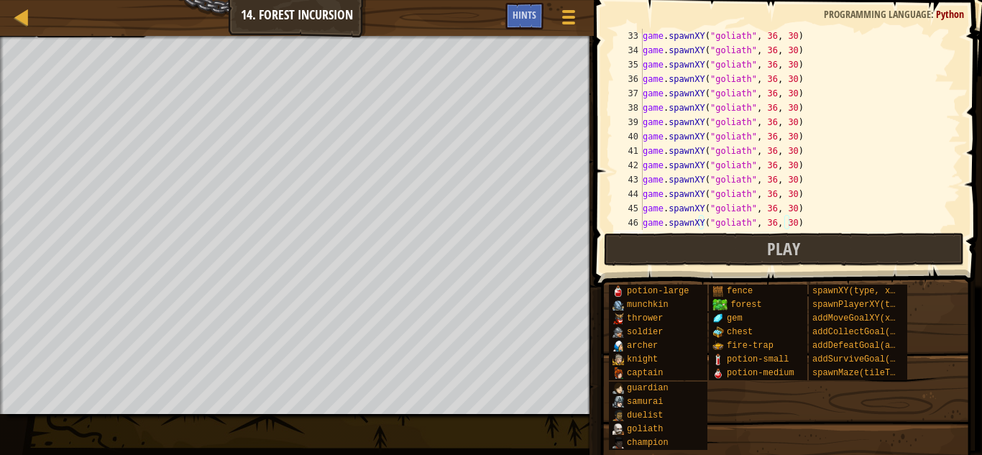
type textarea "game.spawnXY("goliath", 36, 30)"
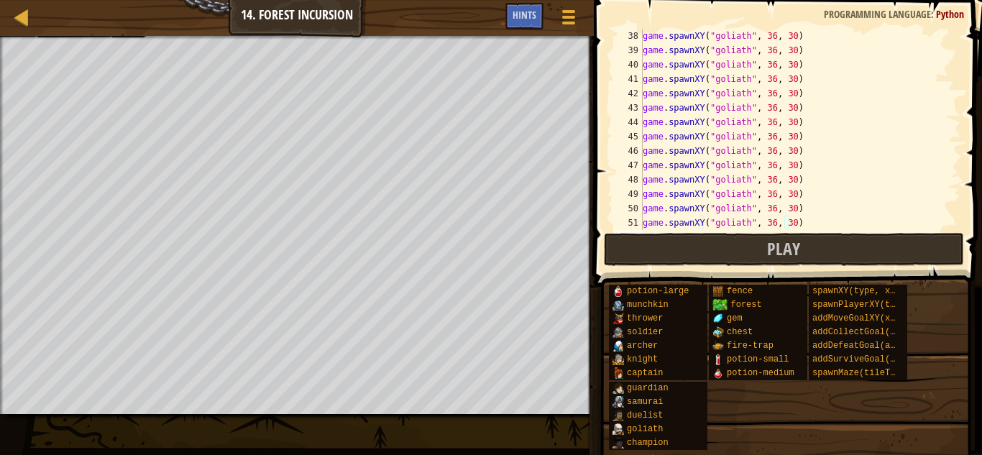
type textarea "game.spawnXY("goliath", 36, 30)"
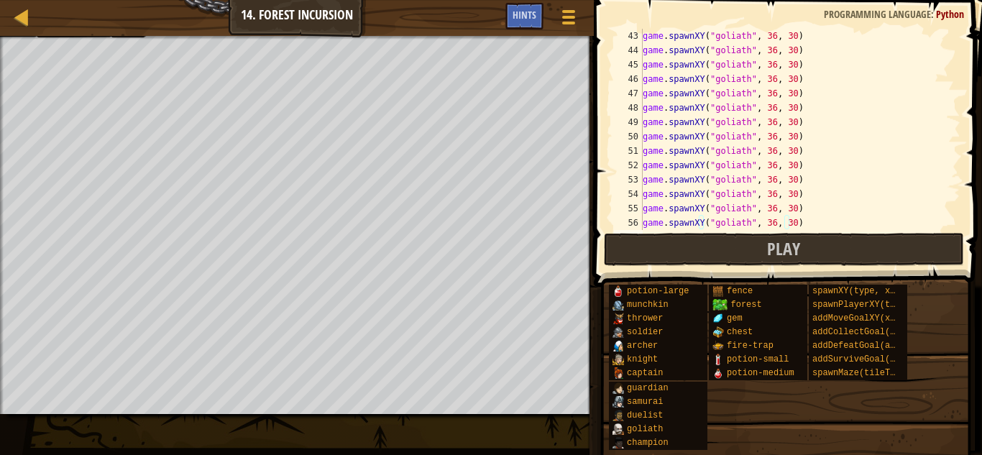
type textarea "game.spawnXY("goliath", 36, 30)"
type textarea "game.spawnXY("goliath", 36, 30)v"
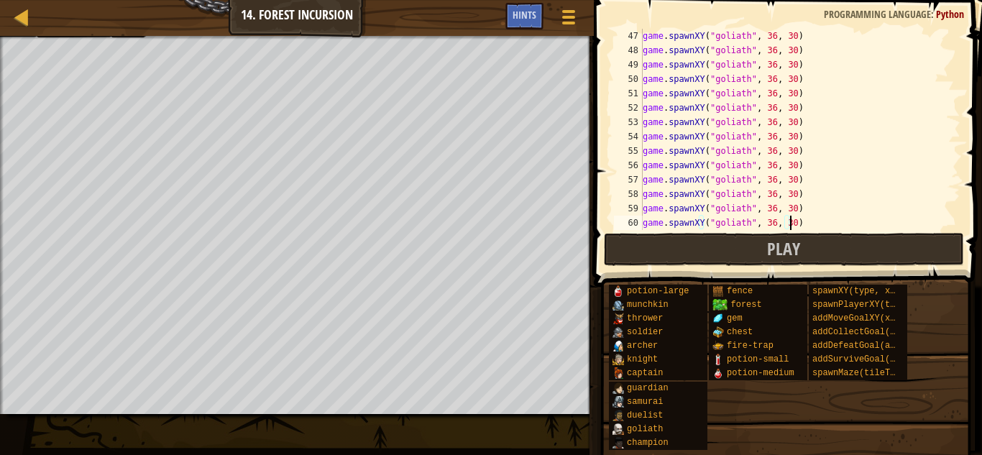
type textarea "game.spawnXY("goliath", 36, 30)"
click at [807, 195] on div "game . spawnXY ( "goliath" , 36 , 30 ) game . spawnXY ( "goliath" , 36 , 30 ) g…" at bounding box center [795, 144] width 310 height 230
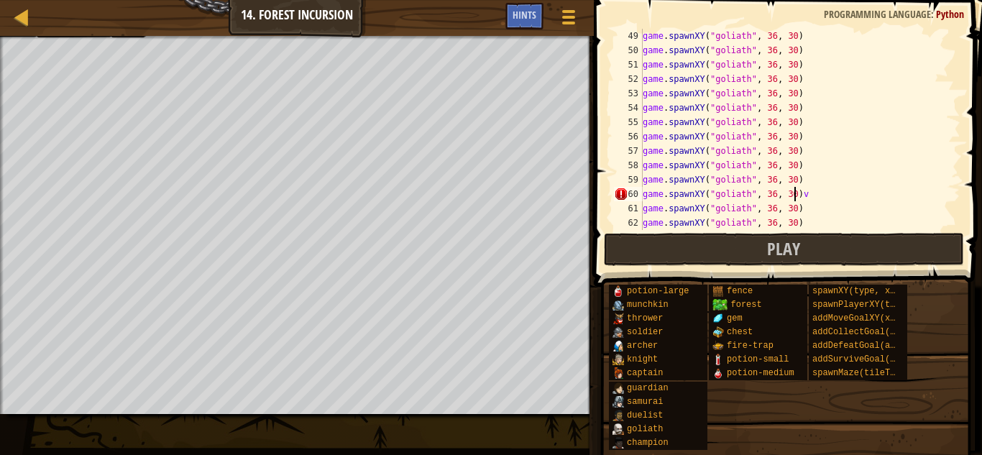
type textarea "game.spawnXY("goliath", 36, 30)"
click at [840, 231] on span at bounding box center [789, 122] width 400 height 329
click at [813, 211] on div "game . spawnXY ( "goliath" , 36 , 30 ) game . spawnXY ( "goliath" , 36 , 30 ) g…" at bounding box center [795, 144] width 310 height 230
click at [824, 226] on div "game . spawnXY ( "goliath" , 36 , 30 ) game . spawnXY ( "goliath" , 36 , 30 ) g…" at bounding box center [795, 144] width 310 height 230
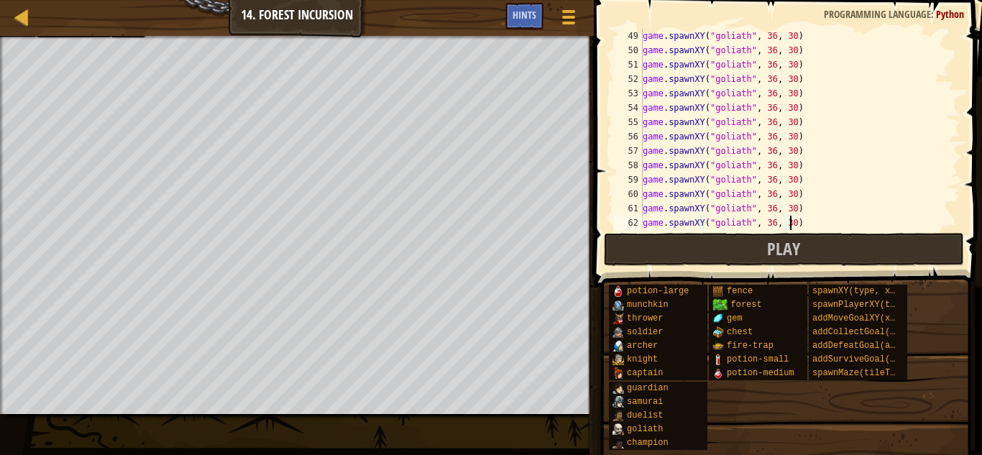
scroll to position [6, 0]
type textarea "game.spawnXY("goliath", 36, 30)"
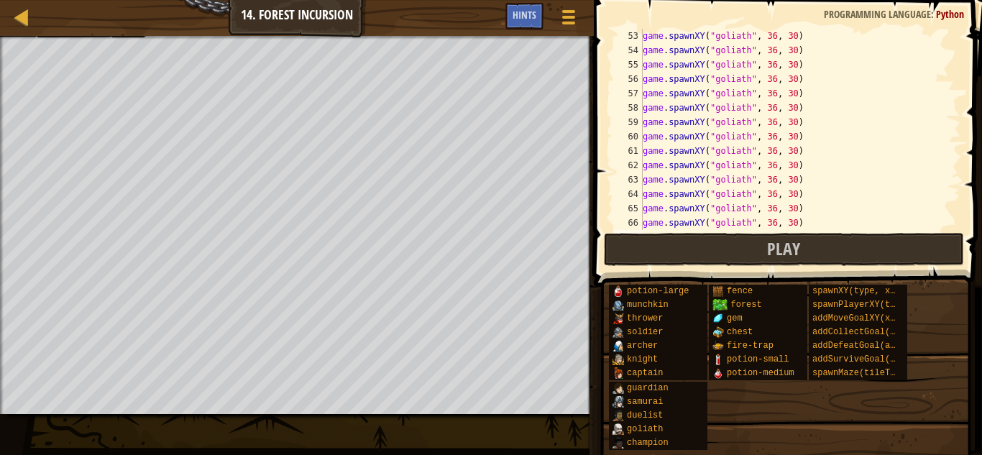
type textarea "game.spawnXY("goliath", 36, 30)"
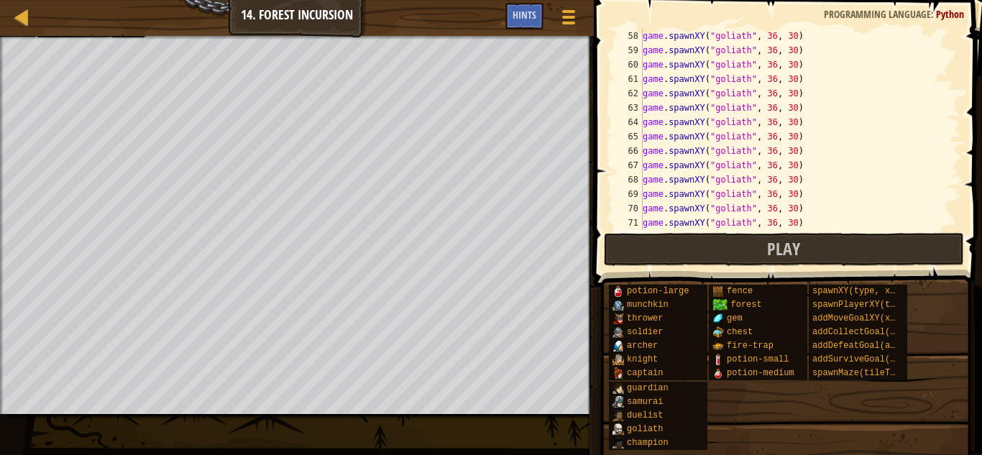
type textarea "game.spawnXY("goliath", 36, 30)"
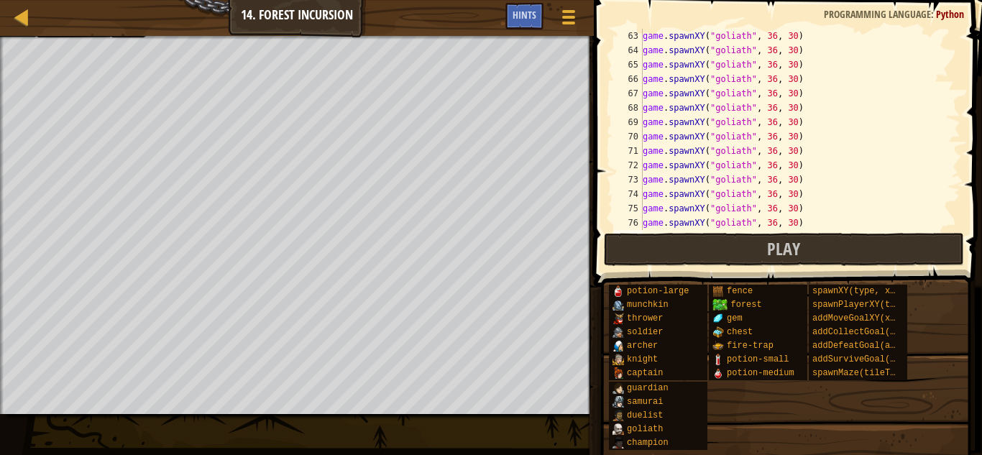
type textarea "game.spawnXY("goliath", 36, 30)"
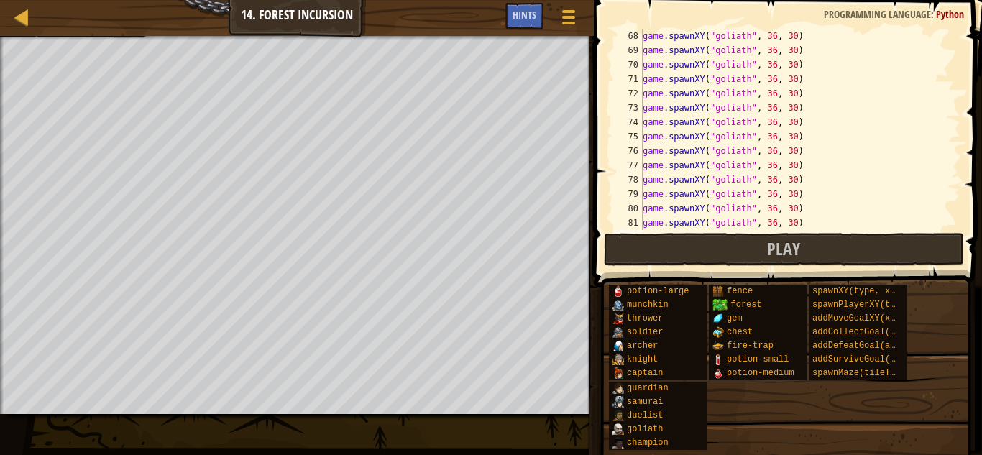
type textarea "game.spawnXY("goliath", 36, 30)"
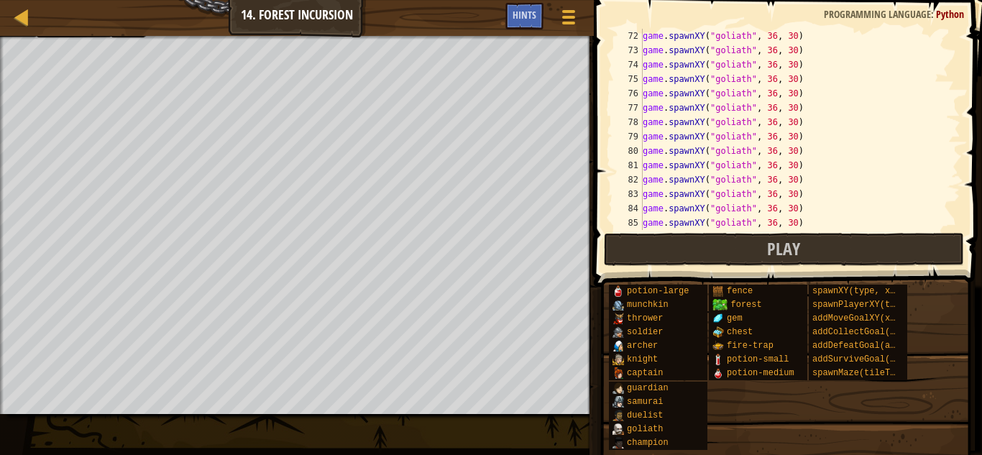
type textarea "game.spawnXY("goliath", 36, 30)"
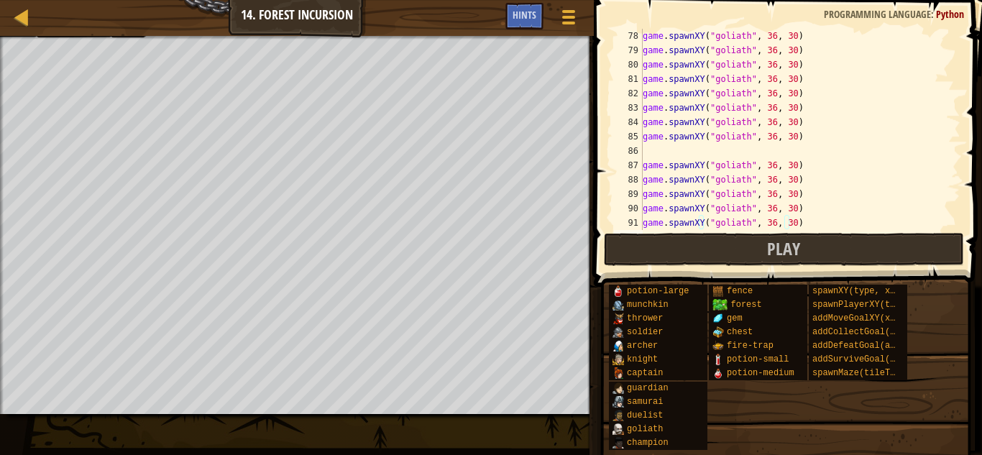
type textarea "game.spawnXY("goliath", 36, 30)"
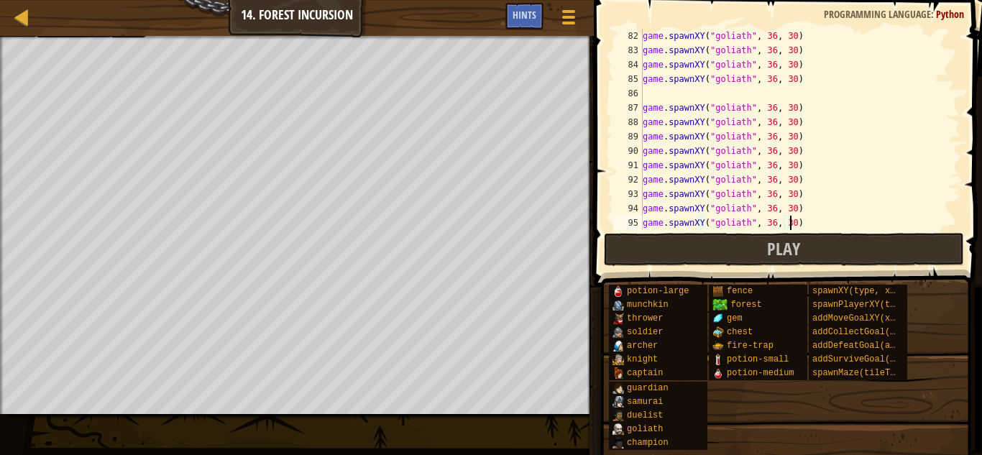
click at [857, 220] on div "game . spawnXY ( "goliath" , 36 , 30 ) game . spawnXY ( "goliath" , 36 , 30 ) g…" at bounding box center [795, 144] width 310 height 230
type textarea "game.spawnXY("goliath", 36, 30)"
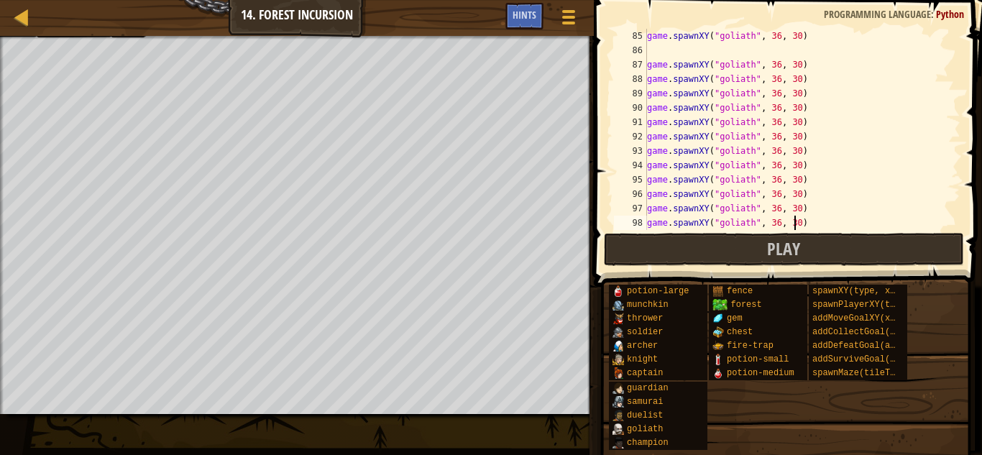
type textarea "game.spawnXY("goliath", 36, 30)"
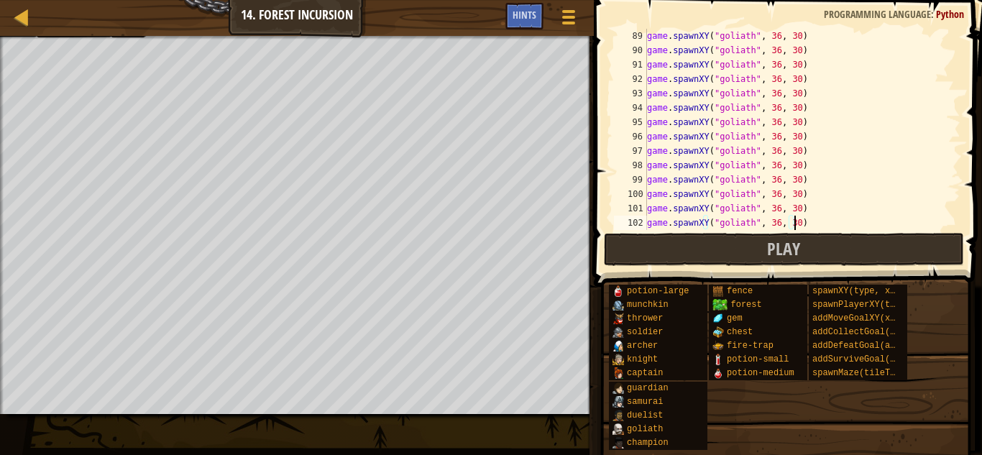
type textarea "game.spawnXY("goliath", 36, 30)"
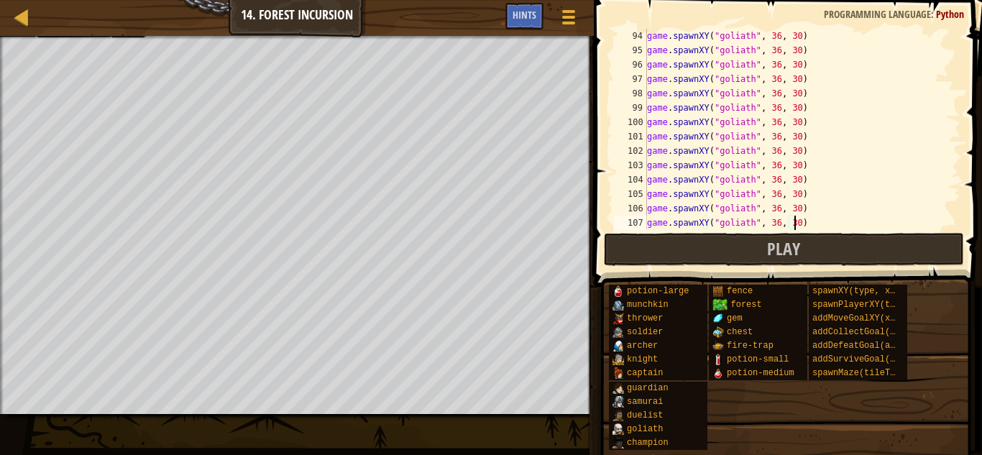
scroll to position [1365, 0]
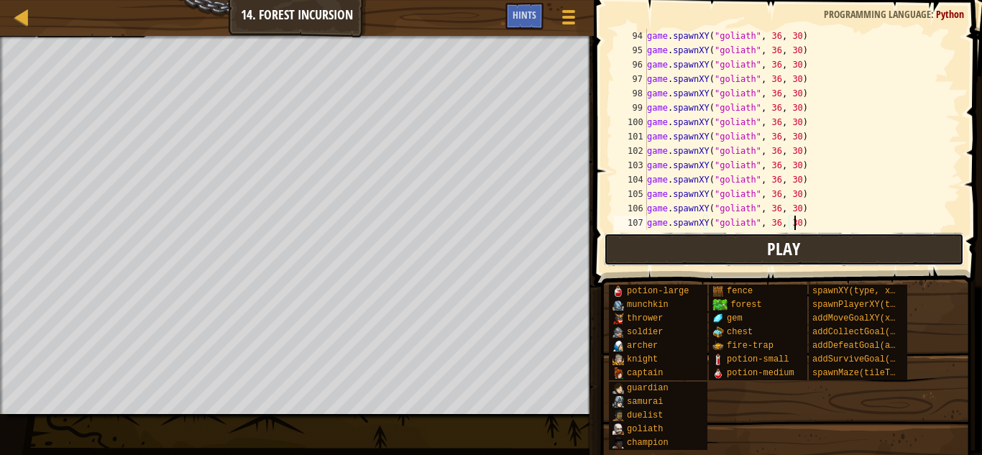
click at [881, 261] on button "Play" at bounding box center [784, 249] width 360 height 33
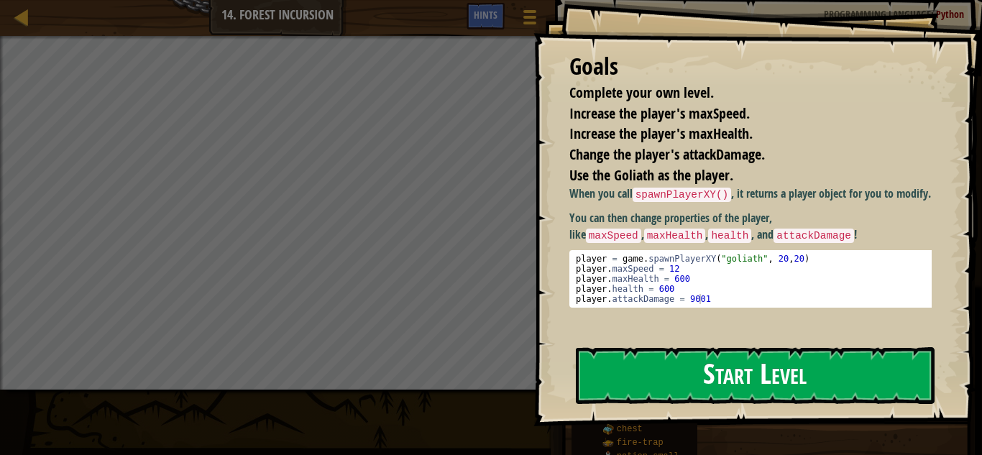
click at [596, 370] on button "Start Level" at bounding box center [755, 375] width 359 height 57
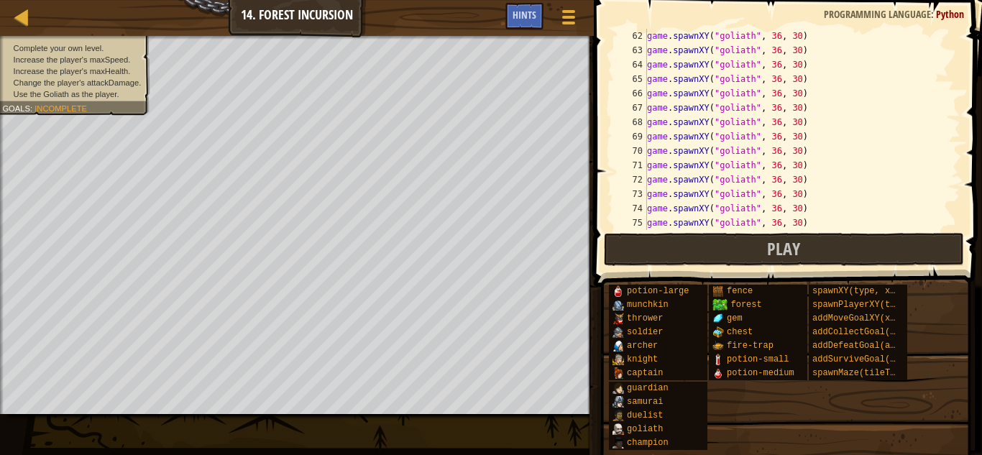
scroll to position [1164, 0]
drag, startPoint x: 815, startPoint y: 162, endPoint x: 869, endPoint y: 40, distance: 133.8
click at [858, 78] on div "game . spawnXY ( "goliath" , 36 , 30 ) game . spawnXY ( "goliath" , 36 , 30 ) g…" at bounding box center [796, 144] width 305 height 230
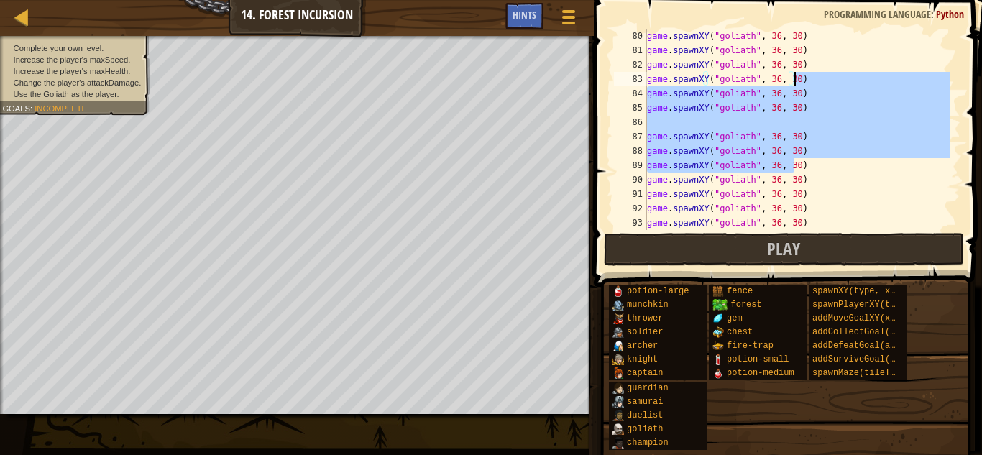
click at [735, 141] on div "game . spawnXY ( "goliath" , 36 , 30 ) game . spawnXY ( "goliath" , 36 , 30 ) g…" at bounding box center [796, 129] width 305 height 201
type textarea "game.spawnXY("goliath", 36, 30)"
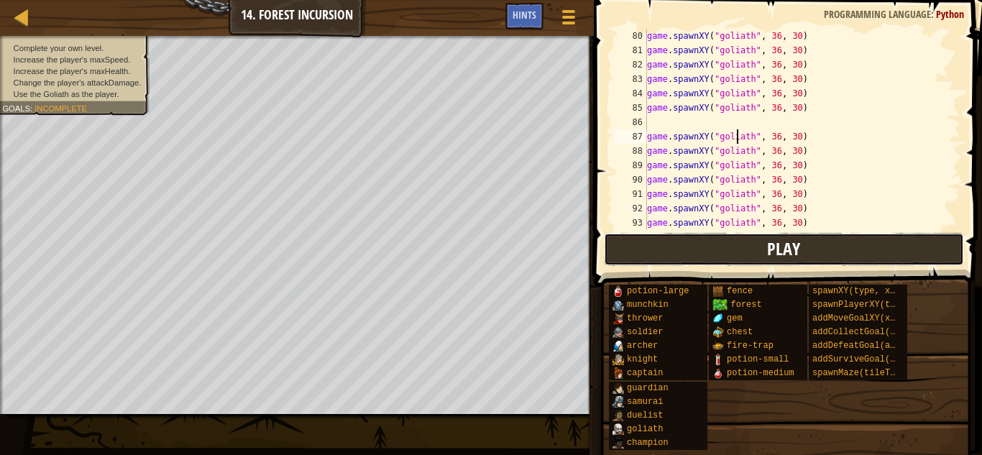
click at [834, 245] on button "Play" at bounding box center [784, 249] width 360 height 33
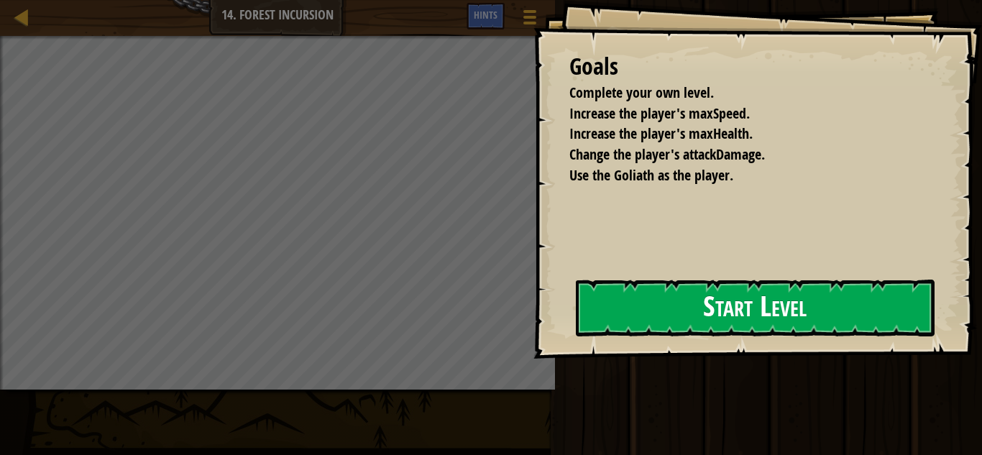
click at [799, 295] on button "Start Level" at bounding box center [755, 308] width 359 height 57
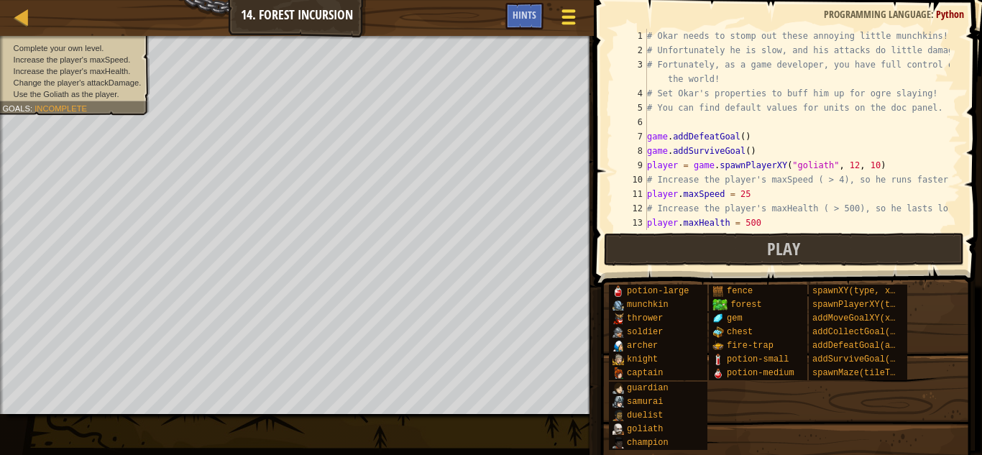
click at [550, 28] on button "Game Menu" at bounding box center [568, 19] width 38 height 35
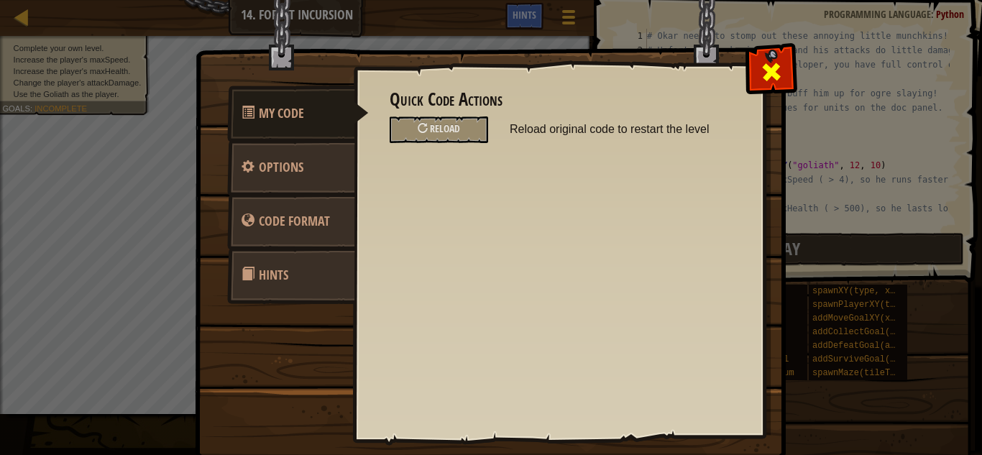
click at [760, 71] on span at bounding box center [771, 71] width 23 height 23
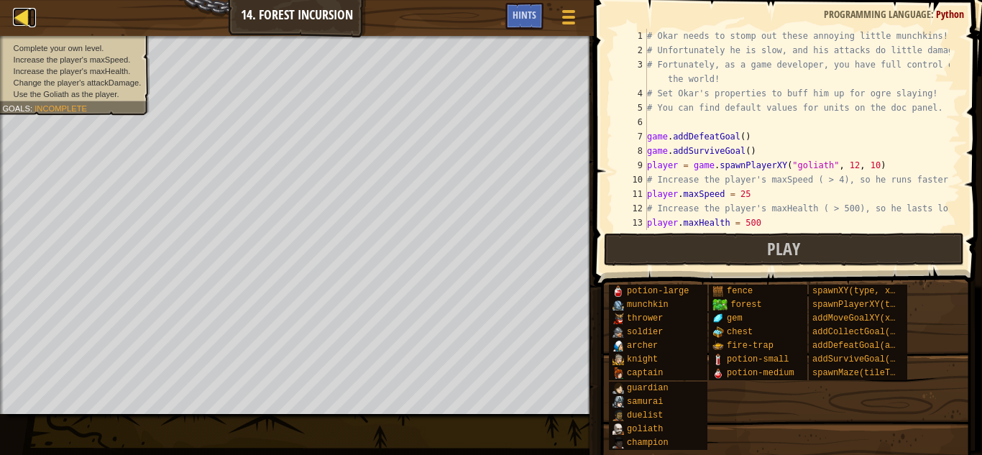
click at [30, 11] on div at bounding box center [22, 17] width 18 height 18
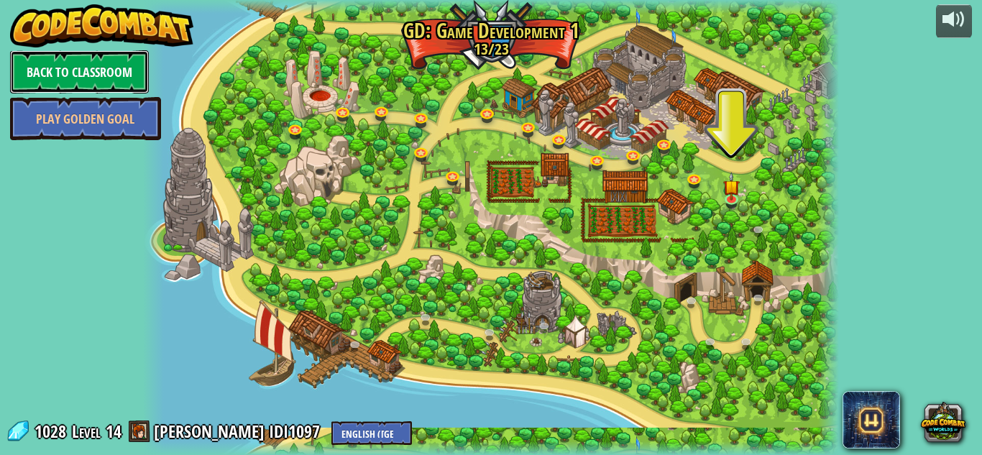
click at [116, 71] on link "Back to Classroom" at bounding box center [79, 71] width 139 height 43
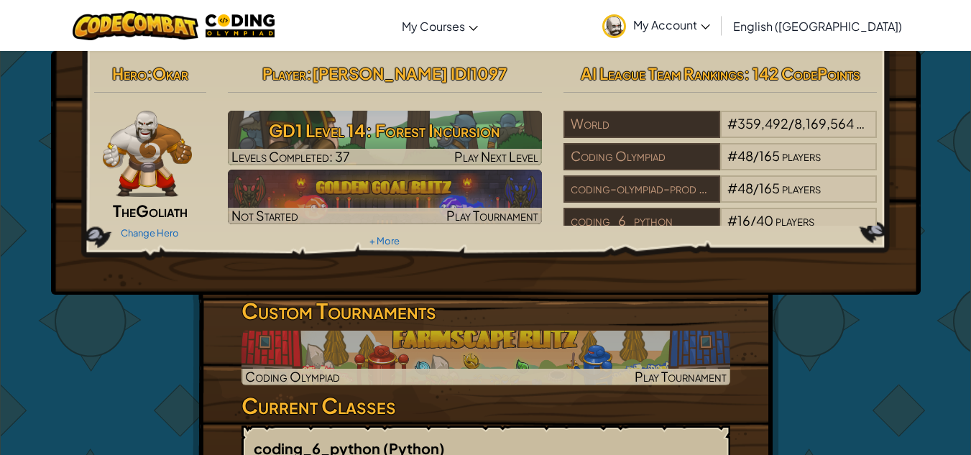
click at [710, 23] on span "My Account" at bounding box center [671, 24] width 77 height 15
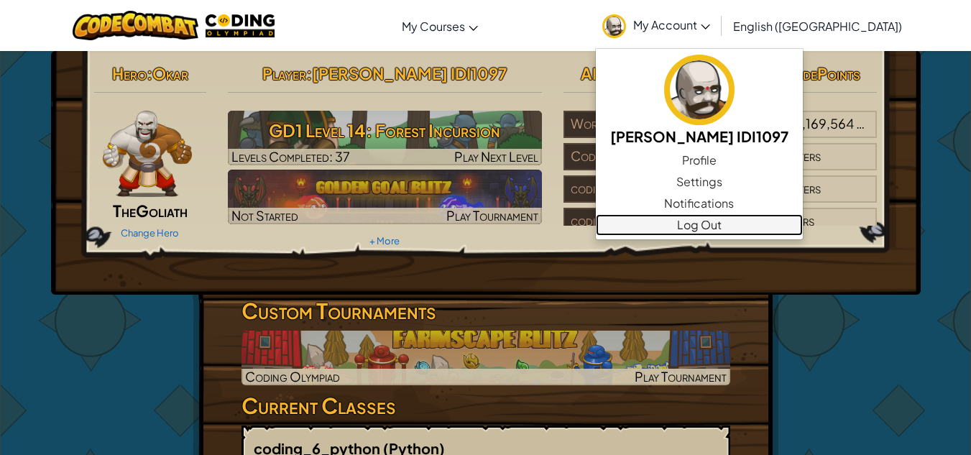
click at [803, 218] on link "Log Out" at bounding box center [699, 225] width 207 height 22
